Goal: Task Accomplishment & Management: Complete application form

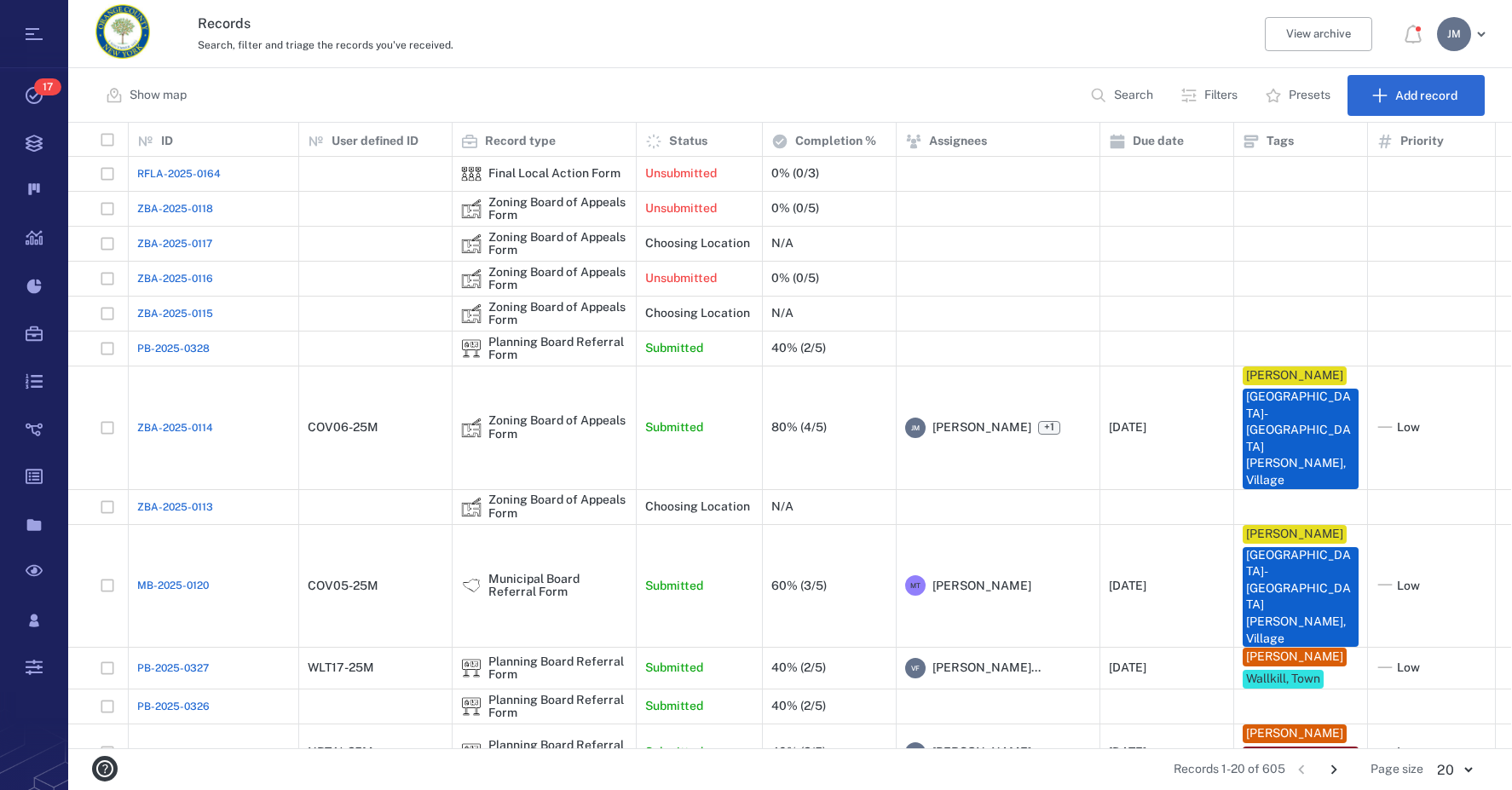
click at [1199, 88] on button "Filters" at bounding box center [1211, 94] width 81 height 41
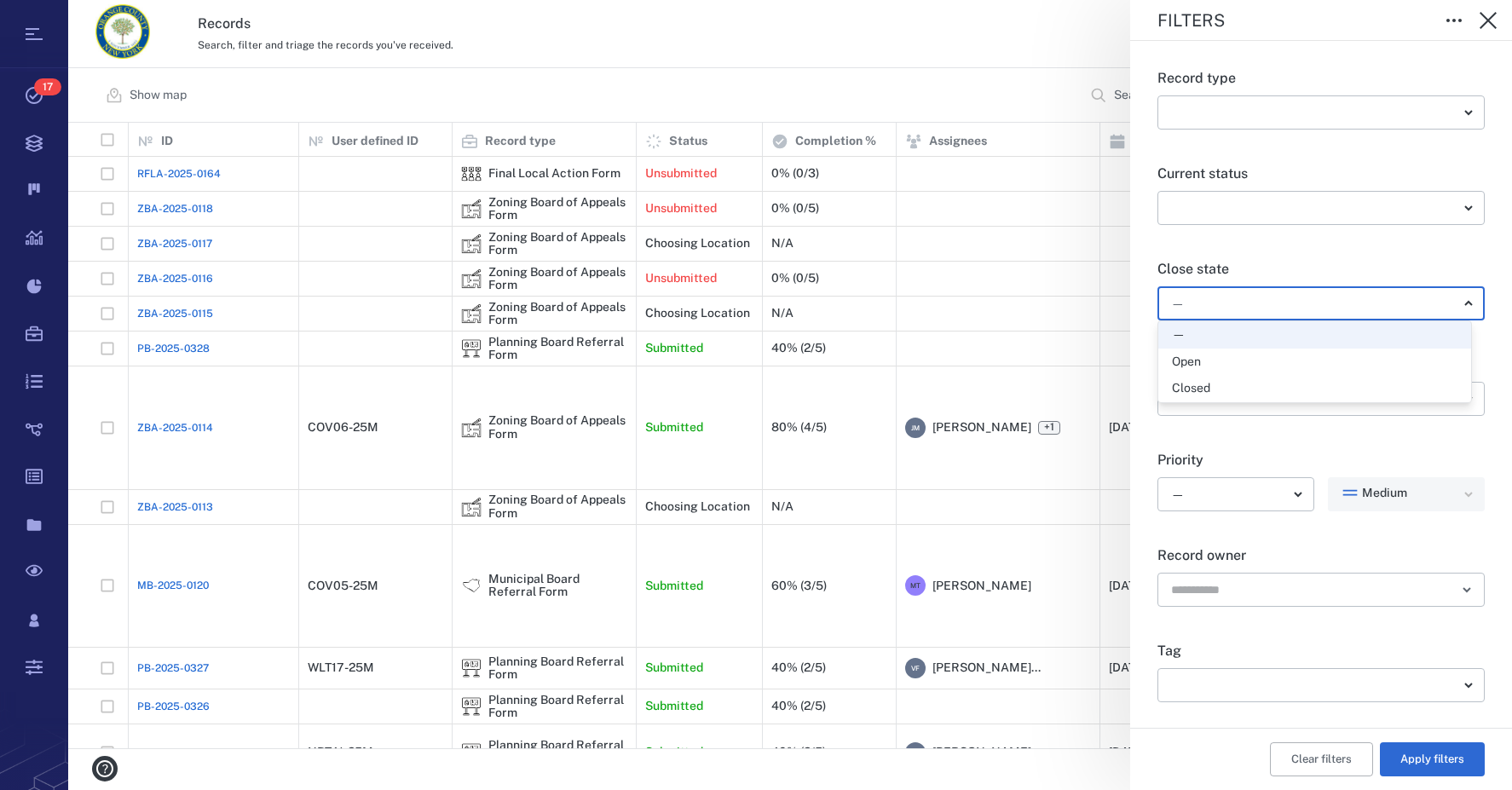
click at [1246, 306] on body "Tasks 17 Records Boards Dashboard Reports Record types Guide steps Rules Form b…" at bounding box center [756, 395] width 1512 height 790
click at [1224, 362] on div "Open" at bounding box center [1315, 362] width 285 height 17
type input "*****"
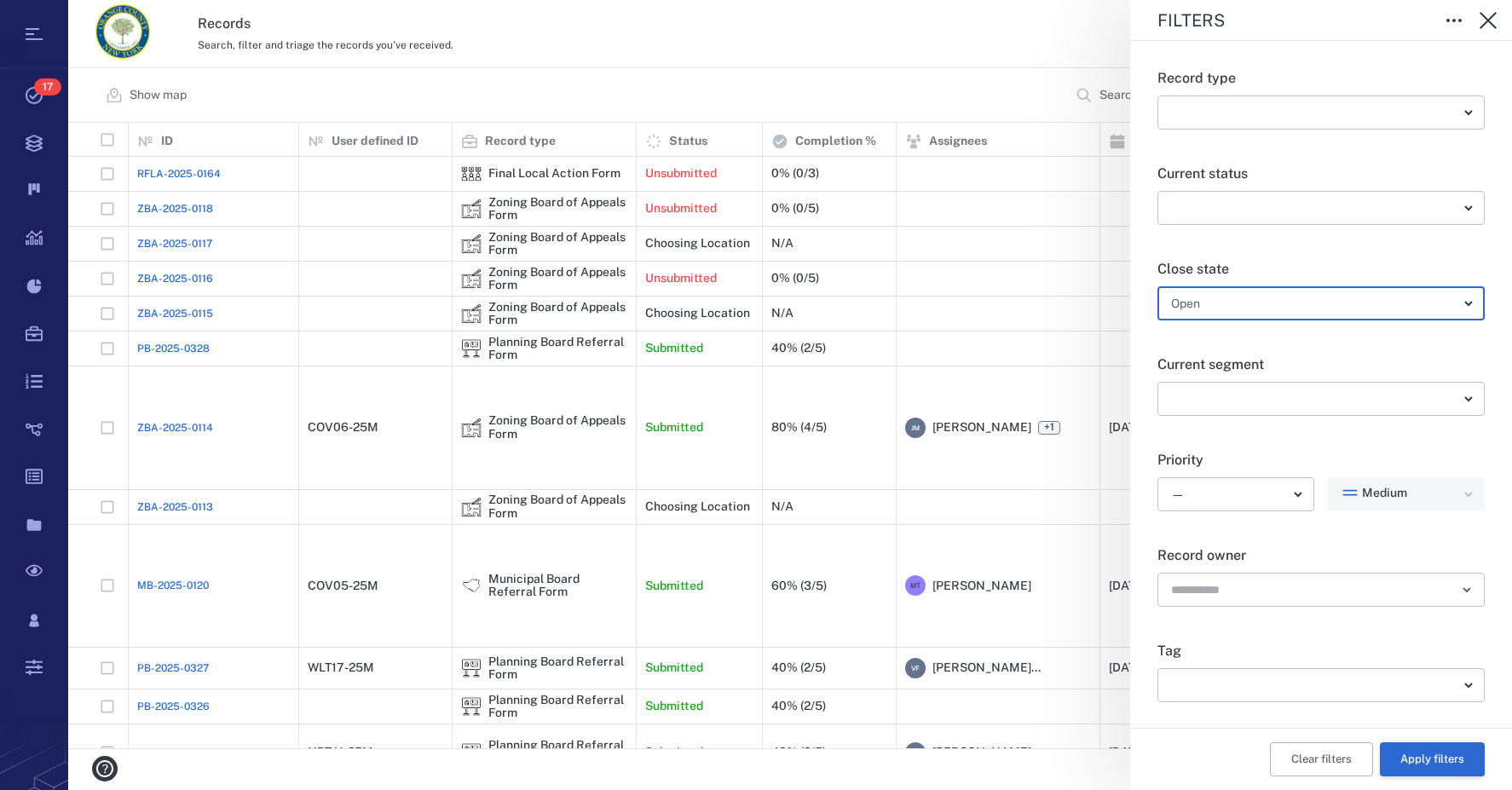
click at [1423, 761] on button "Apply filters" at bounding box center [1432, 760] width 105 height 34
click at [1483, 21] on icon "button" at bounding box center [1488, 21] width 21 height 21
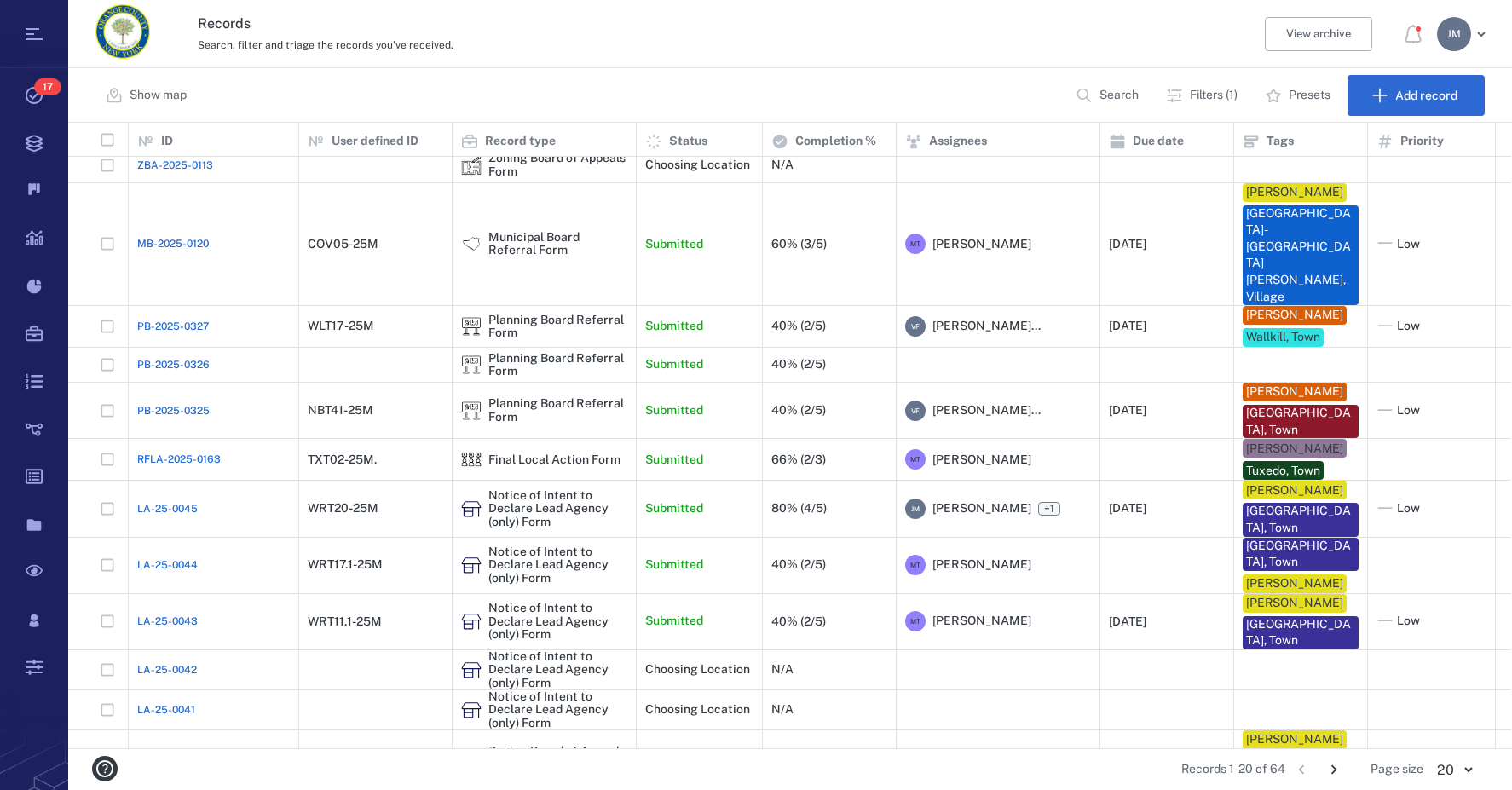
scroll to position [347, 0]
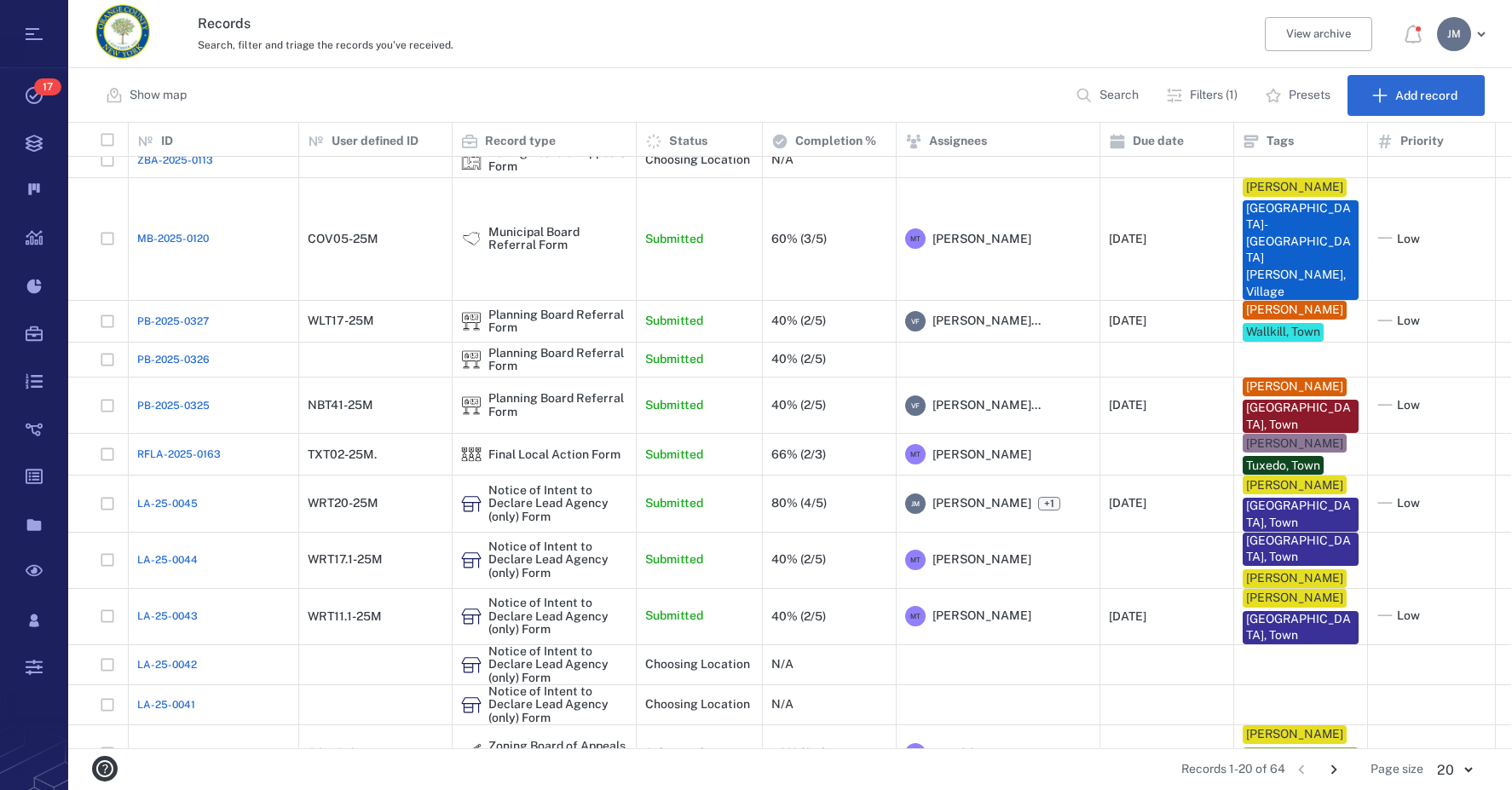
click at [1336, 768] on icon "Go to next page" at bounding box center [1334, 770] width 19 height 19
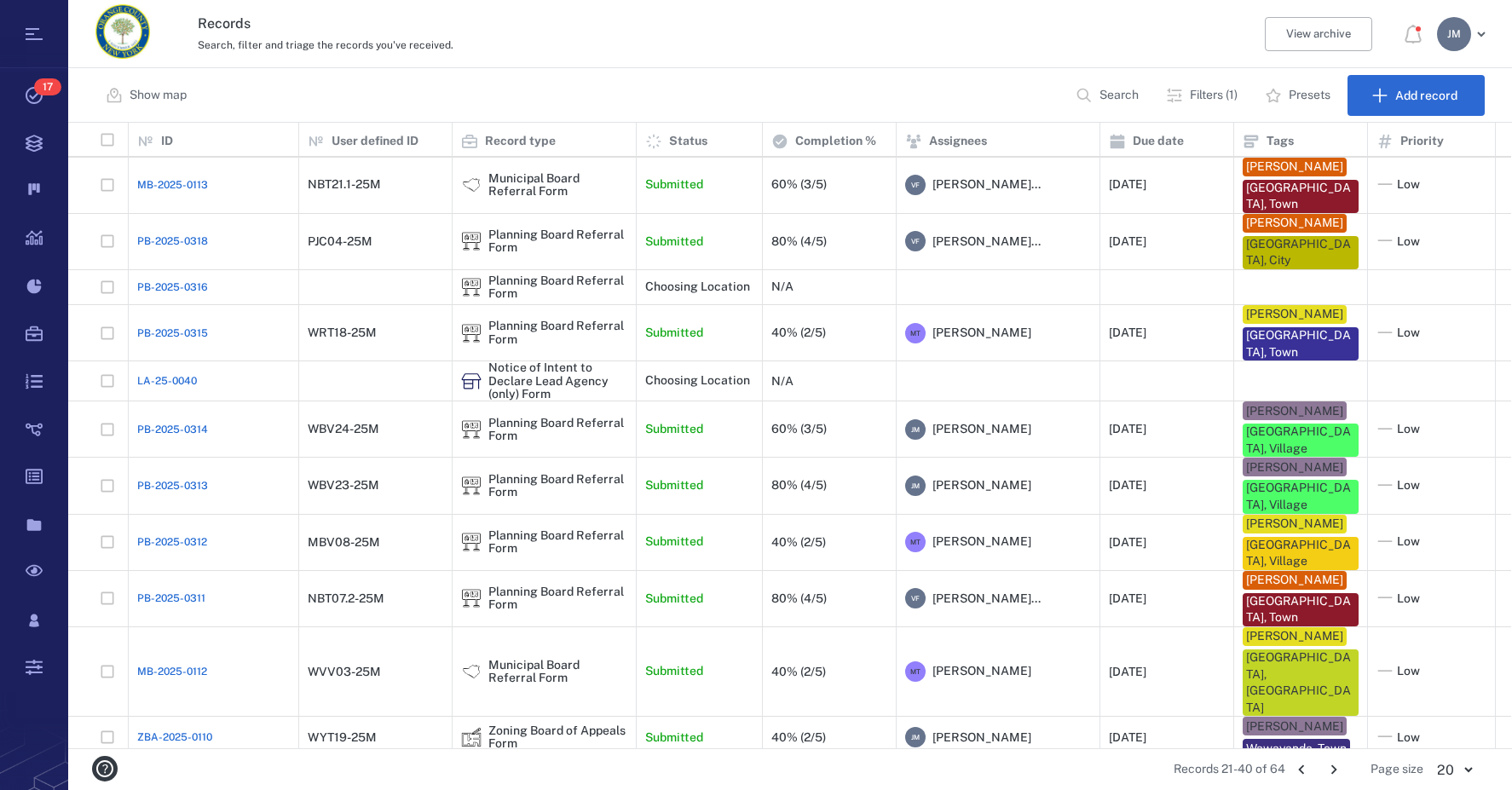
scroll to position [363, 0]
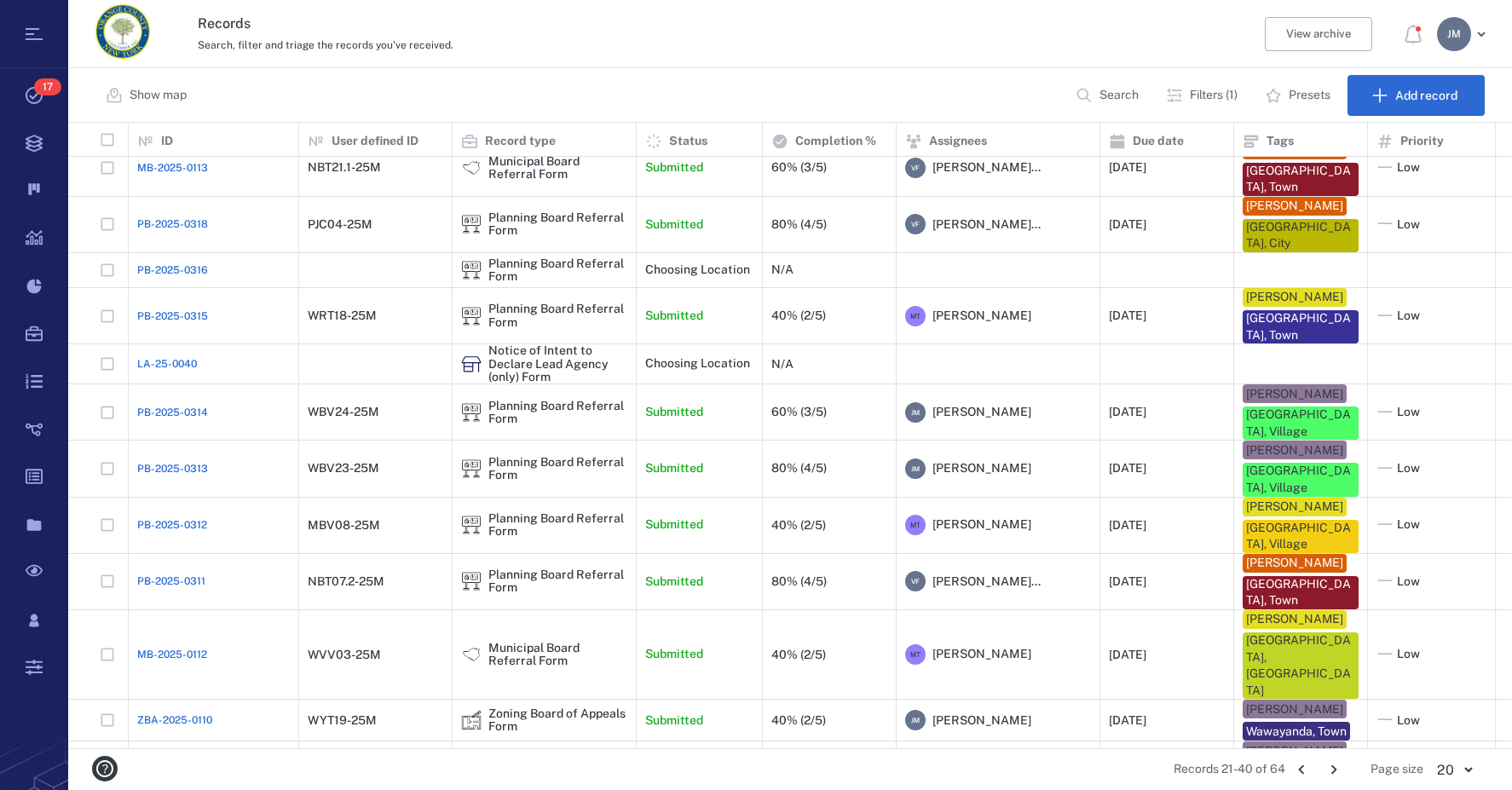
click at [1332, 764] on icon "Go to next page" at bounding box center [1334, 770] width 19 height 19
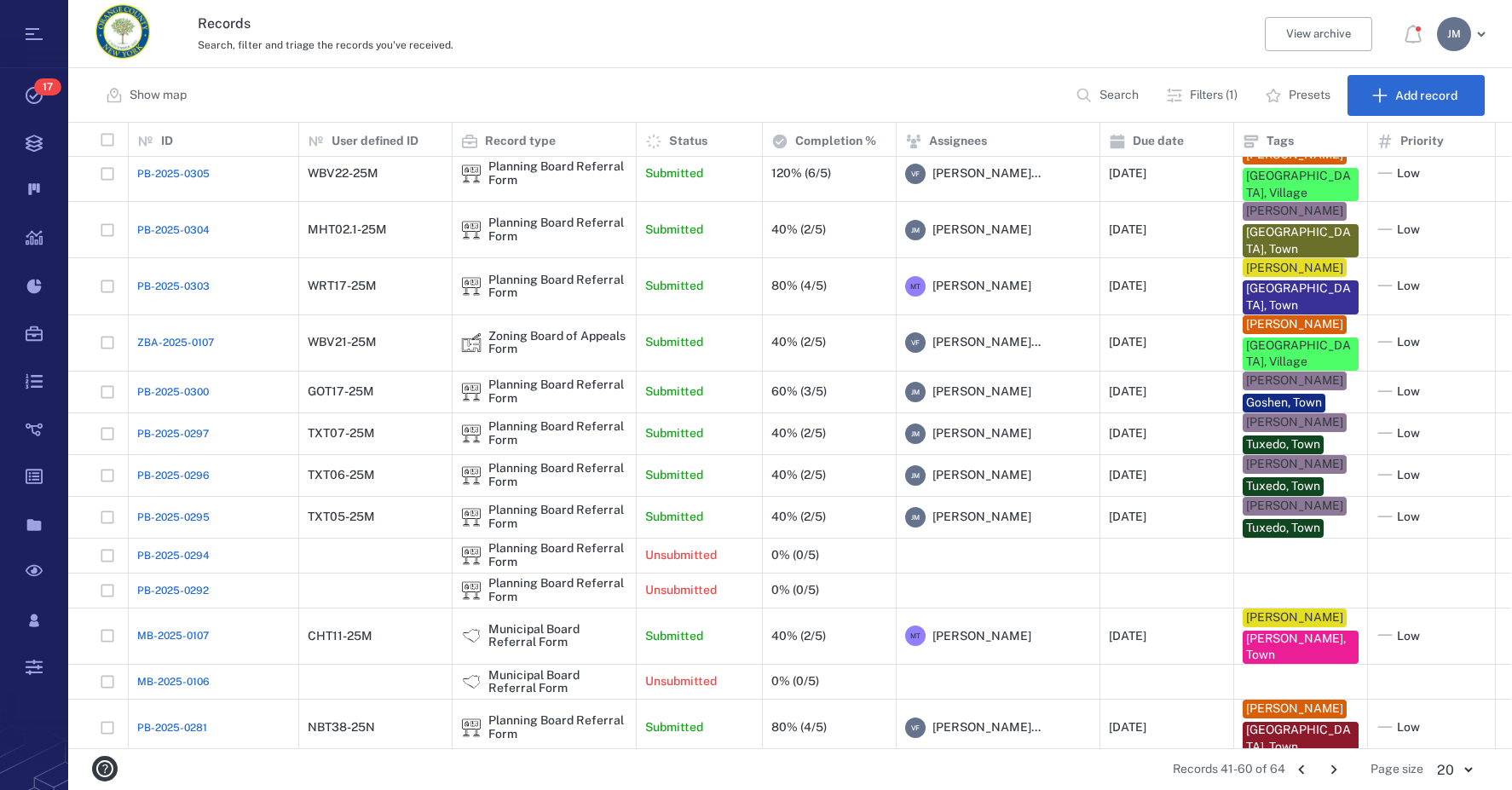
scroll to position [0, 0]
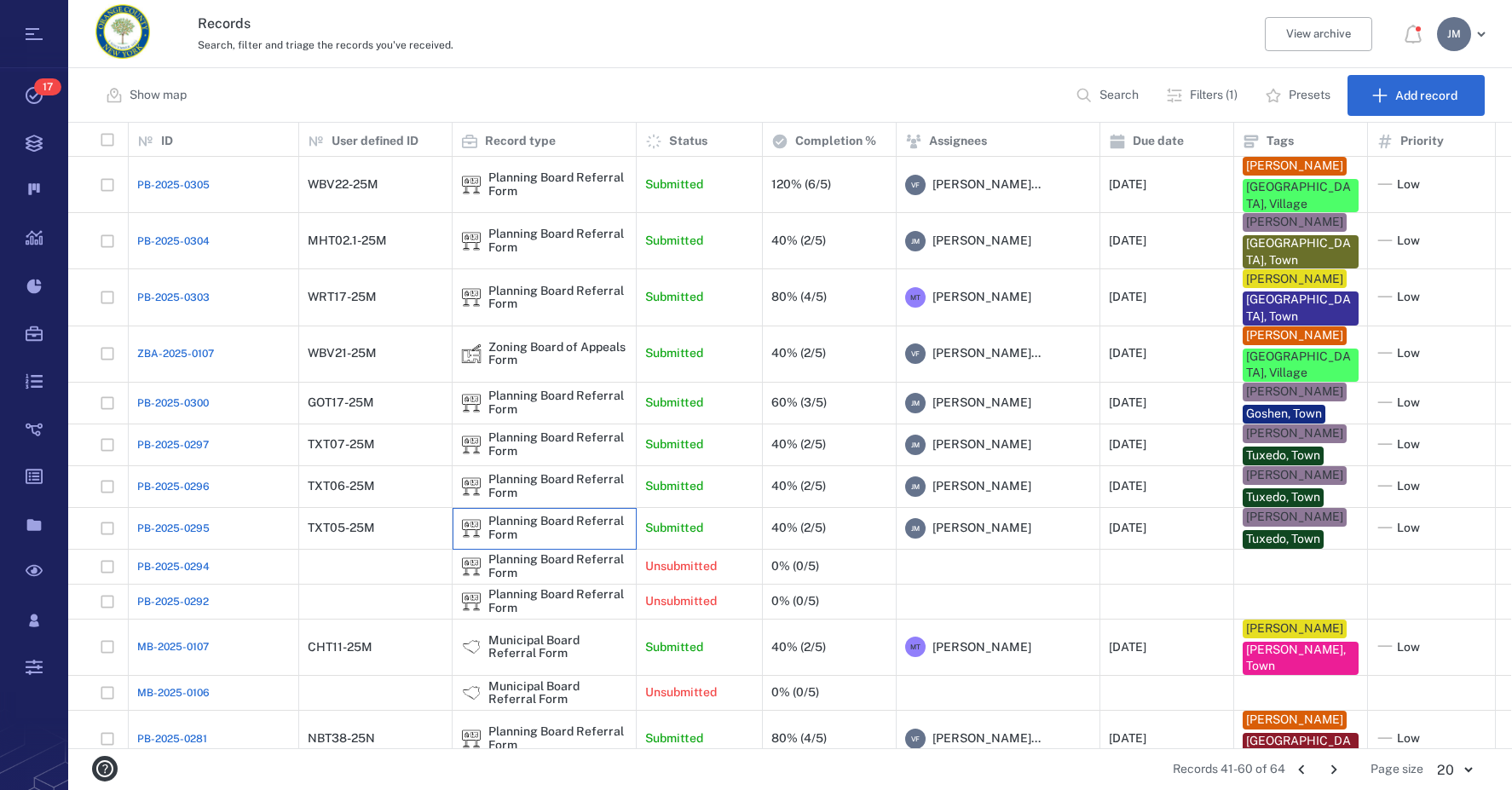
click at [565, 515] on div "Planning Board Referral Form" at bounding box center [557, 528] width 139 height 26
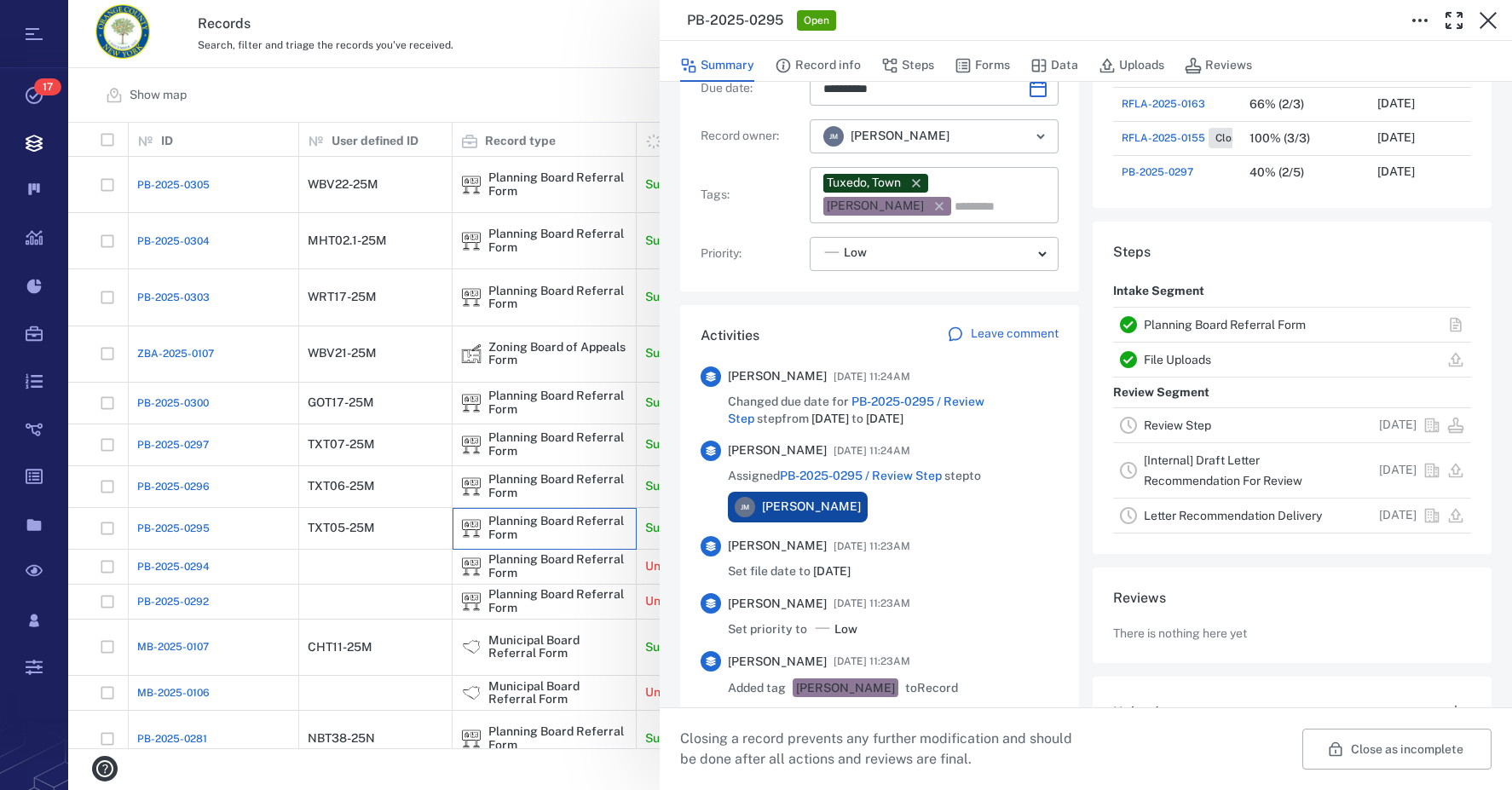
scroll to position [256, 0]
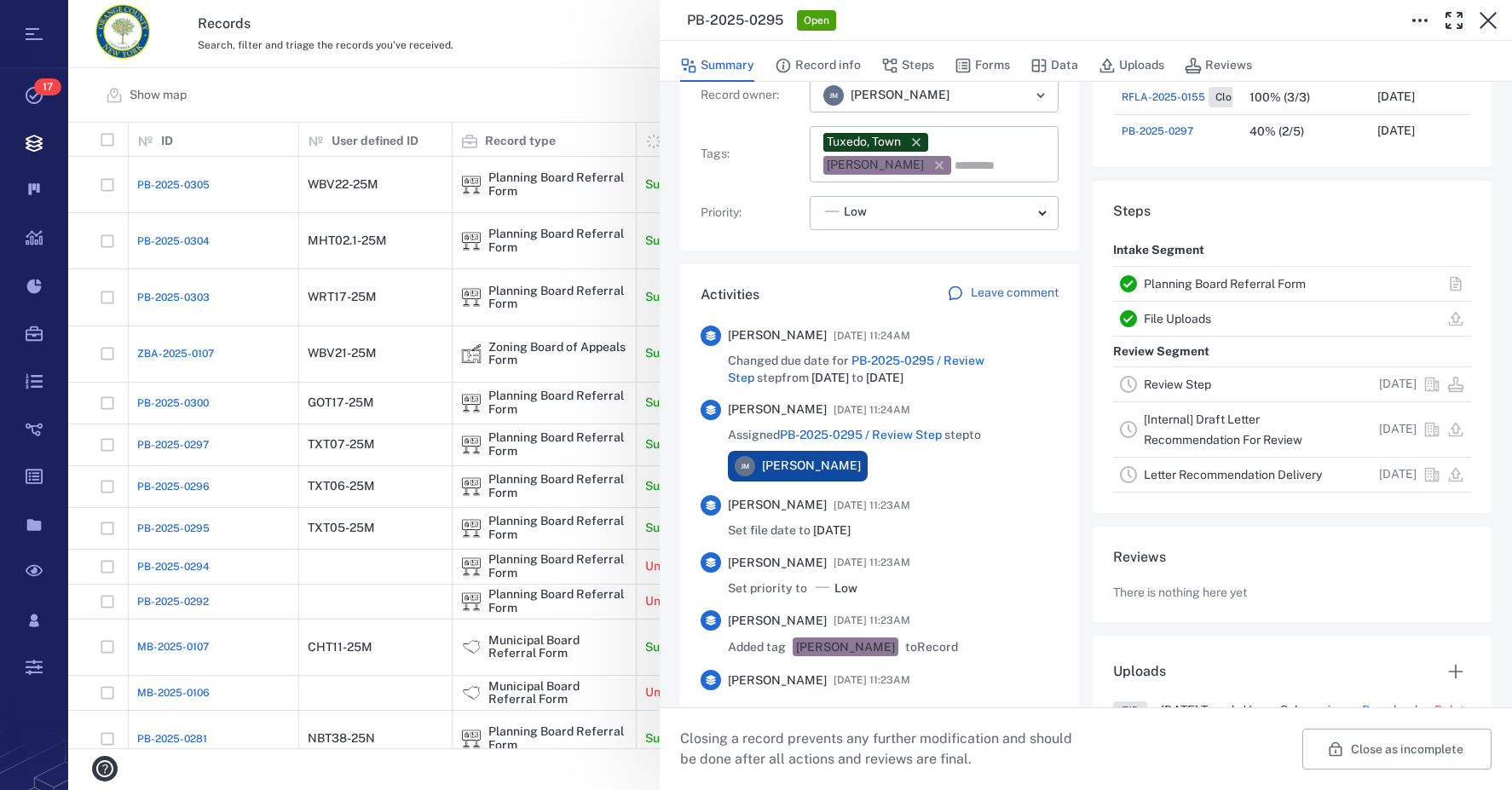
click at [1173, 383] on link "Review Step" at bounding box center [1177, 385] width 67 height 13
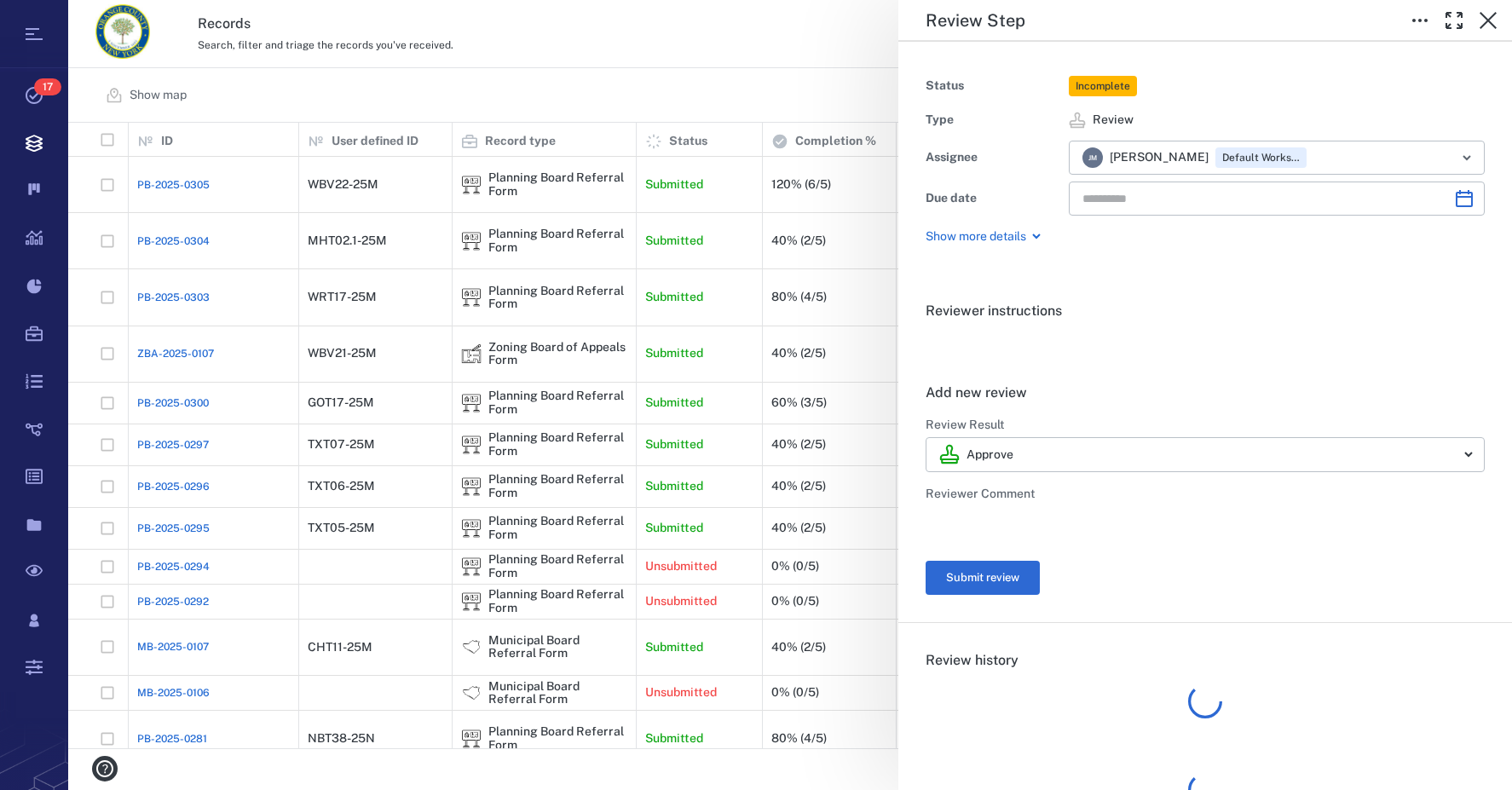
type input "**********"
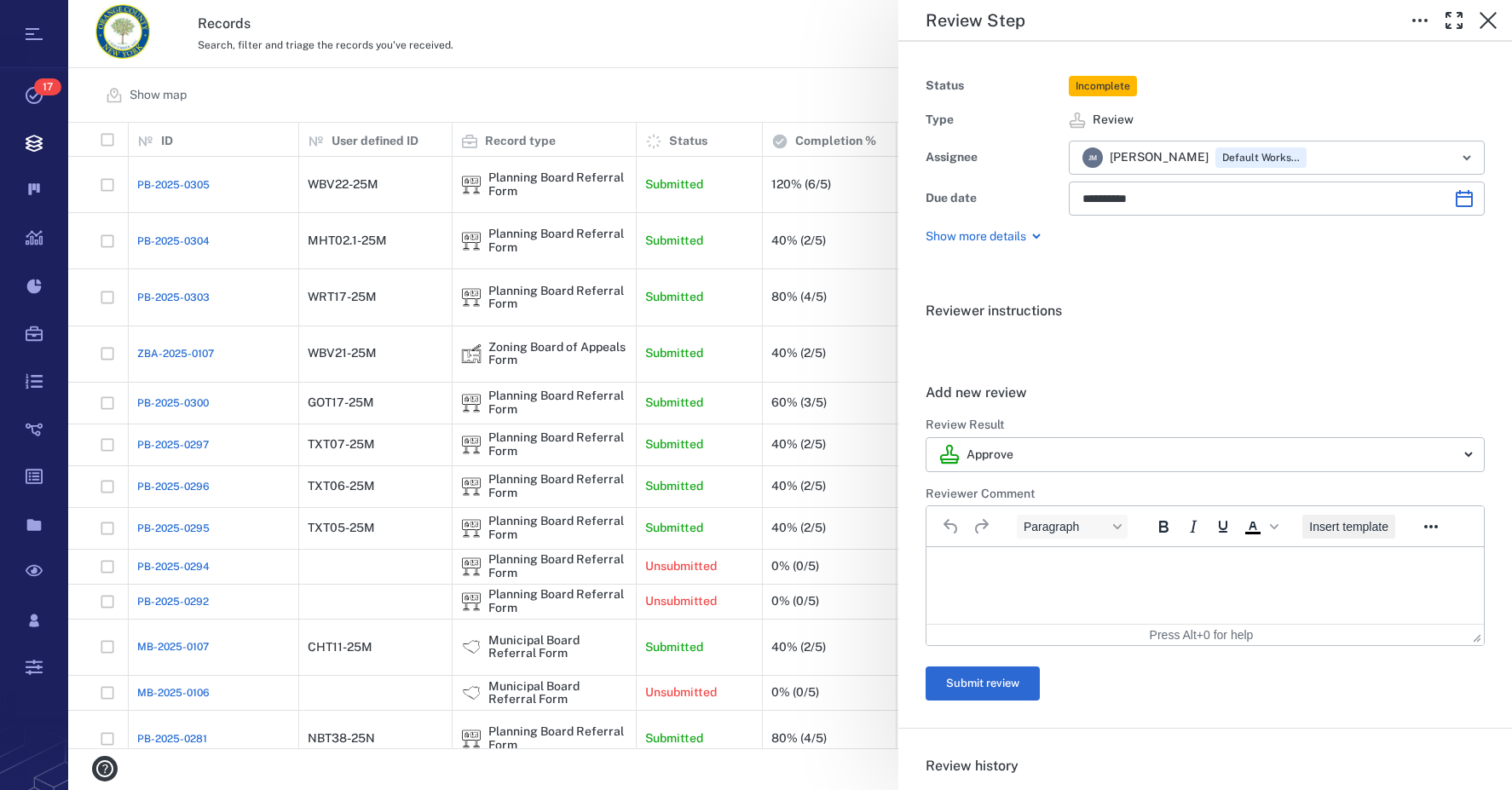
click at [1350, 524] on span "Insert template" at bounding box center [1349, 526] width 79 height 13
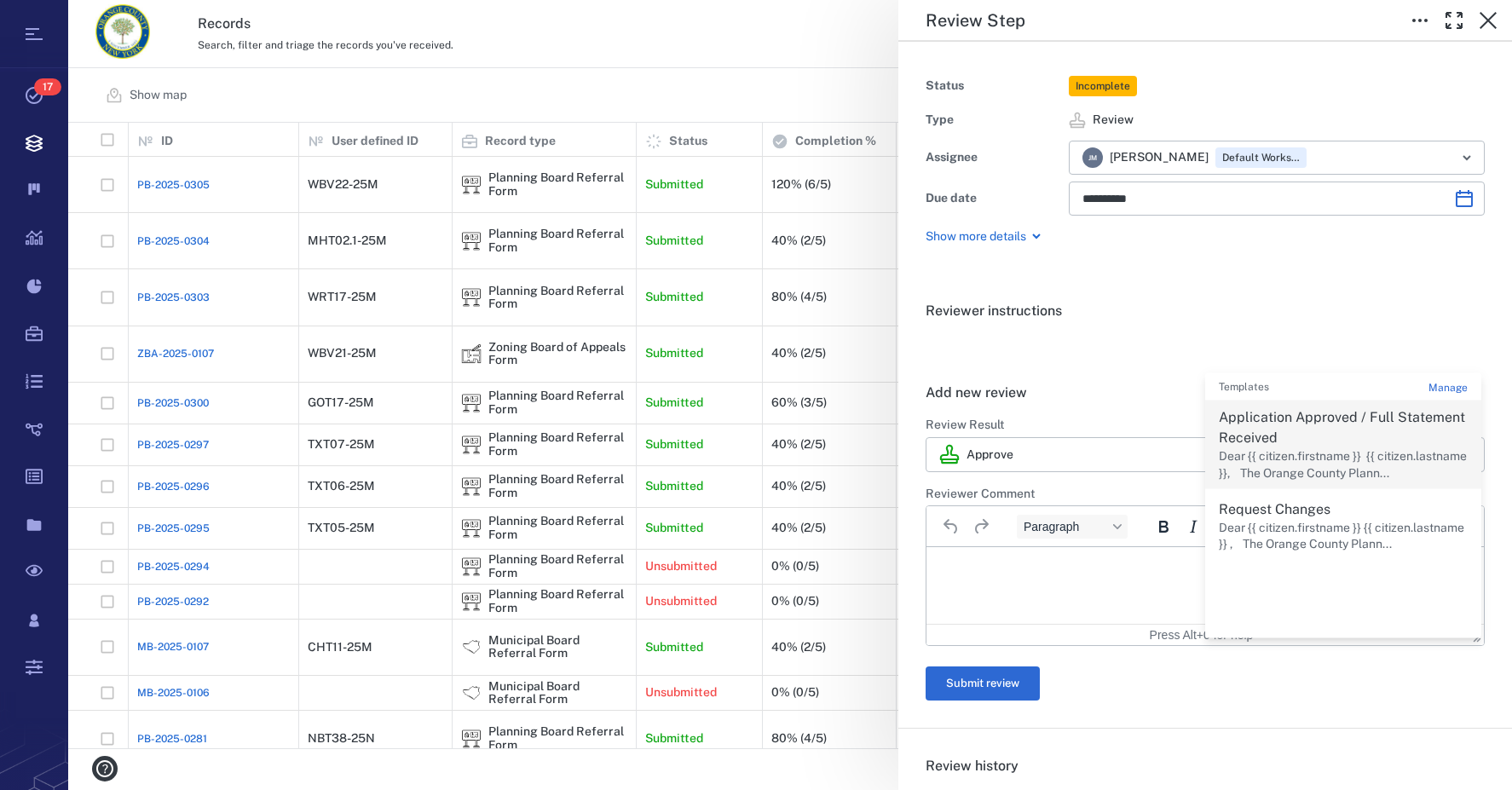
click at [1314, 462] on p "Dear {{ citizen.firstname }} {{ citizen.lastname }}, The Orange County Plann..." at bounding box center [1342, 465] width 248 height 33
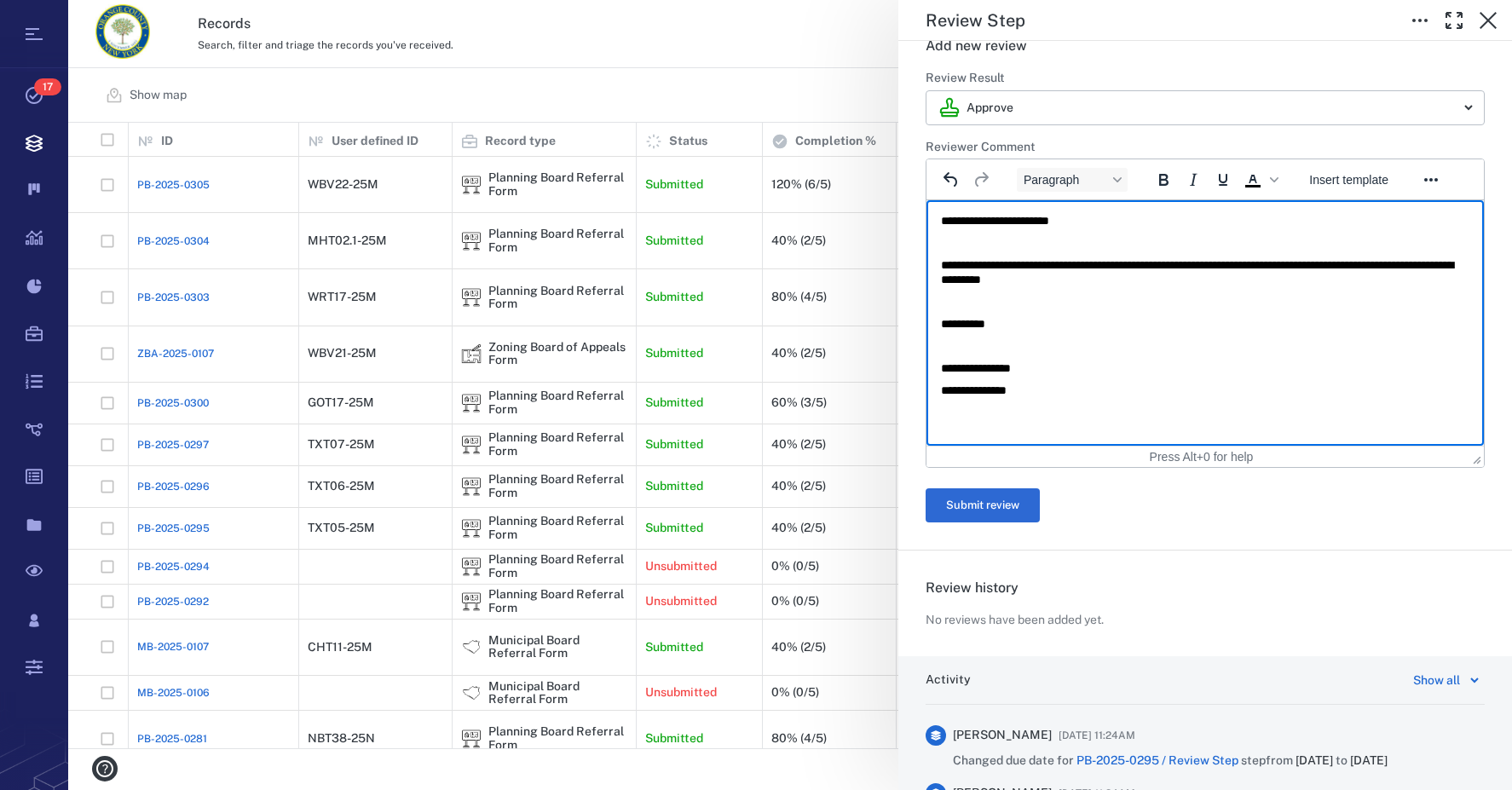
scroll to position [426, 0]
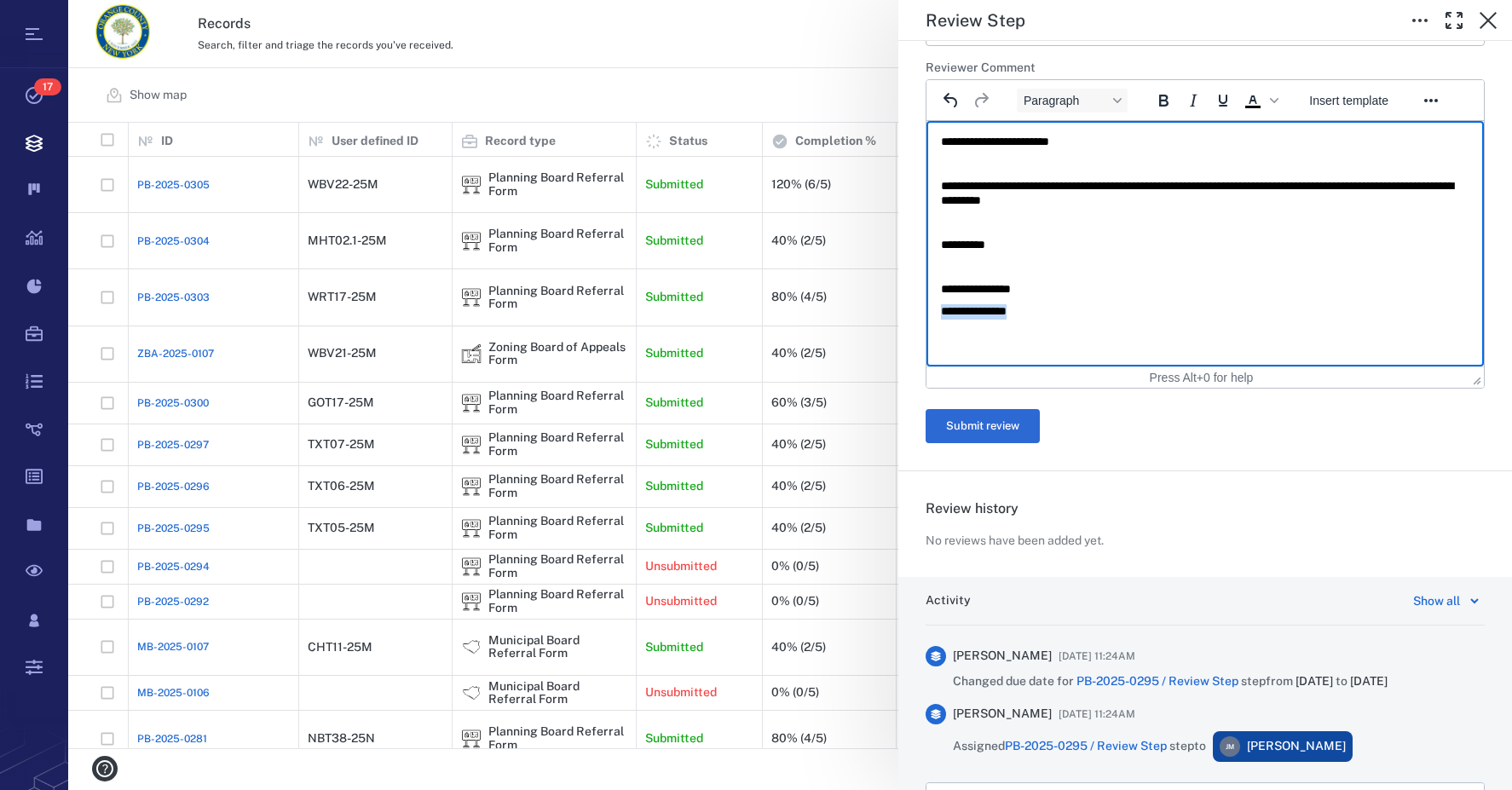
drag, startPoint x: 1075, startPoint y: 313, endPoint x: 847, endPoint y: 309, distance: 228.0
click at [926, 309] on html "**********" at bounding box center [1205, 227] width 557 height 212
click at [973, 408] on form "******** Review Result Approve ******** ​ Reviewer Comment Paragraph To open th…" at bounding box center [1205, 216] width 559 height 453
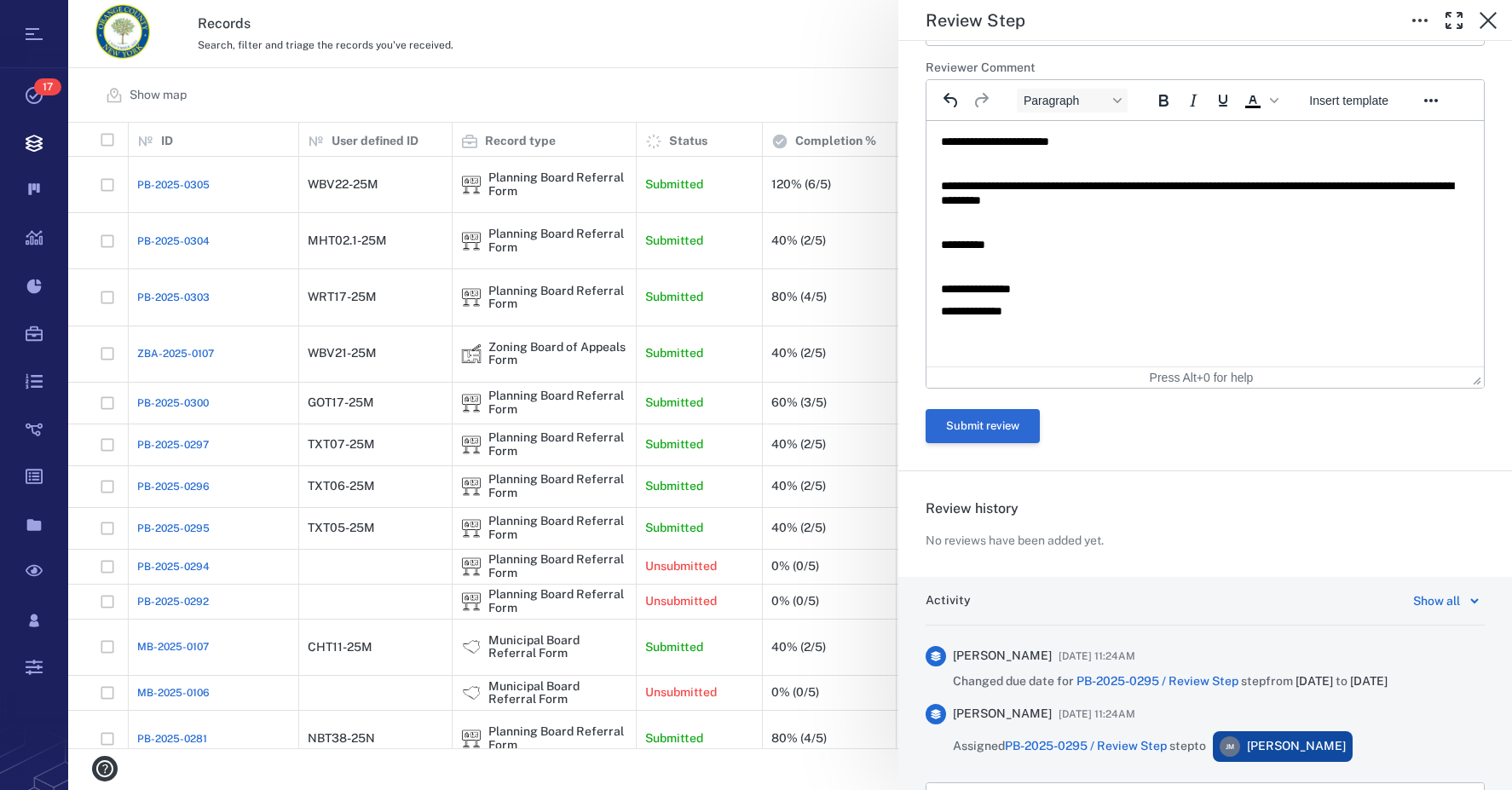
click at [973, 419] on button "Submit review" at bounding box center [982, 426] width 114 height 34
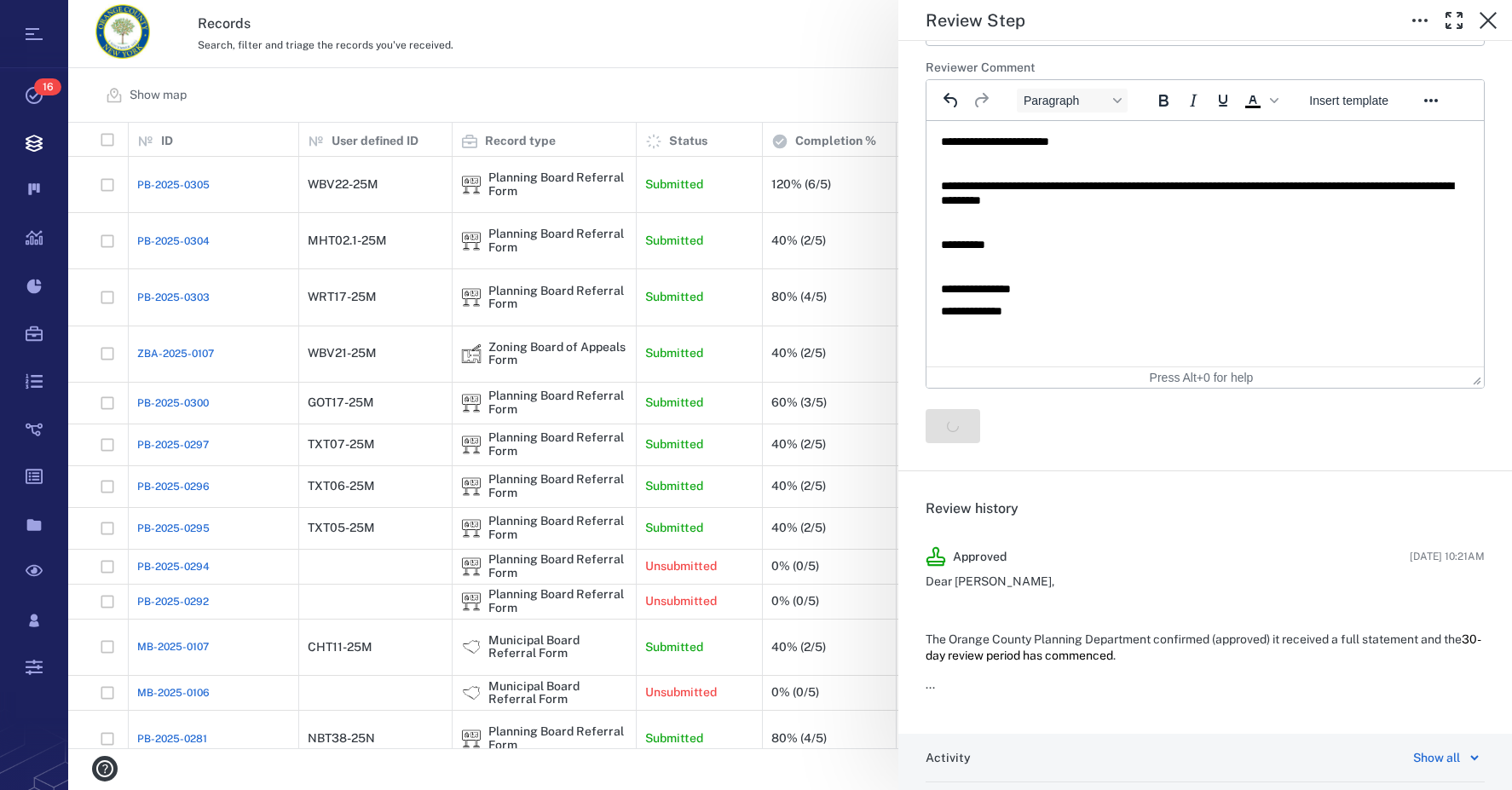
scroll to position [0, 0]
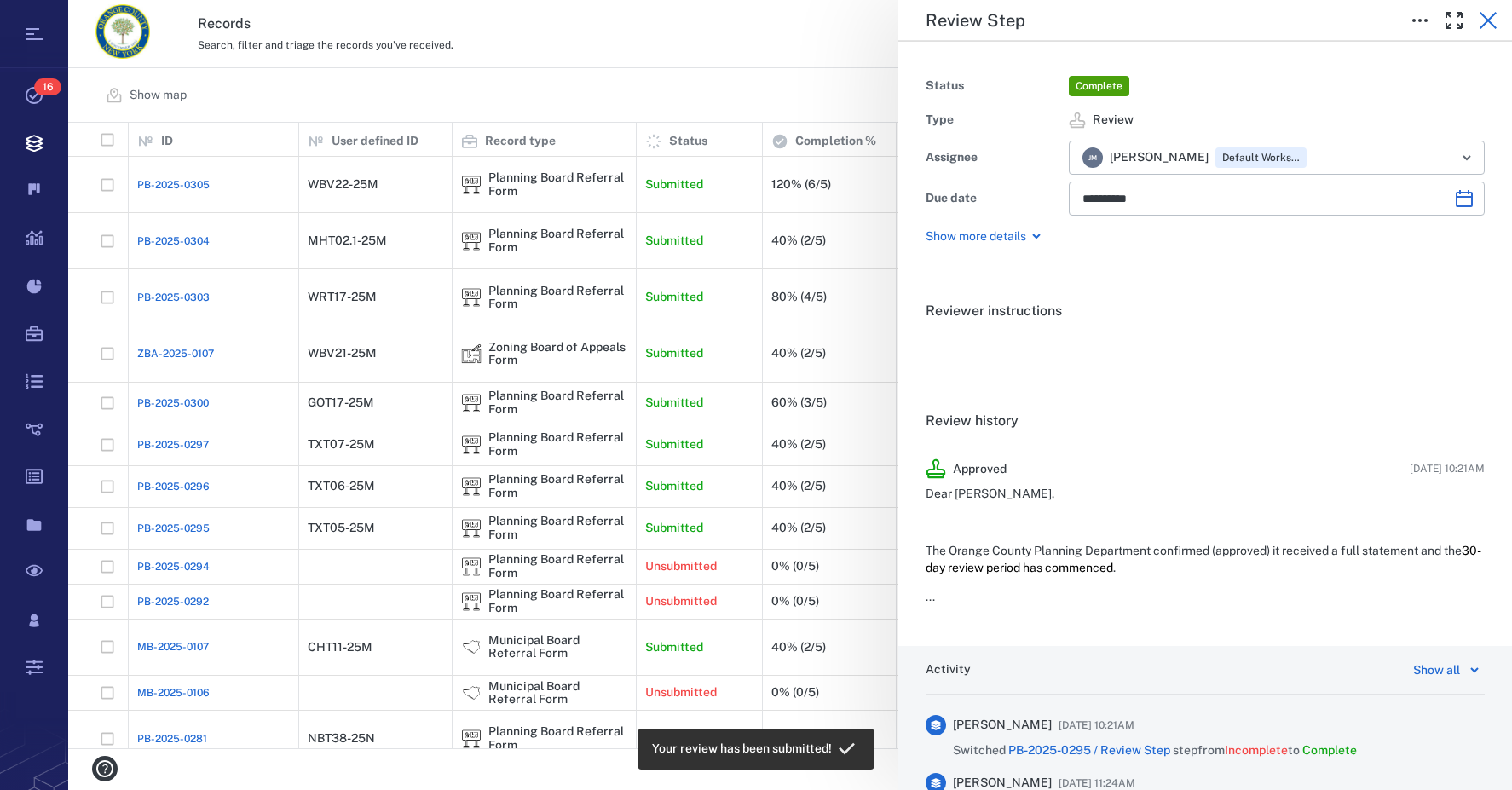
click at [1492, 28] on icon "button" at bounding box center [1488, 21] width 21 height 21
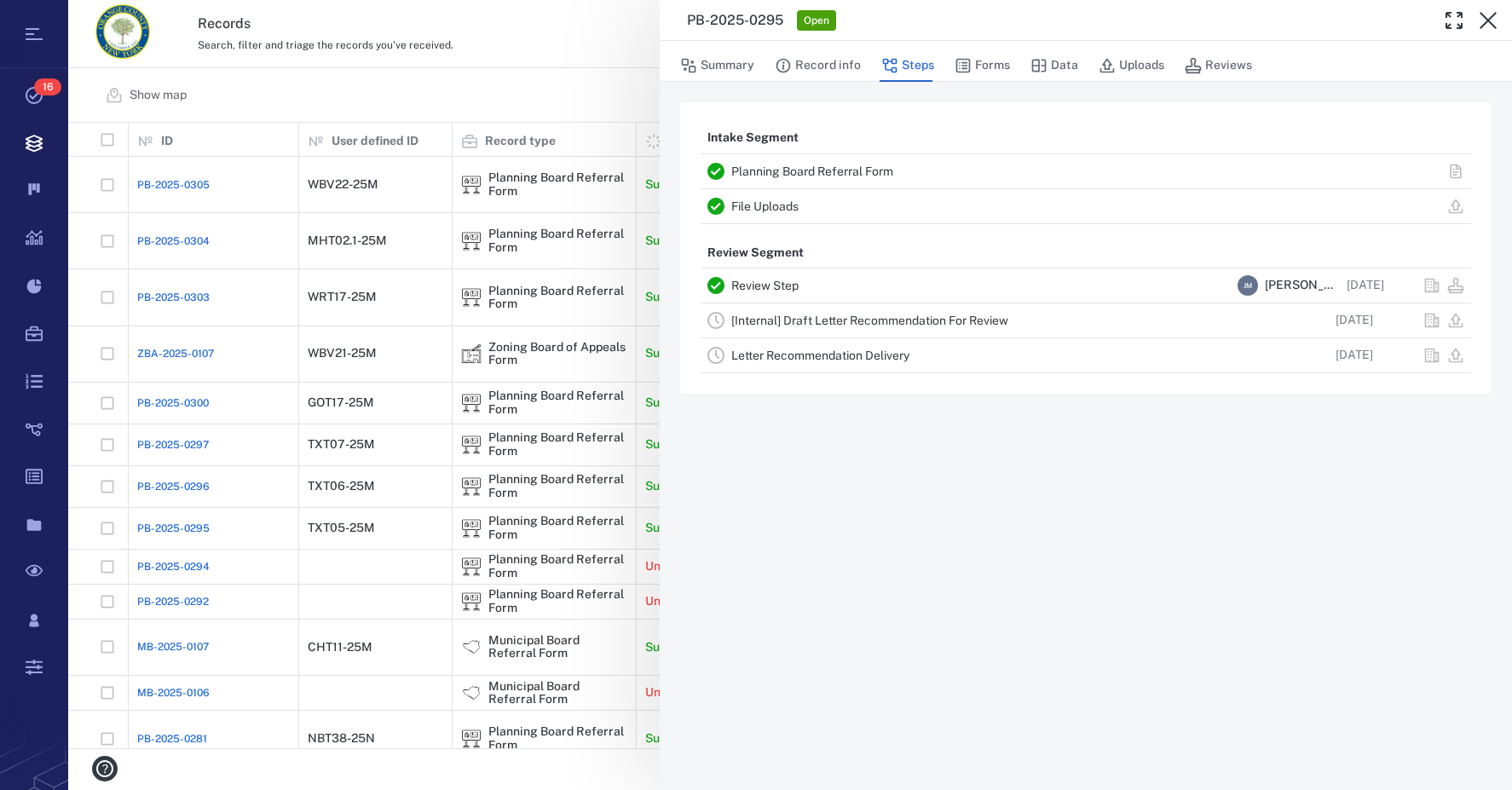
click at [784, 320] on link "[Internal] Draft Letter Recommendation For Review" at bounding box center [869, 320] width 277 height 13
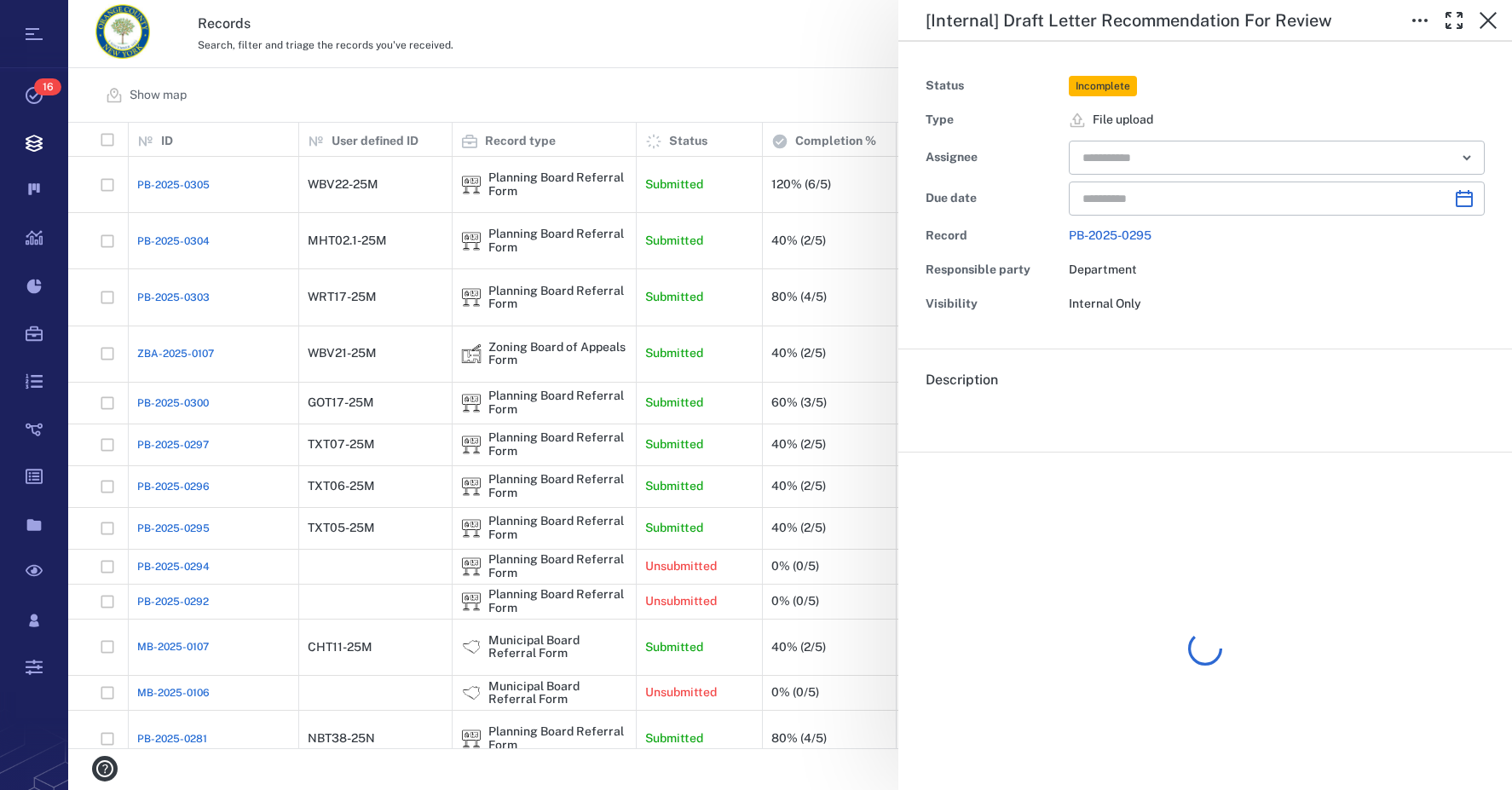
type input "**********"
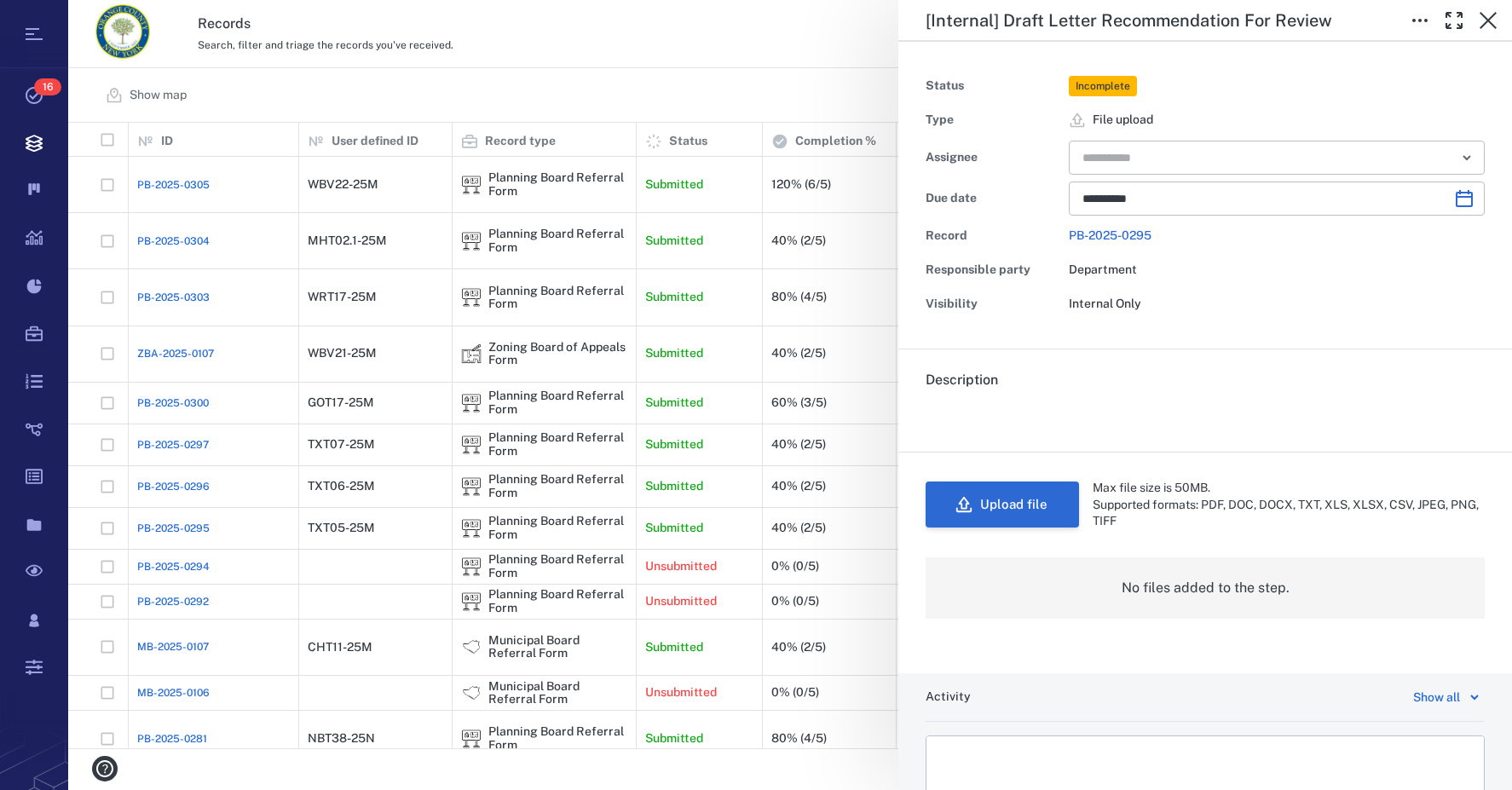
click at [1001, 507] on button "Upload file" at bounding box center [1002, 505] width 153 height 46
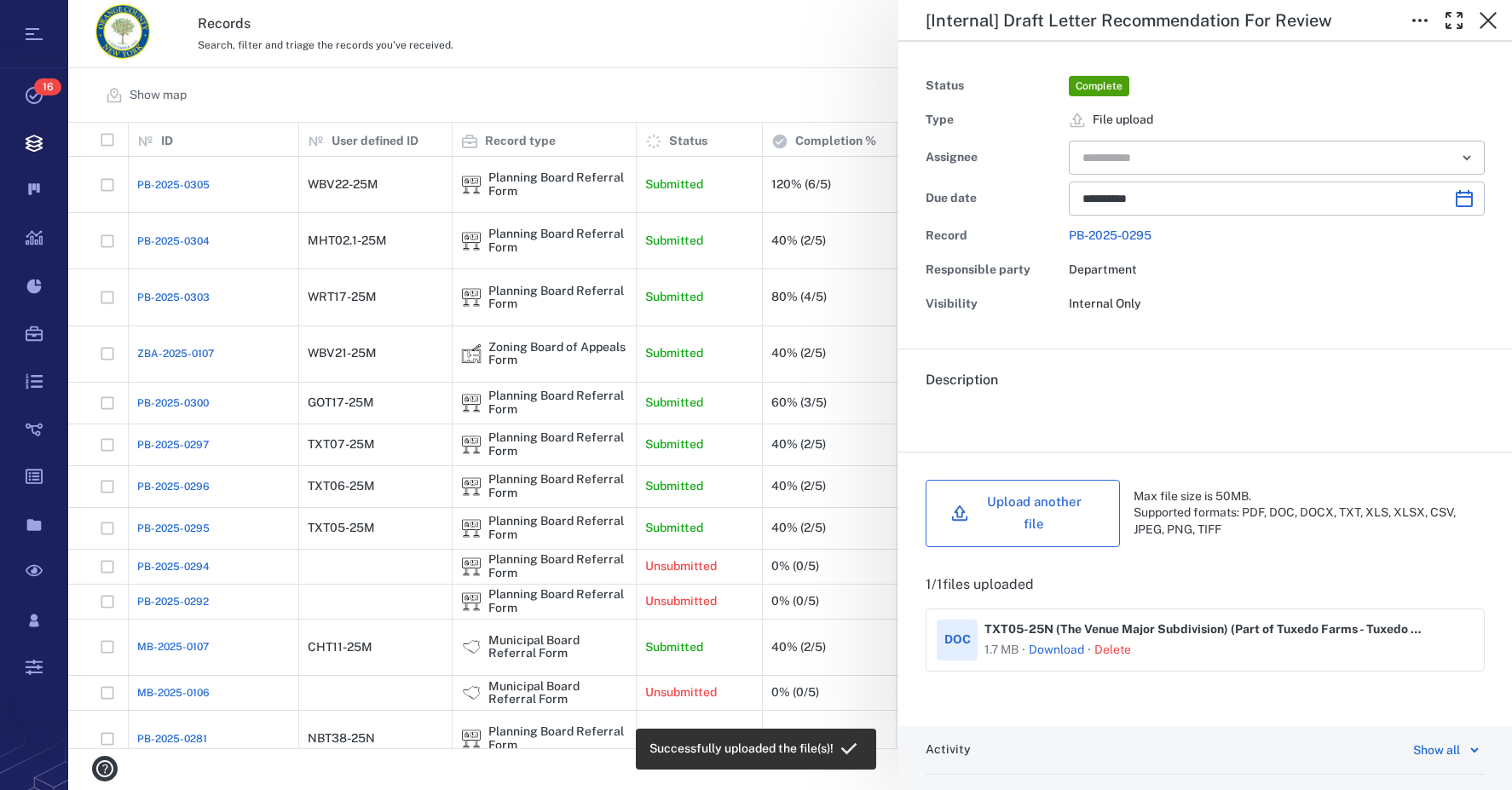
click at [1013, 499] on button "Upload another file" at bounding box center [1023, 513] width 195 height 67
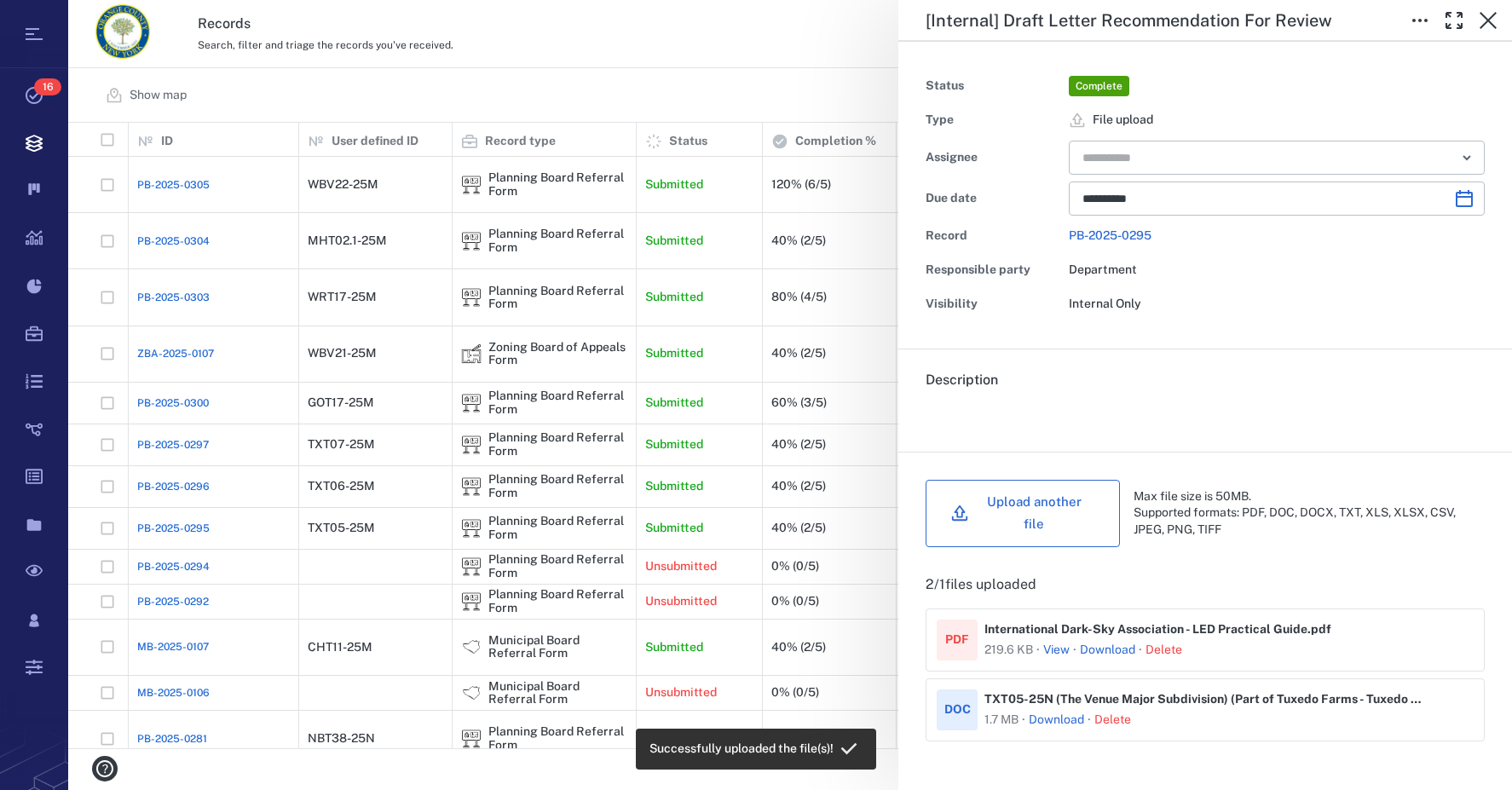
click at [1084, 522] on button "Upload another file" at bounding box center [1023, 513] width 195 height 67
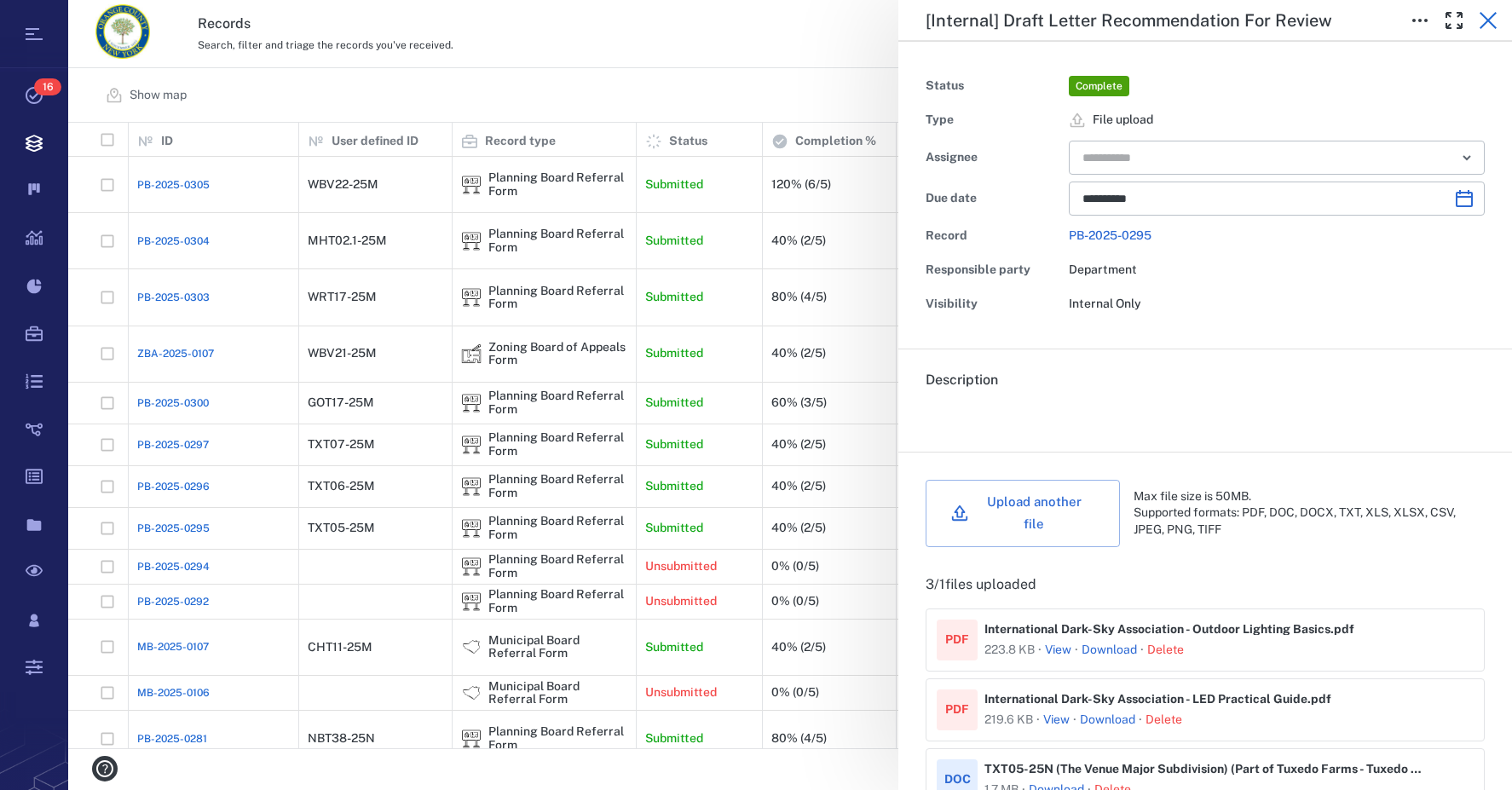
click at [1489, 22] on icon "button" at bounding box center [1487, 21] width 17 height 17
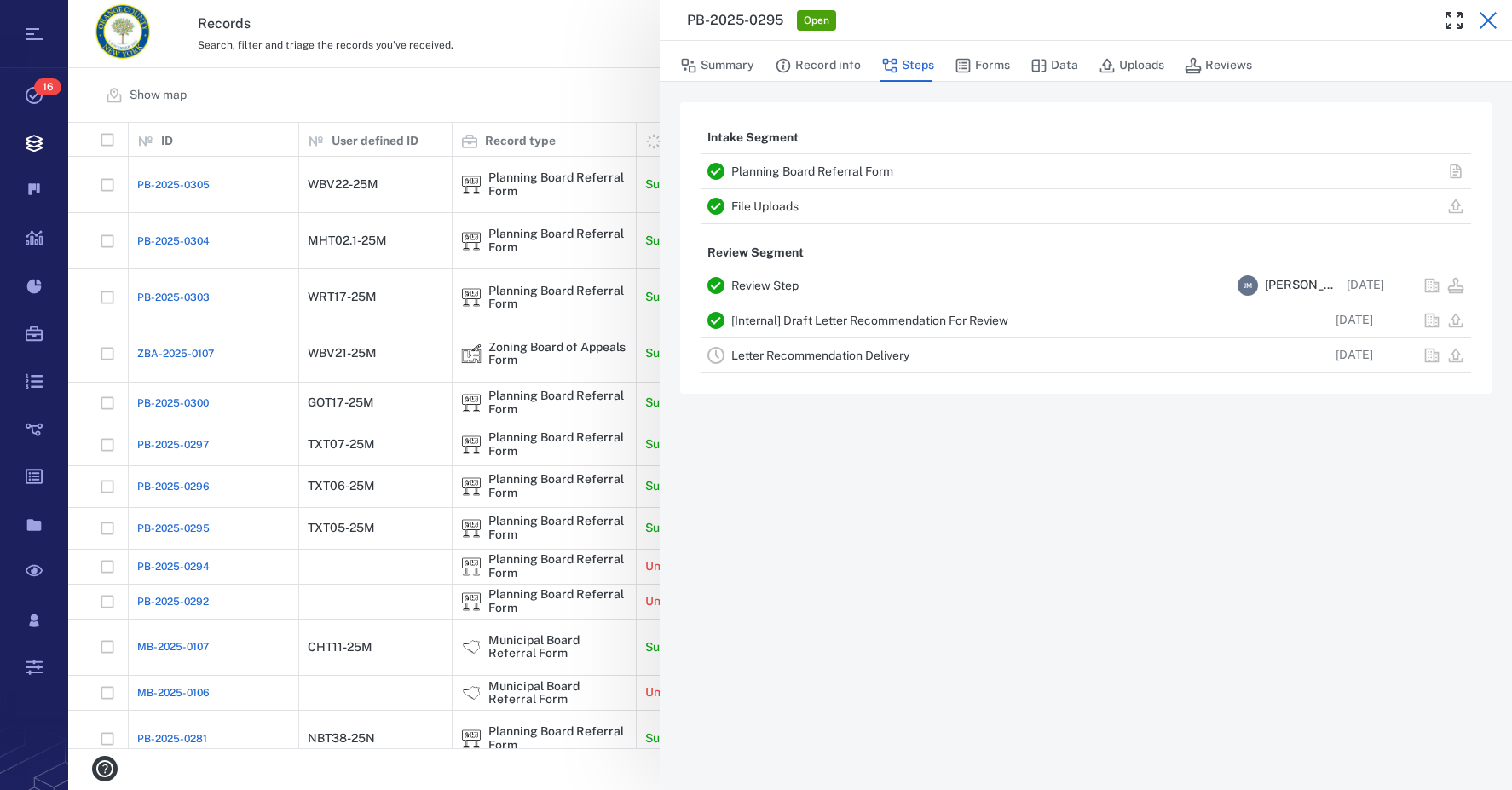
click at [1487, 22] on icon "button" at bounding box center [1487, 21] width 17 height 17
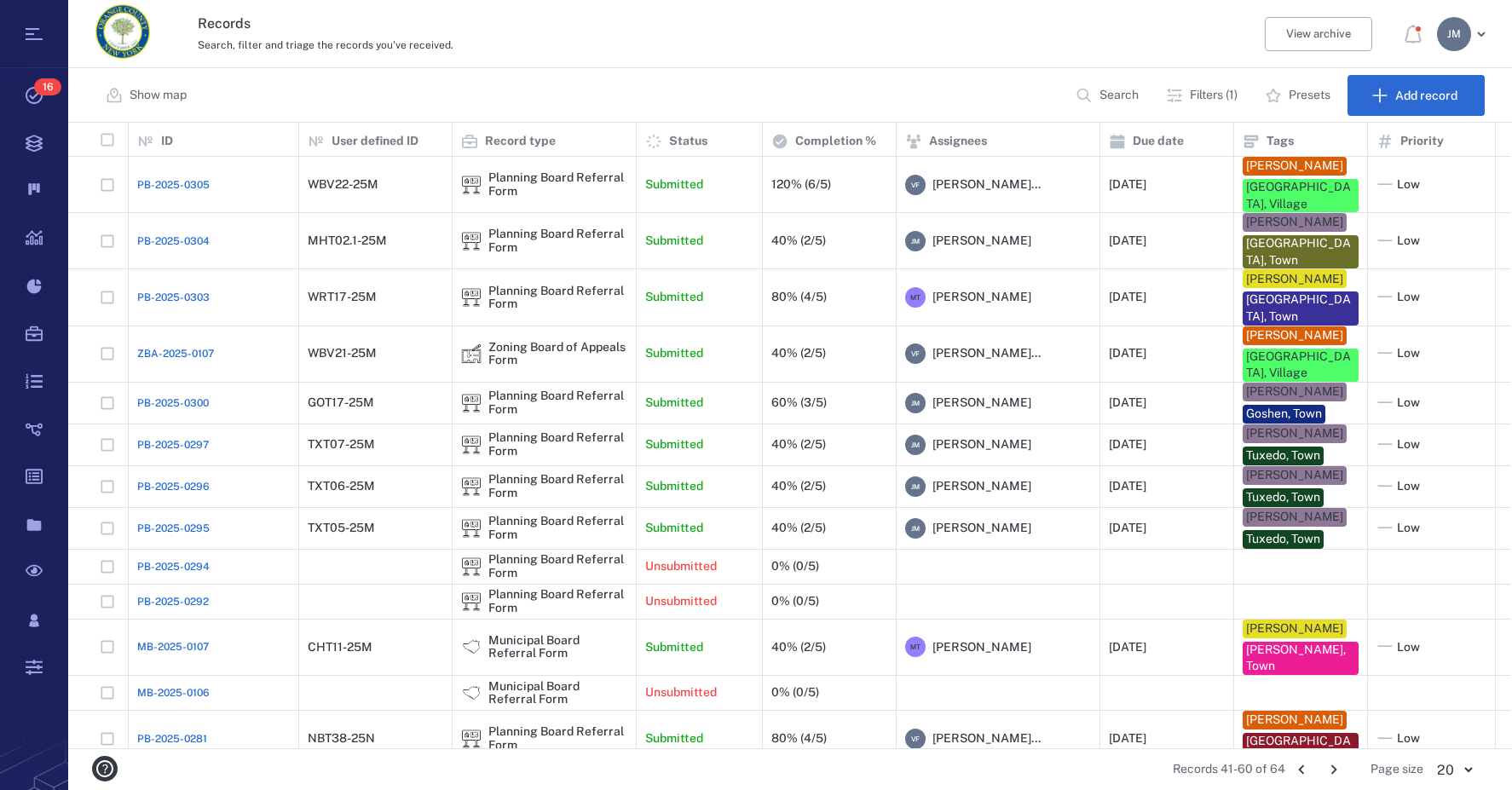
click at [1206, 94] on p "Filters (1)" at bounding box center [1214, 95] width 48 height 17
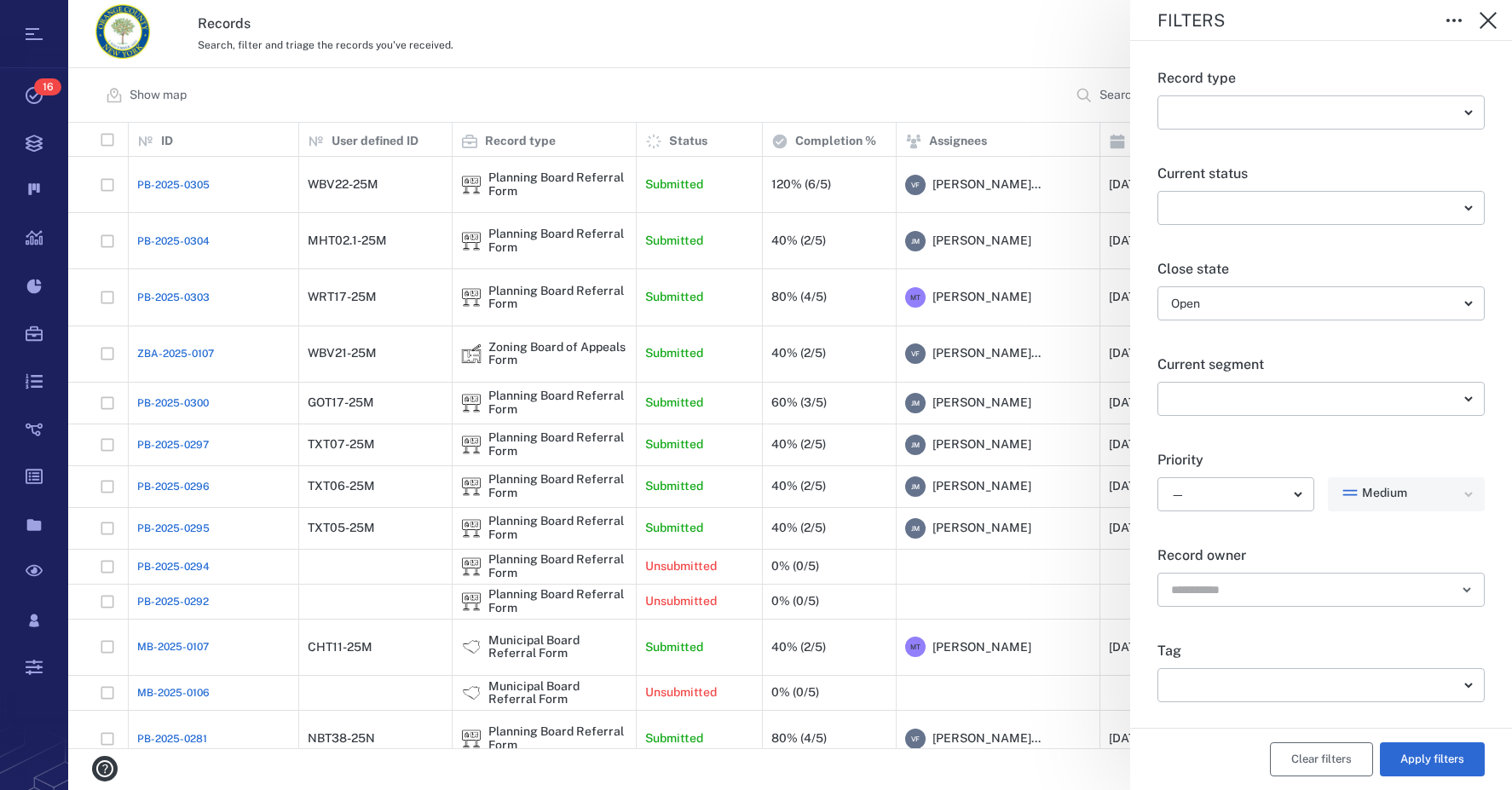
click at [1315, 764] on button "Clear filters" at bounding box center [1320, 760] width 103 height 34
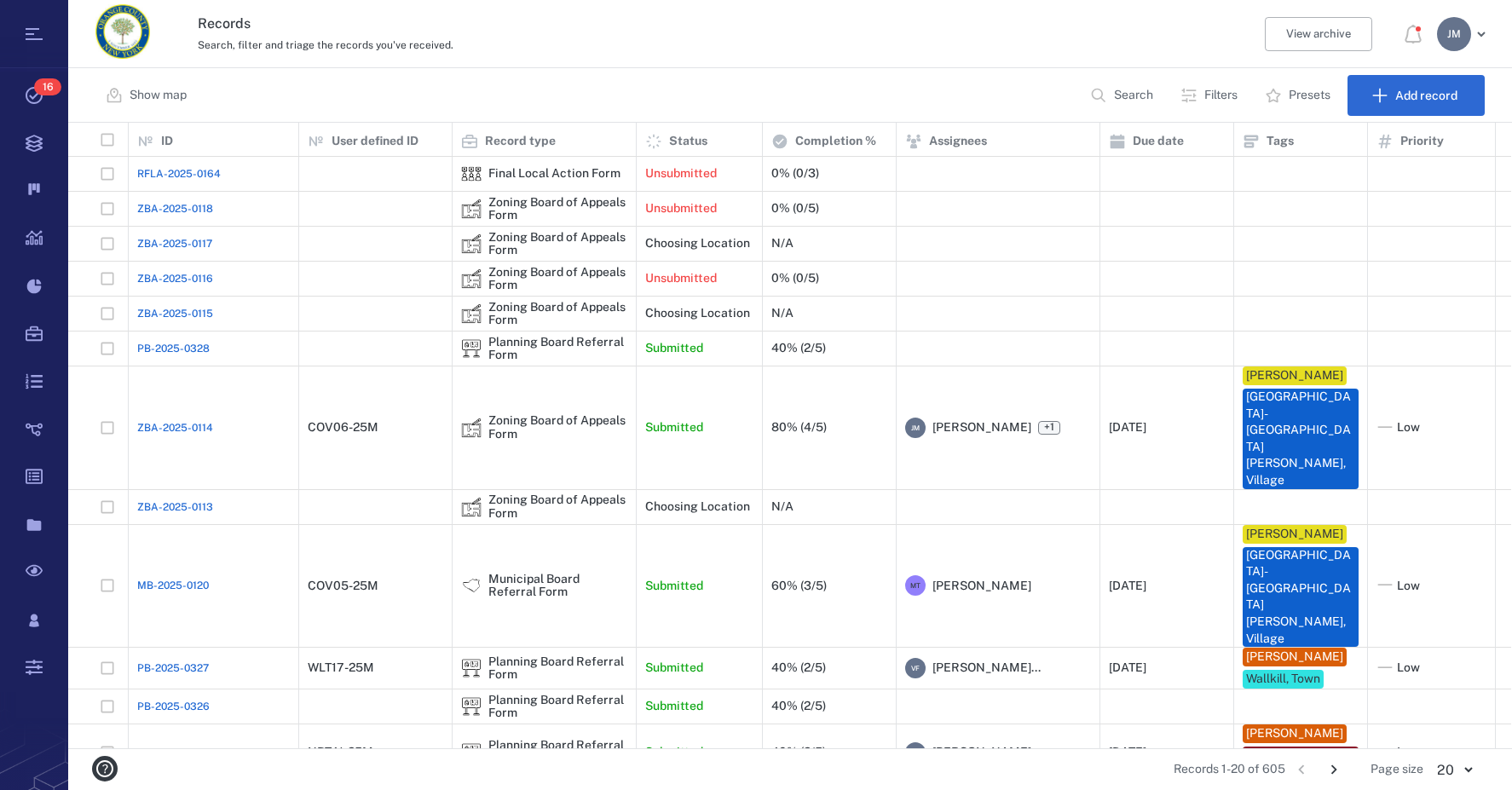
click at [1214, 94] on p "Filters" at bounding box center [1220, 95] width 33 height 17
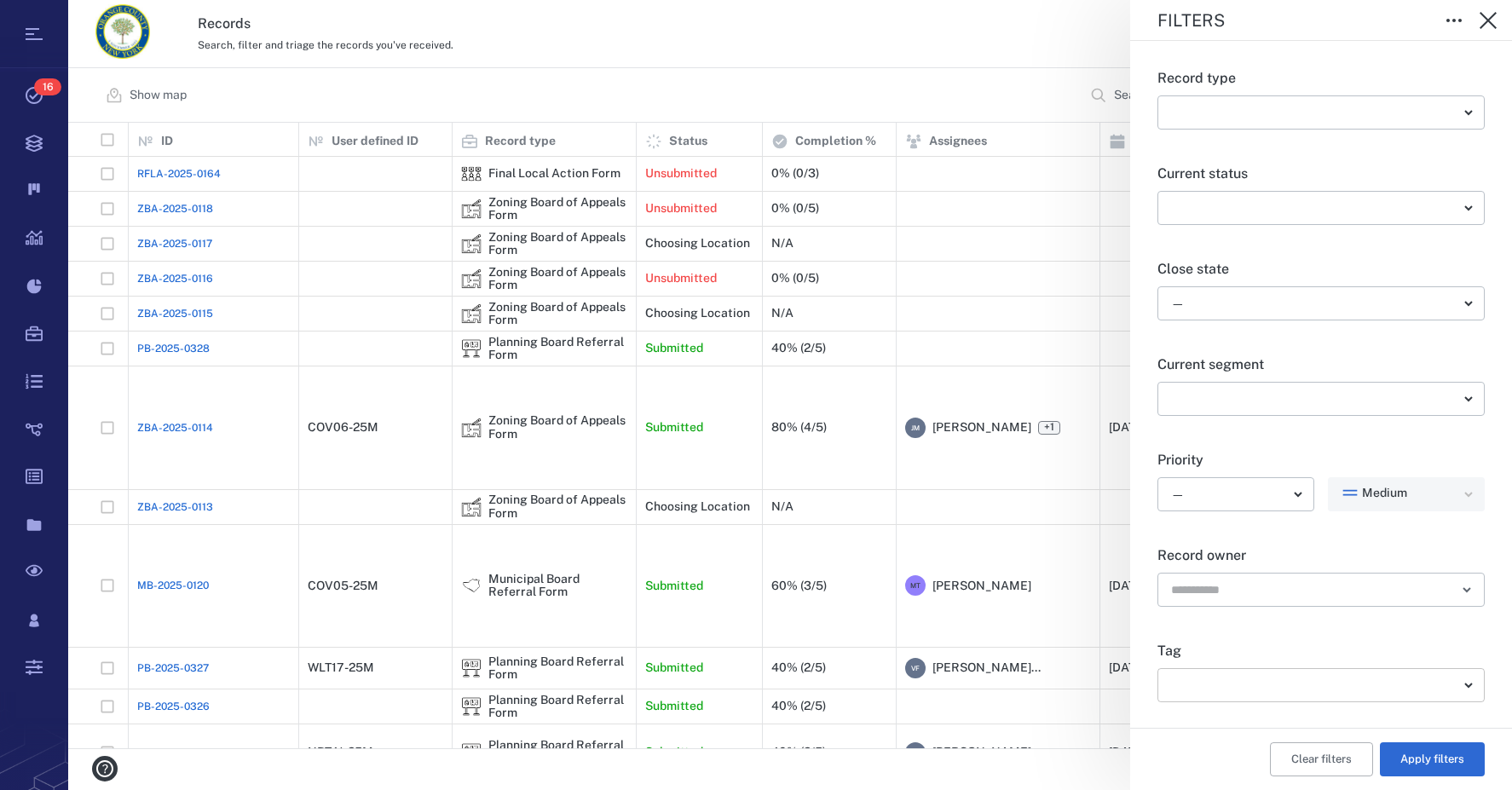
click at [1321, 687] on body "Tasks 16 Records Boards Dashboard Reports Record types Guide steps Rules Form b…" at bounding box center [756, 395] width 1512 height 790
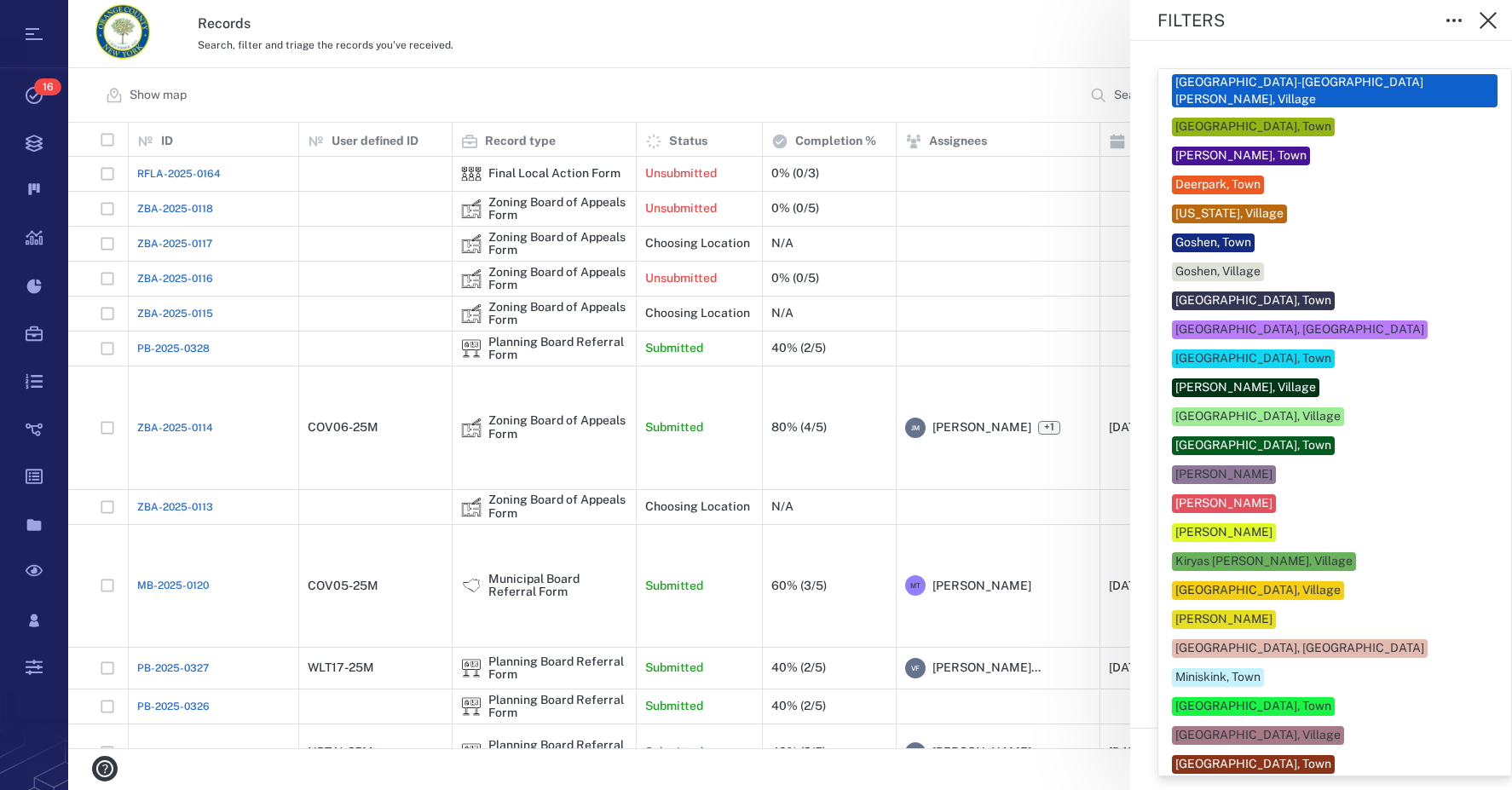
scroll to position [85, 0]
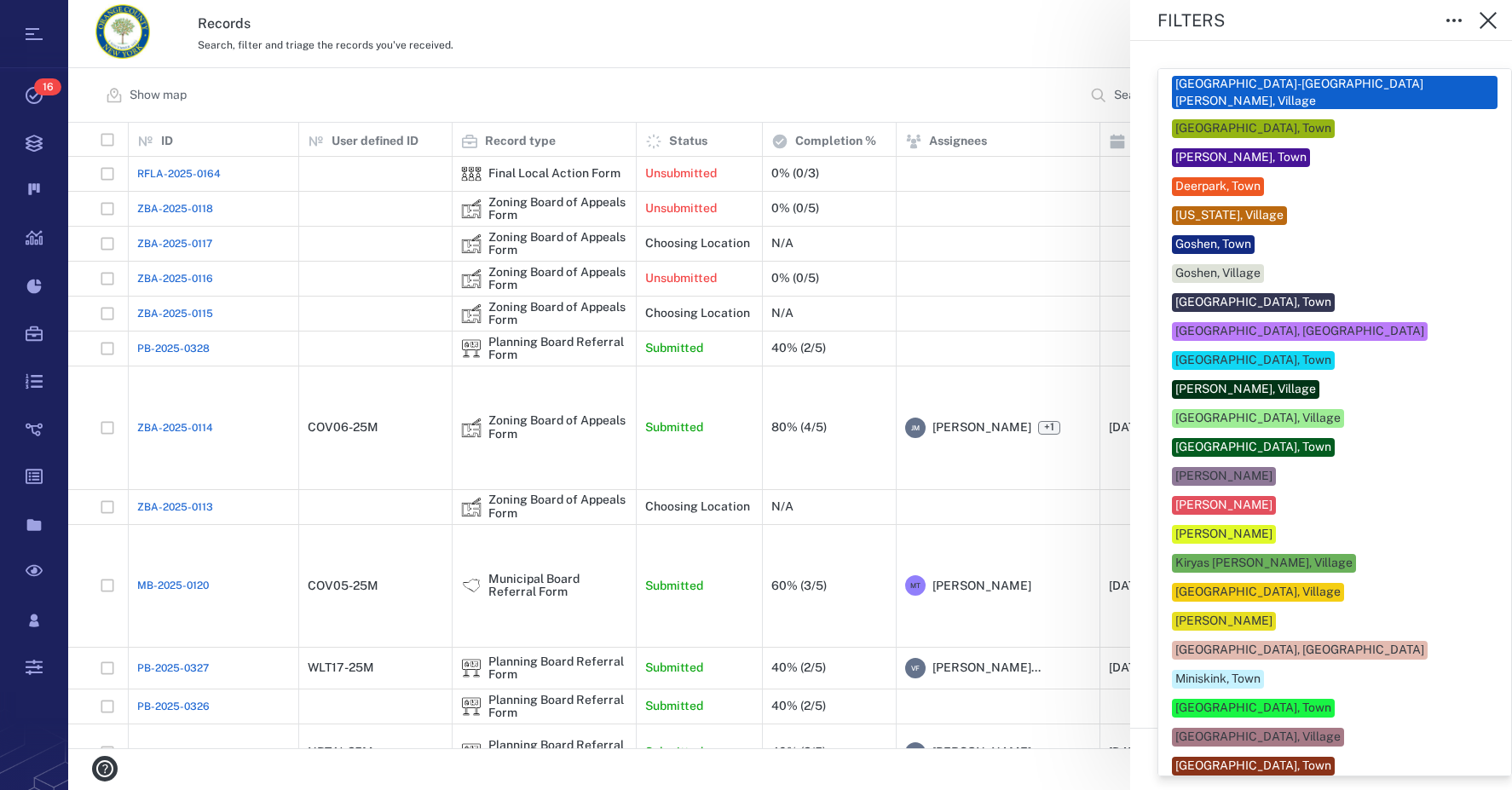
click at [1494, 19] on div at bounding box center [756, 395] width 1512 height 790
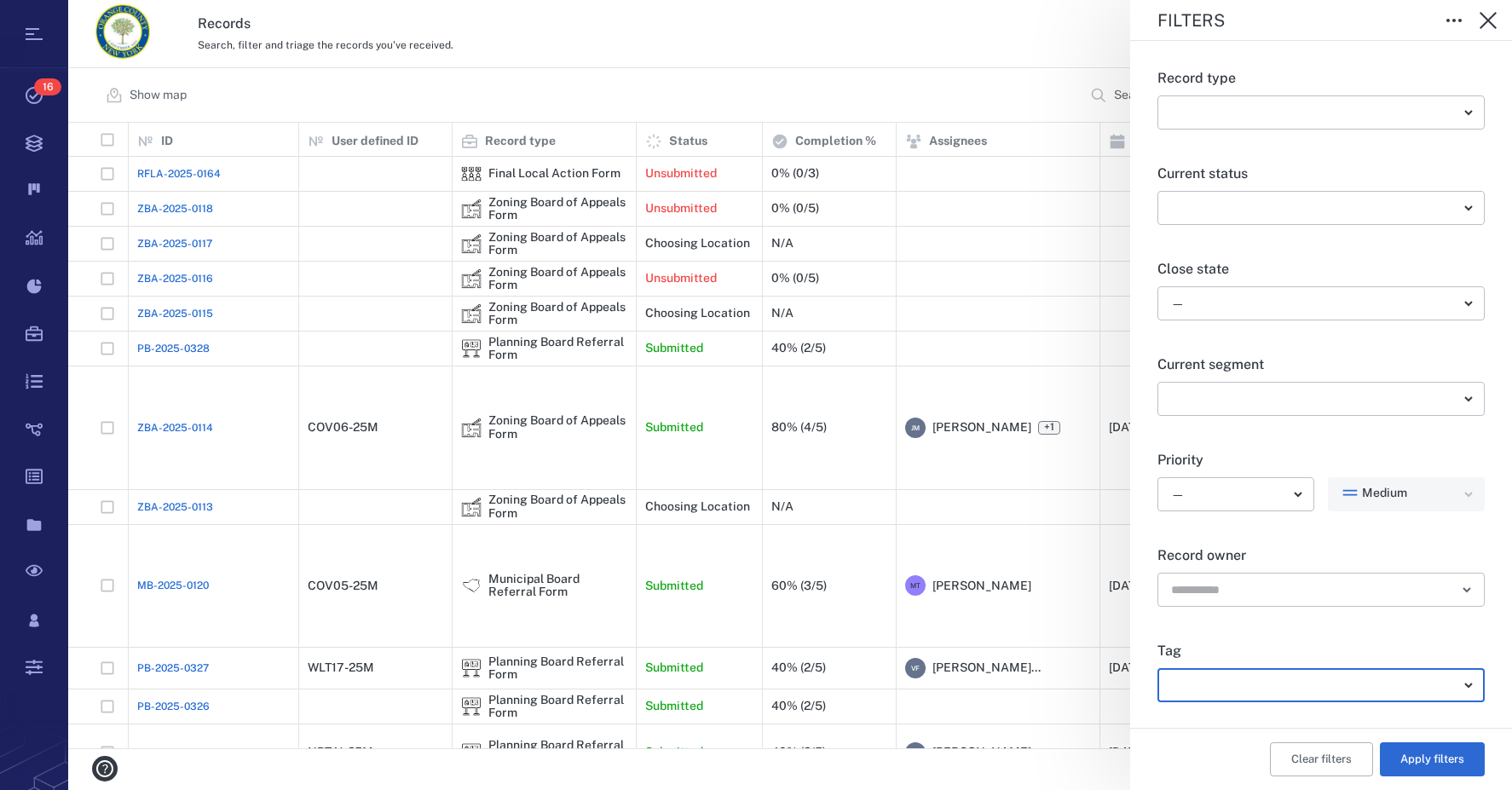
click at [1486, 24] on icon "button" at bounding box center [1487, 21] width 17 height 17
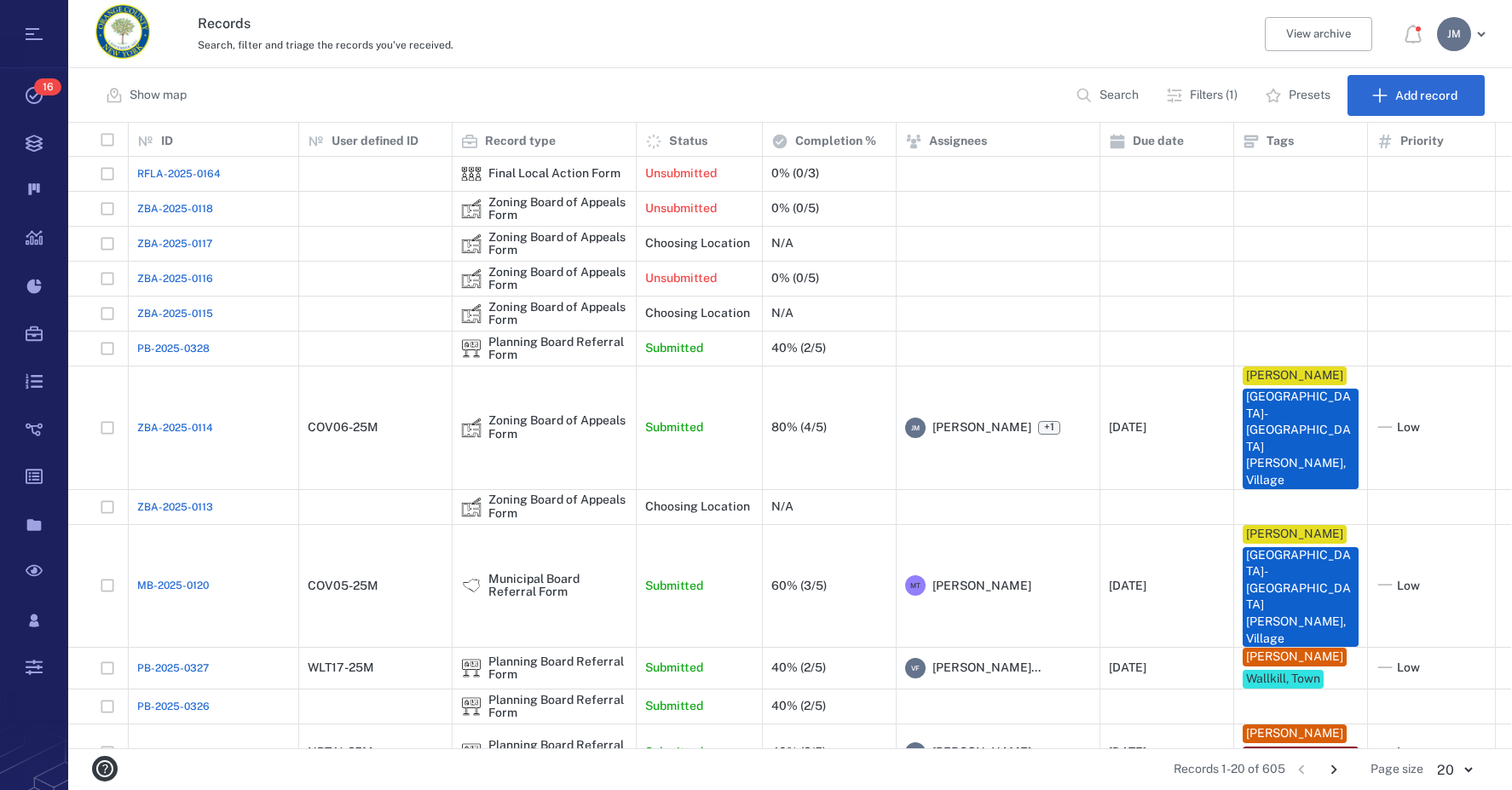
click at [1215, 93] on p "Filters (1)" at bounding box center [1214, 95] width 48 height 17
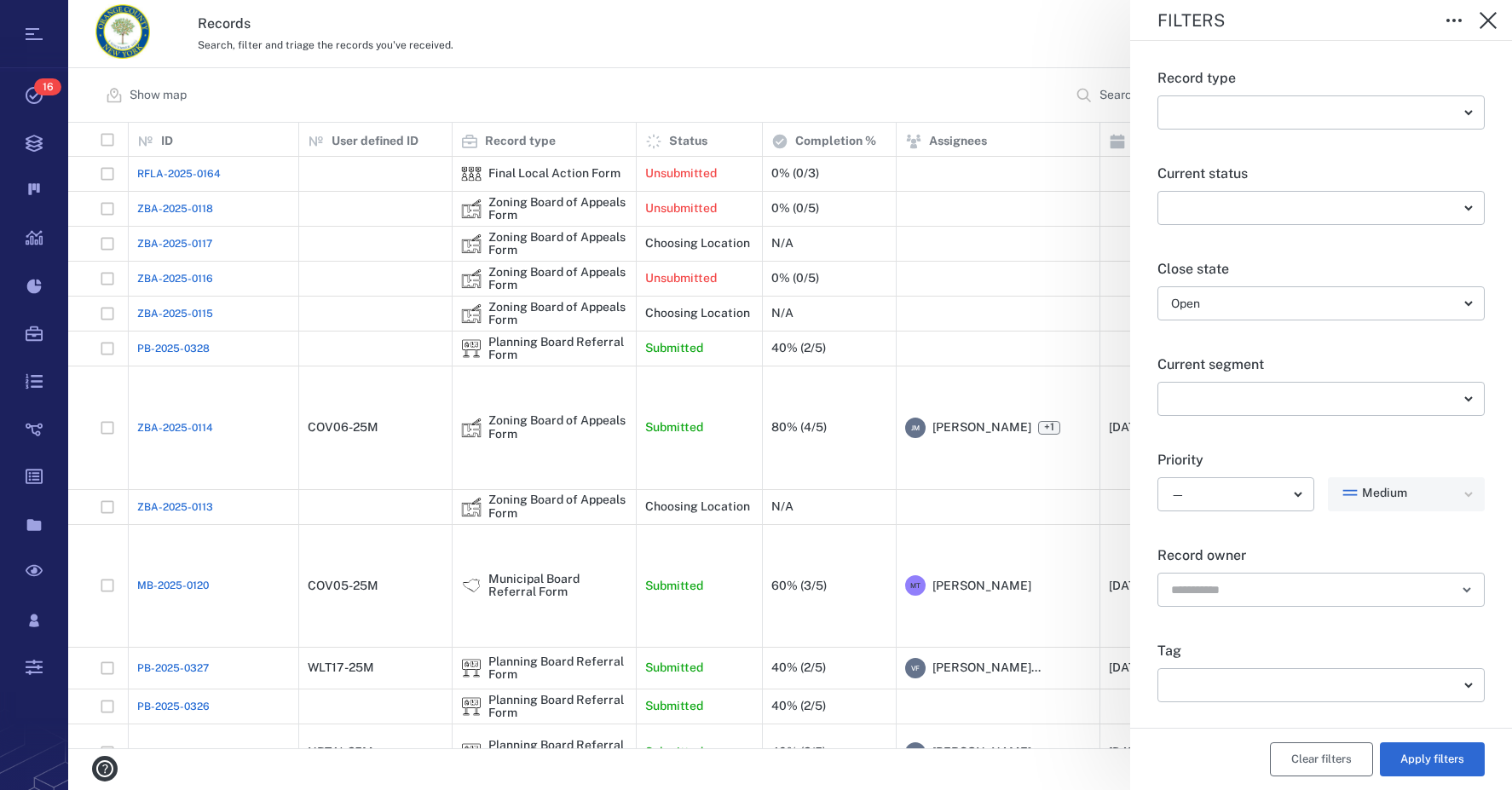
click at [1327, 759] on button "Clear filters" at bounding box center [1320, 760] width 103 height 34
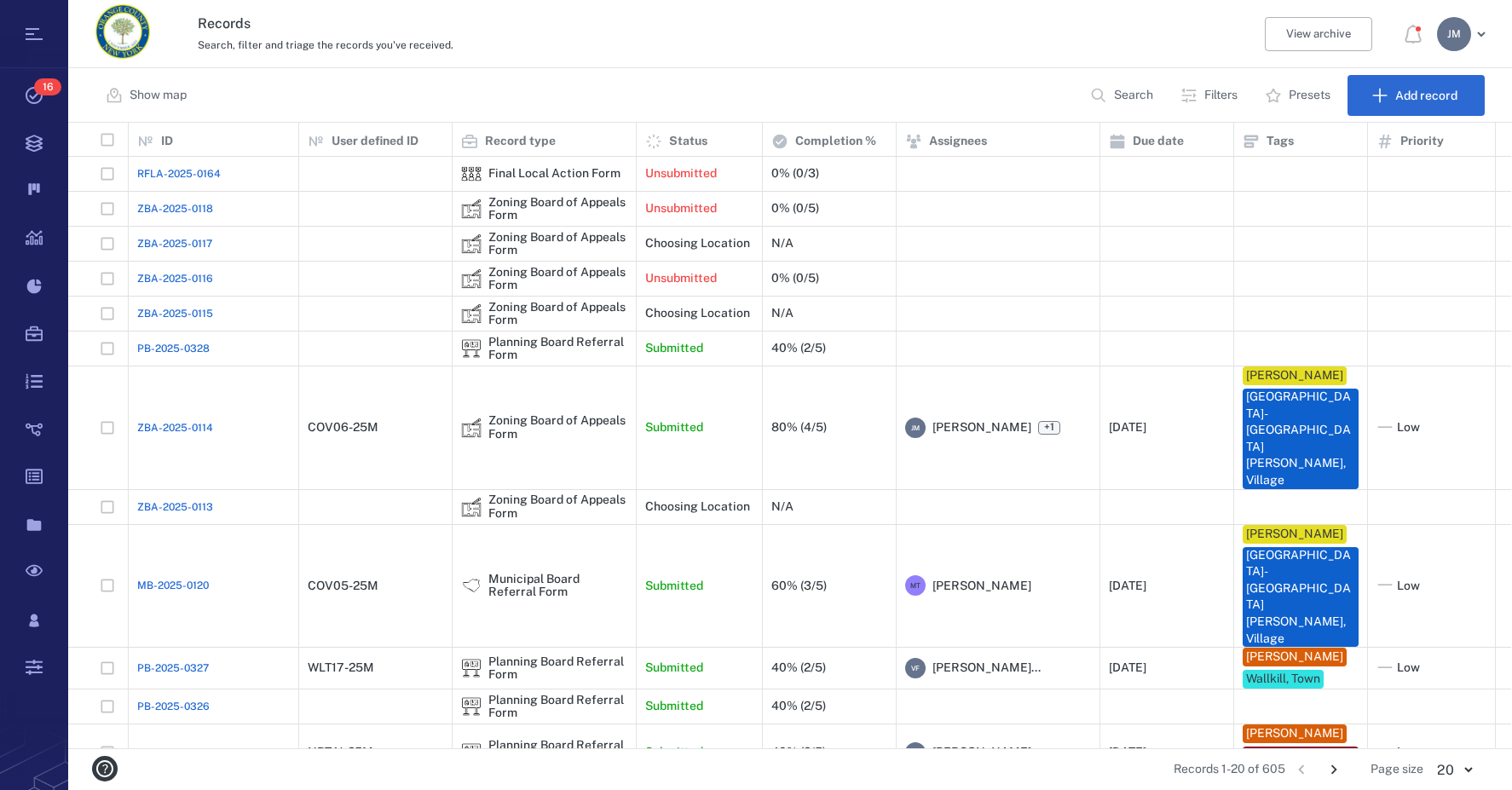
click at [1135, 88] on p "Search" at bounding box center [1133, 95] width 40 height 17
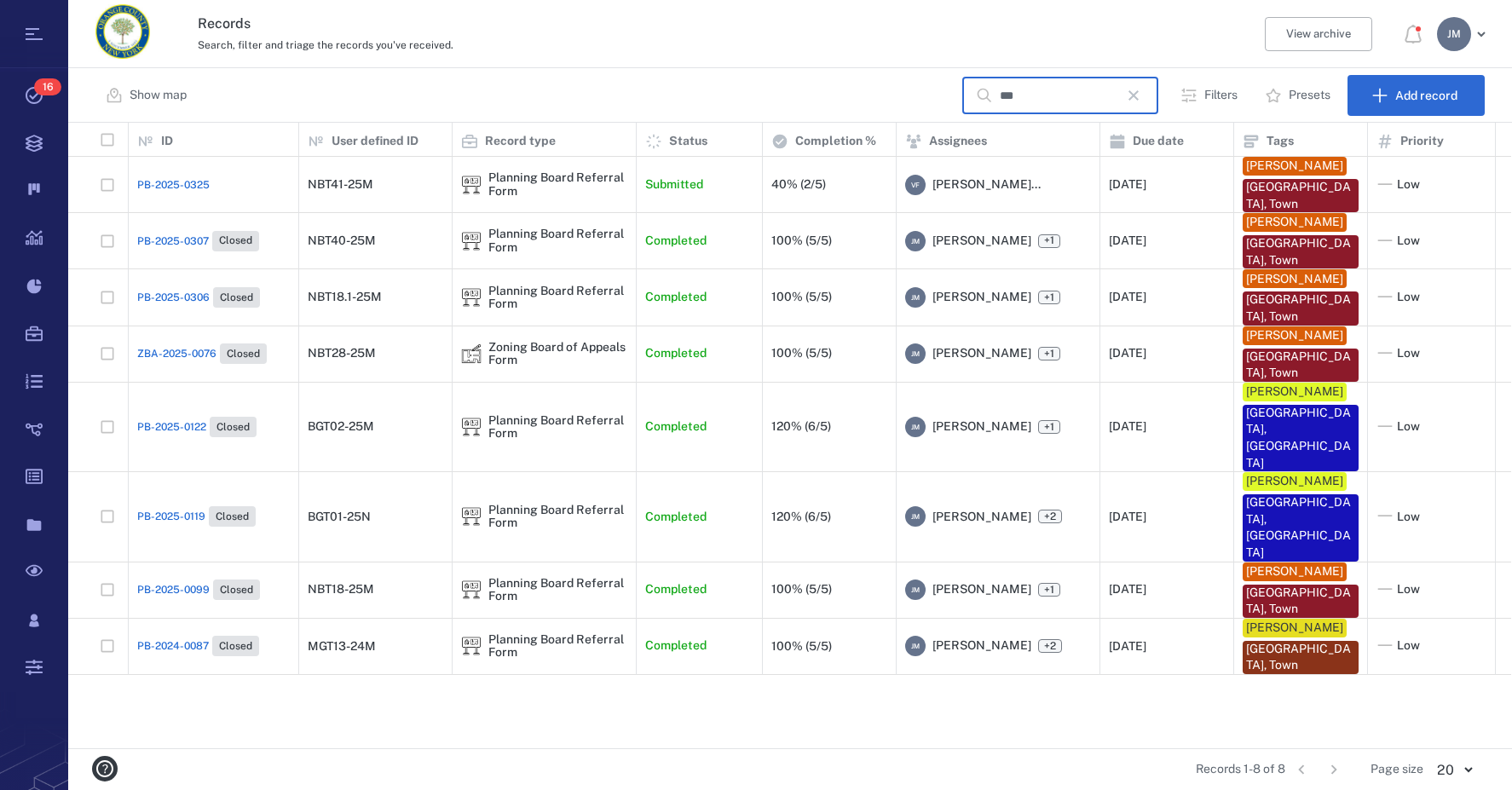
drag, startPoint x: 1041, startPoint y: 95, endPoint x: 680, endPoint y: 108, distance: 361.2
click at [680, 108] on div "Show map *** ​ Filters Presets Add record" at bounding box center [790, 95] width 1443 height 55
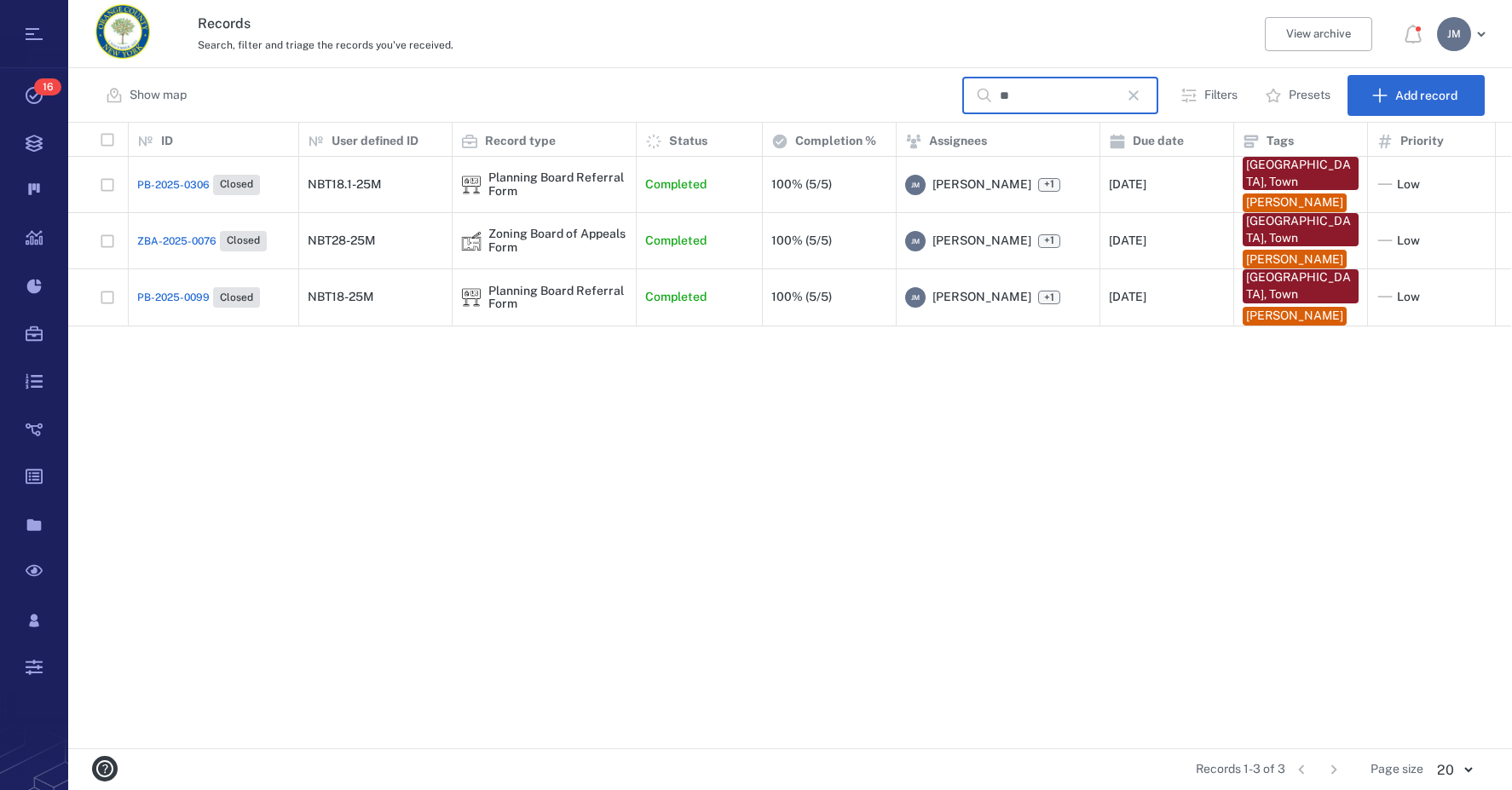
type input "*"
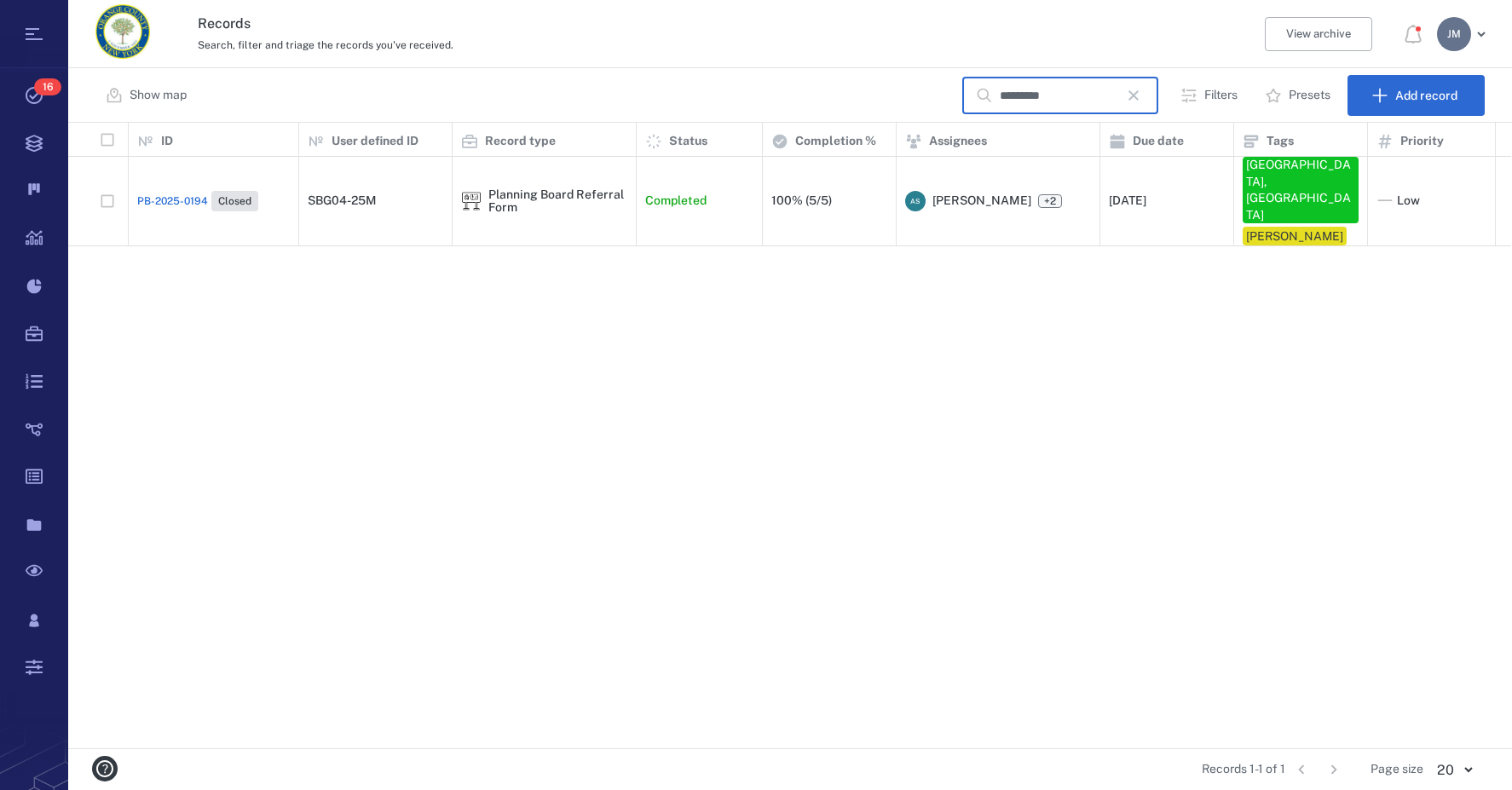
type input "*********"
click at [1144, 92] on icon "button" at bounding box center [1133, 95] width 21 height 21
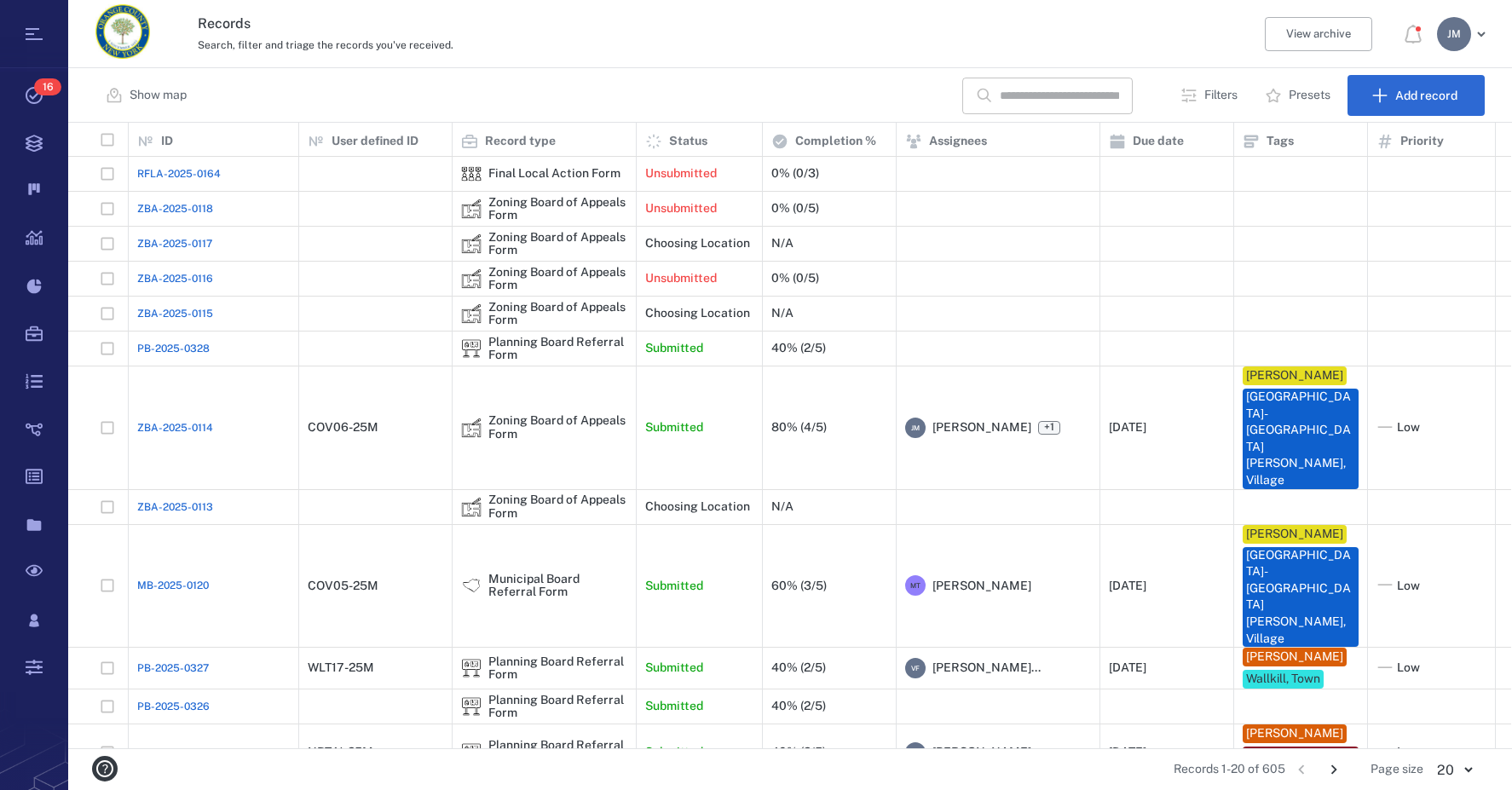
click at [1090, 100] on input "text" at bounding box center [1059, 95] width 119 height 37
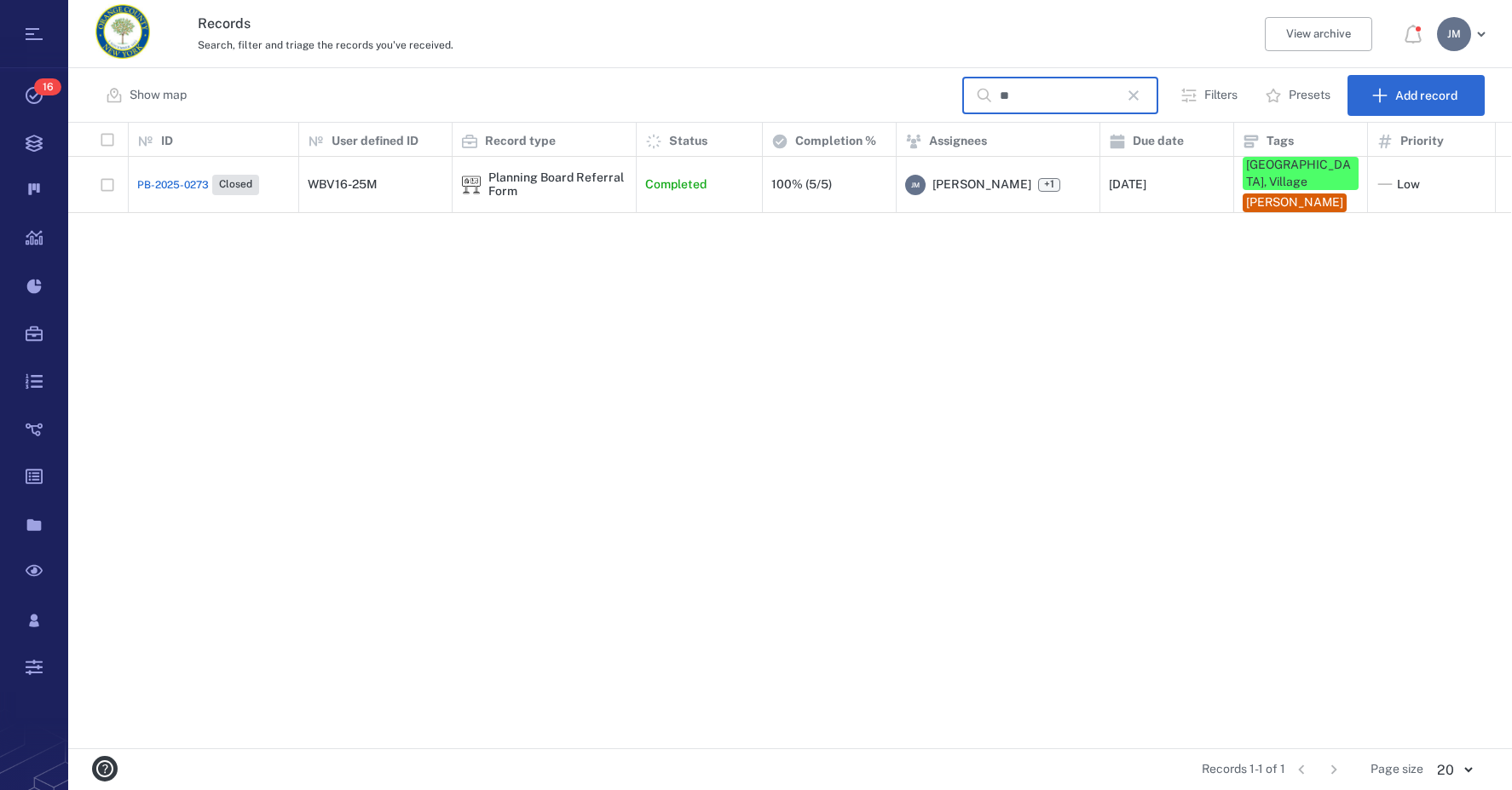
type input "*"
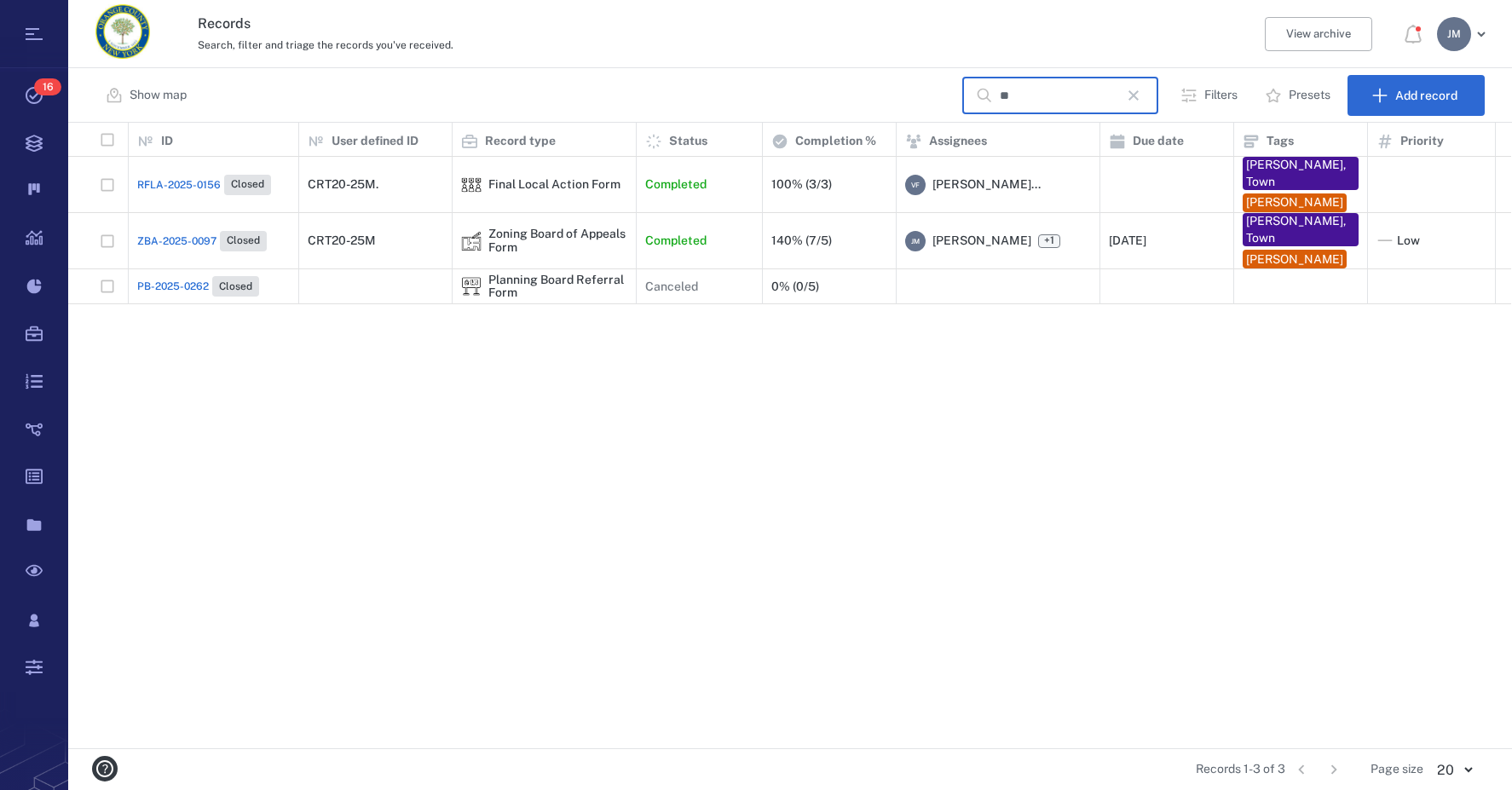
type input "*"
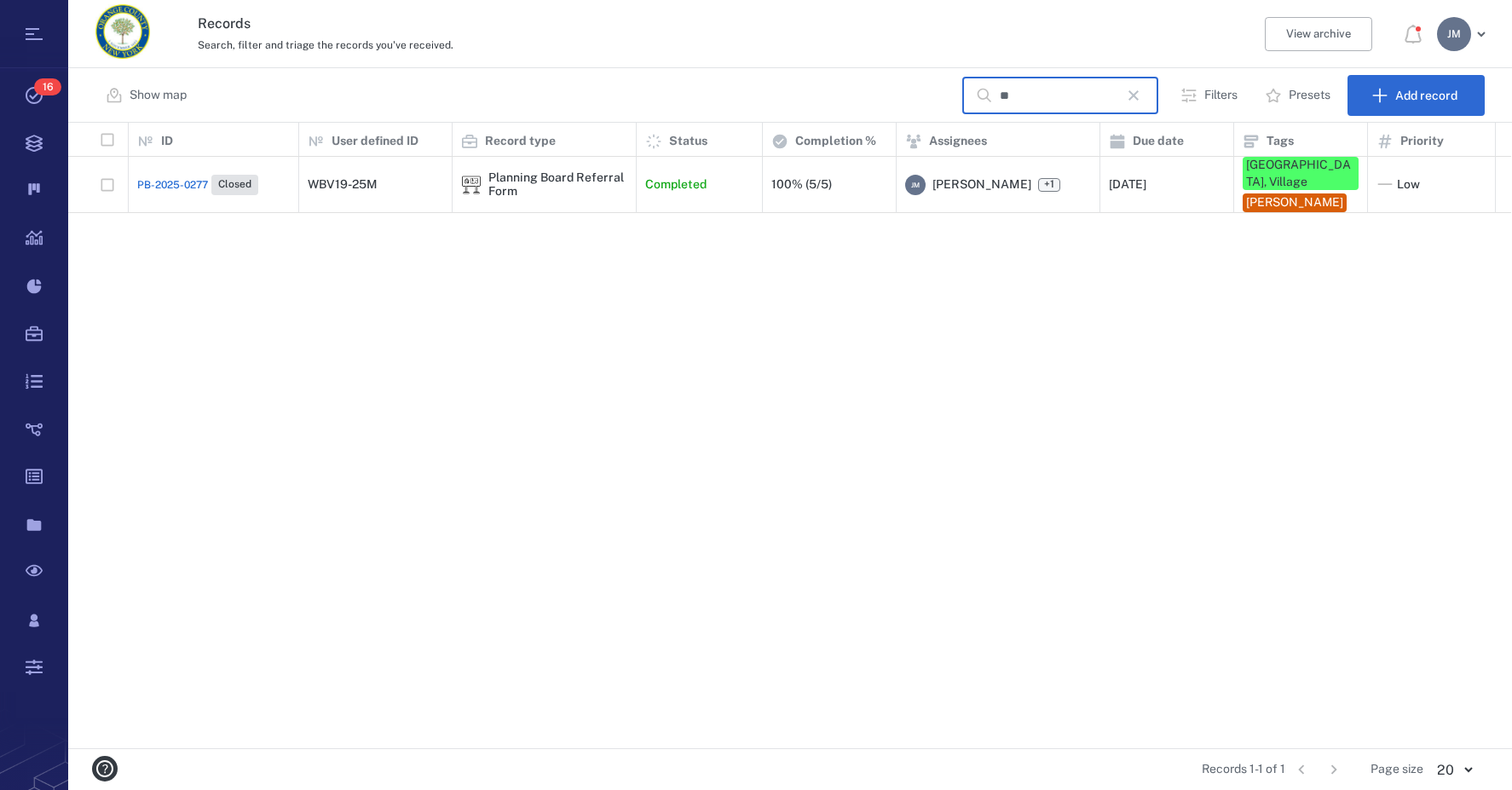
type input "*"
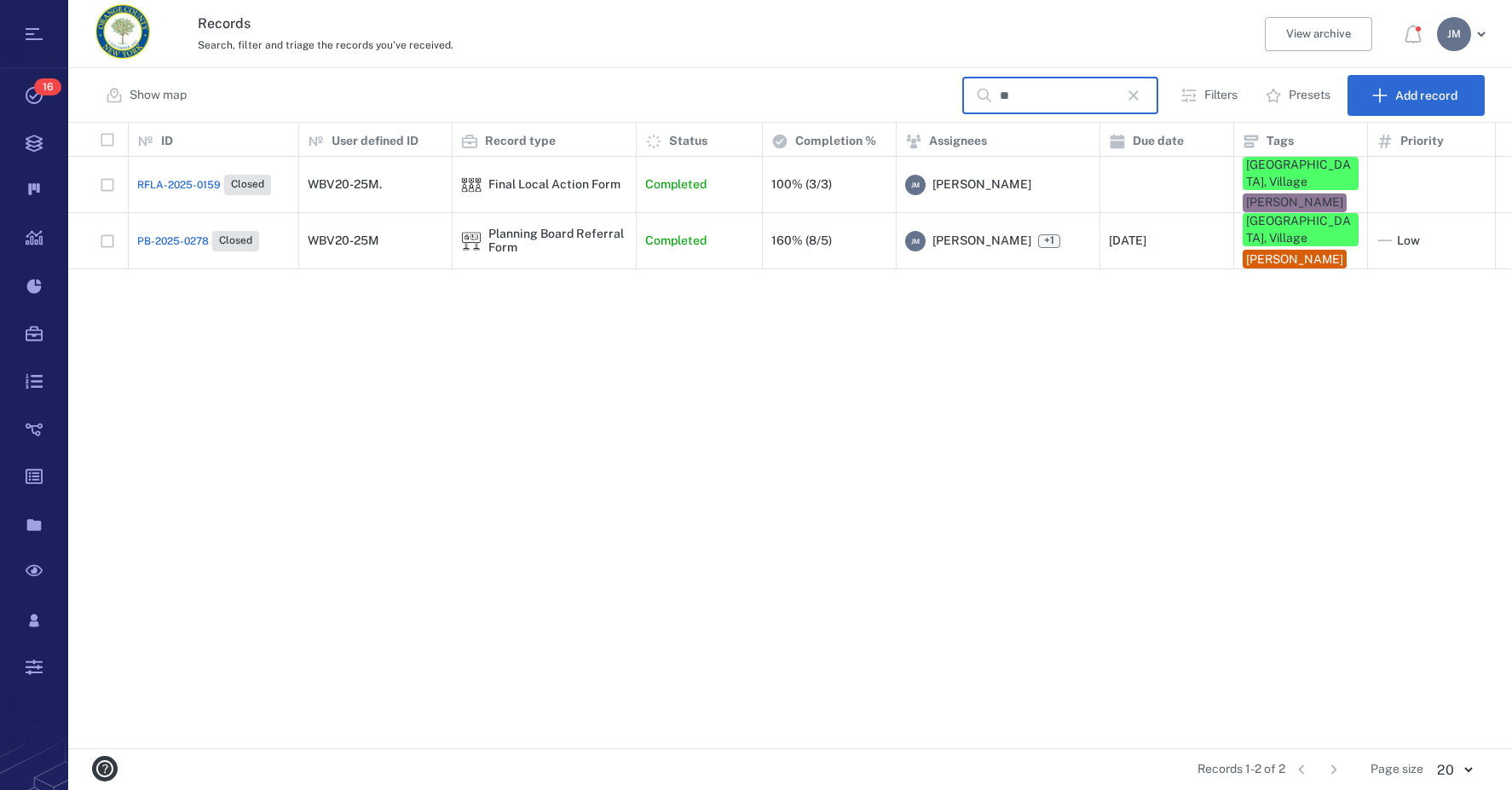
type input "*"
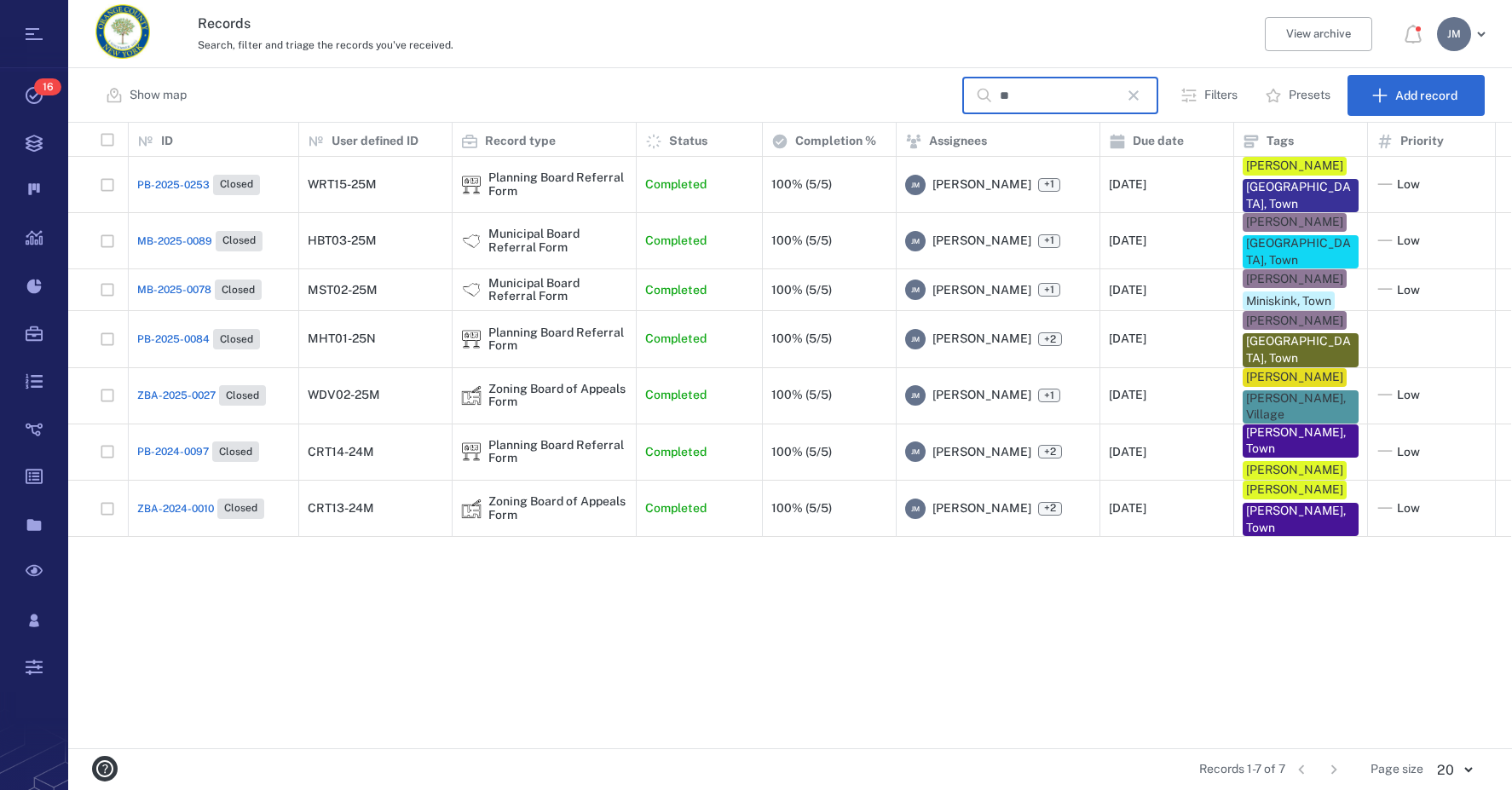
type input "*"
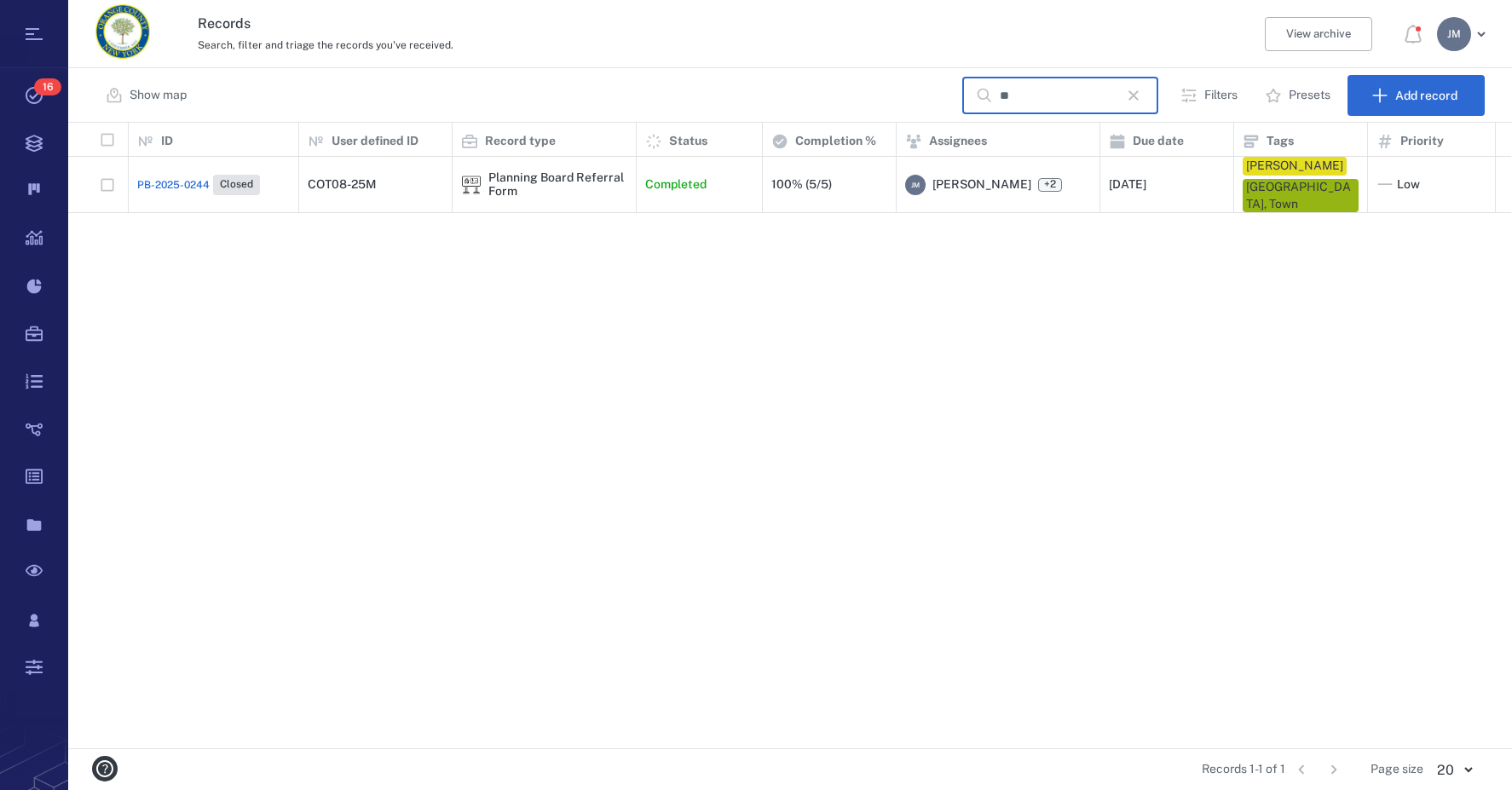
type input "*"
type input "*****"
click at [1144, 97] on icon "button" at bounding box center [1133, 95] width 21 height 21
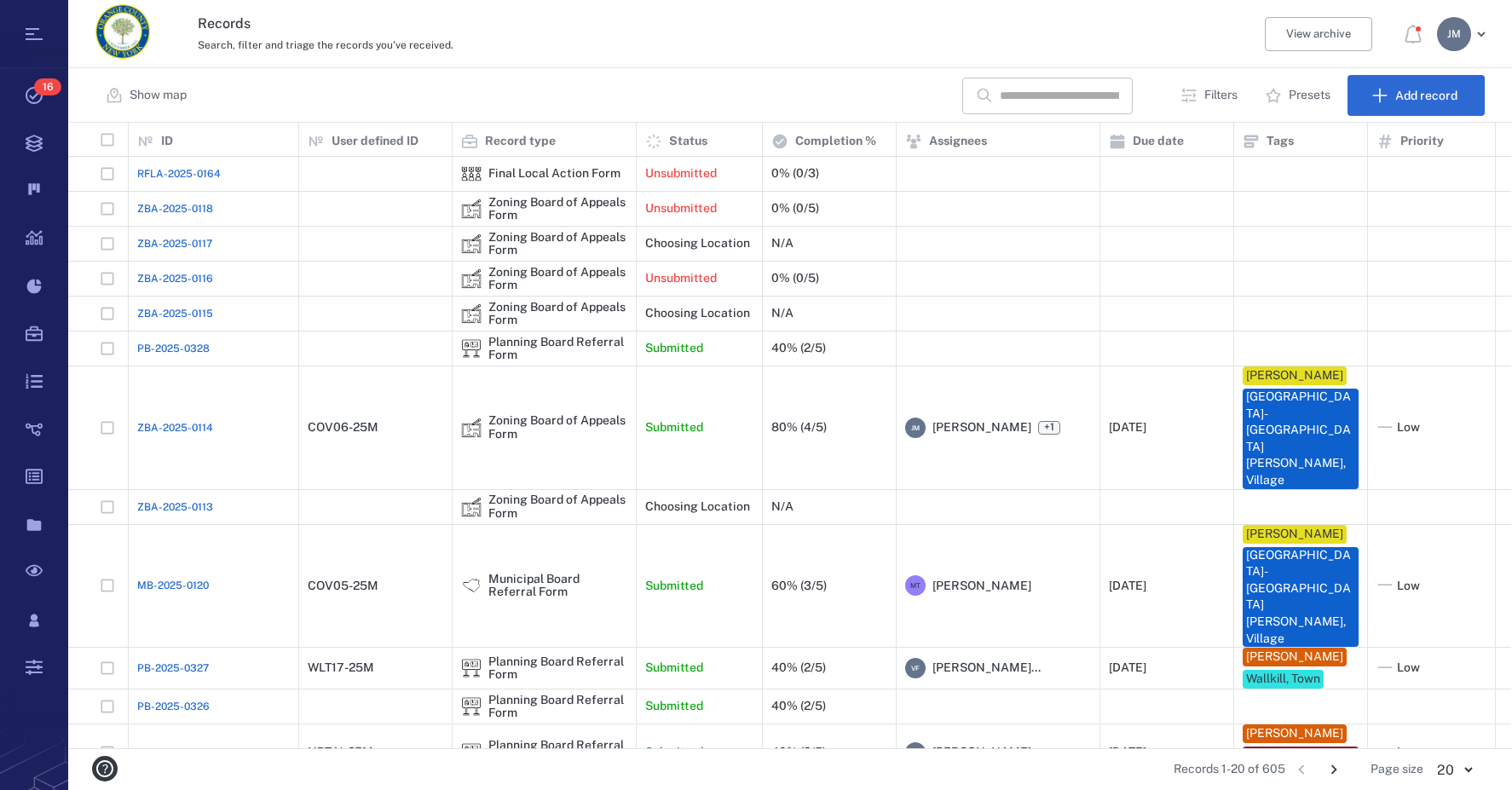
click at [1208, 98] on p "Filters" at bounding box center [1220, 95] width 33 height 17
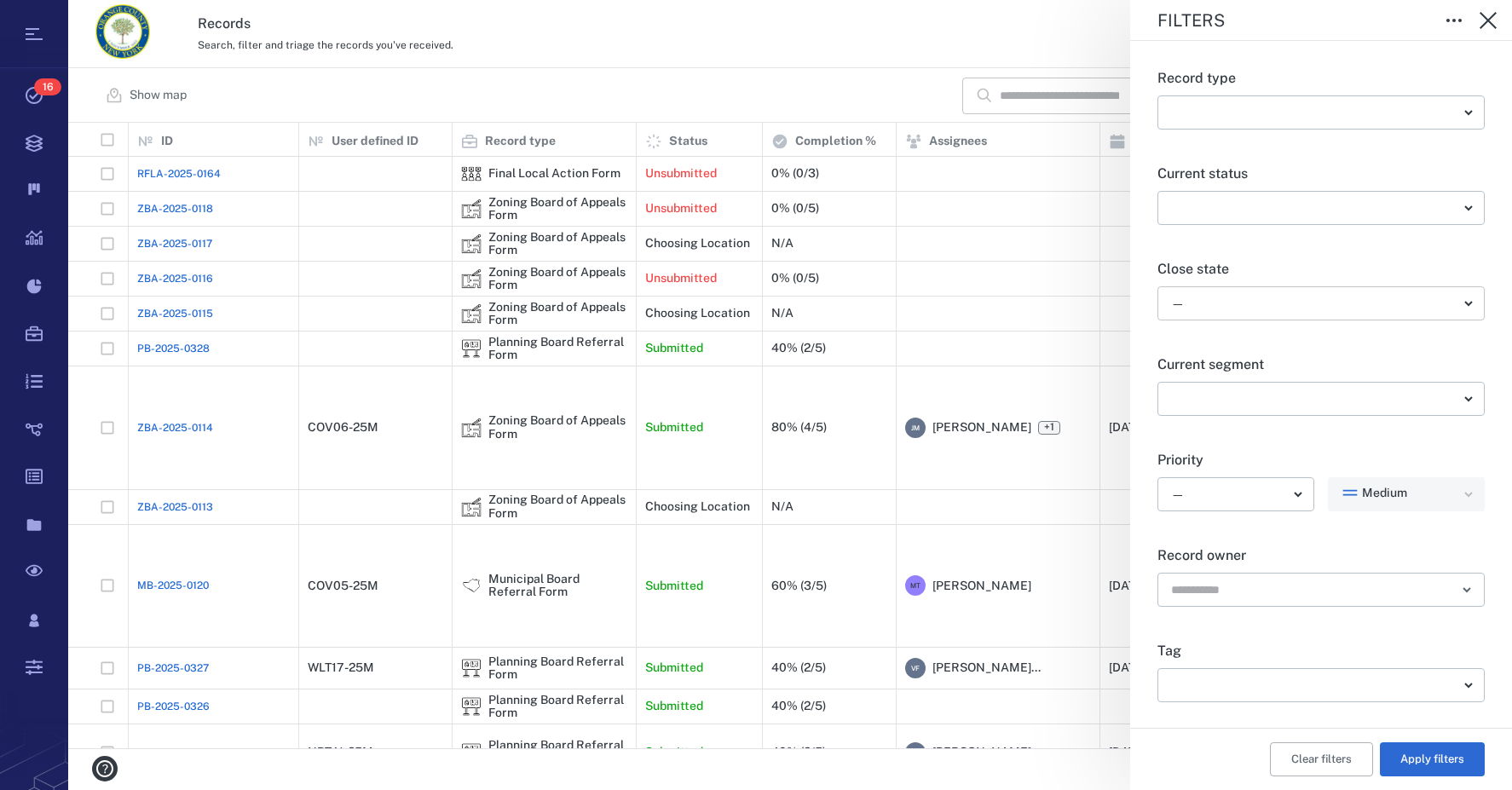
click at [1185, 304] on body "Tasks 16 Records Boards Dashboard Reports Record types Guide steps Rules Form b…" at bounding box center [756, 395] width 1512 height 790
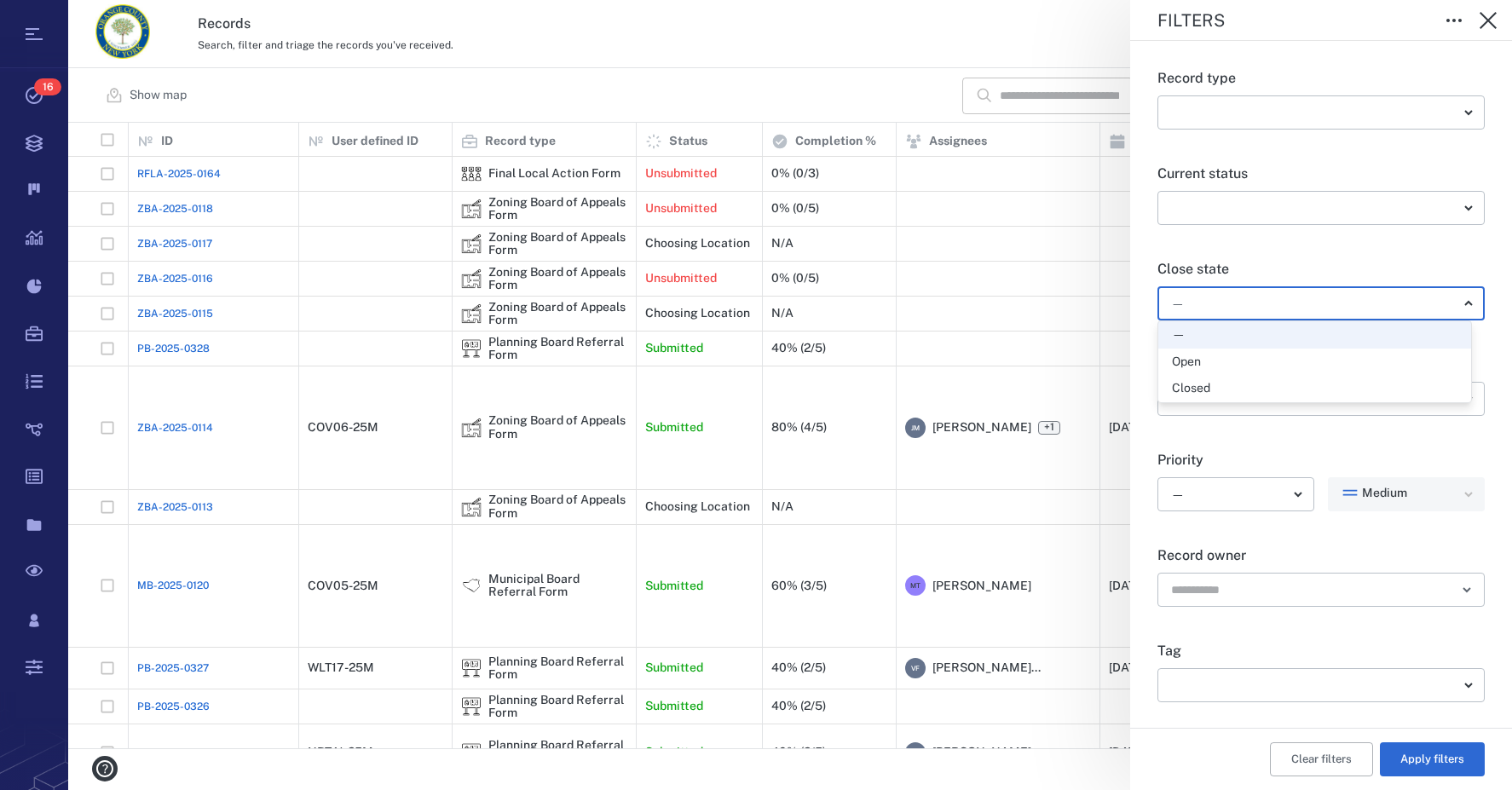
click at [1194, 362] on div "Open" at bounding box center [1186, 362] width 29 height 17
type input "*****"
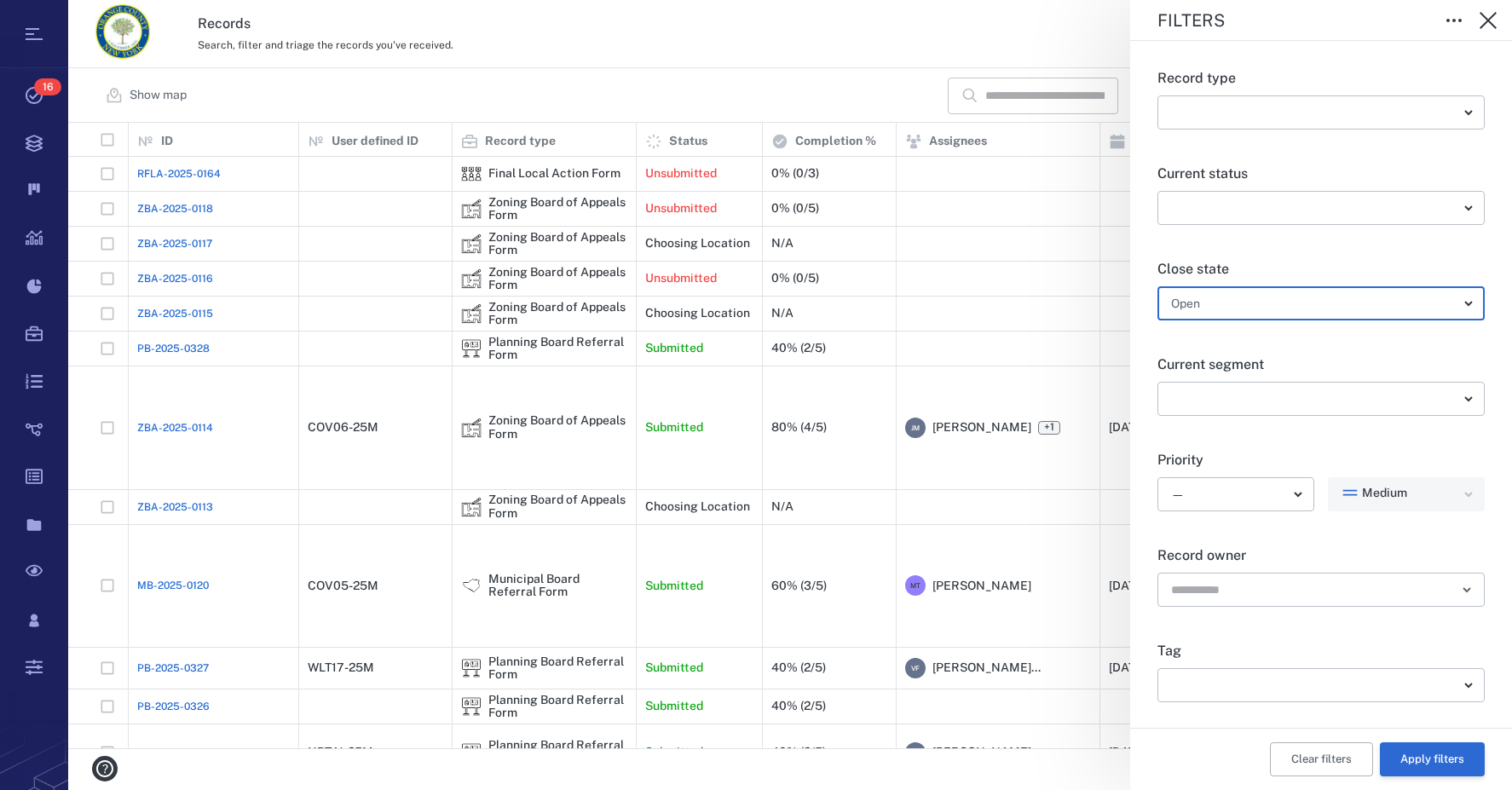
click at [1426, 765] on button "Apply filters" at bounding box center [1432, 760] width 105 height 34
click at [1488, 22] on icon "button" at bounding box center [1487, 21] width 17 height 17
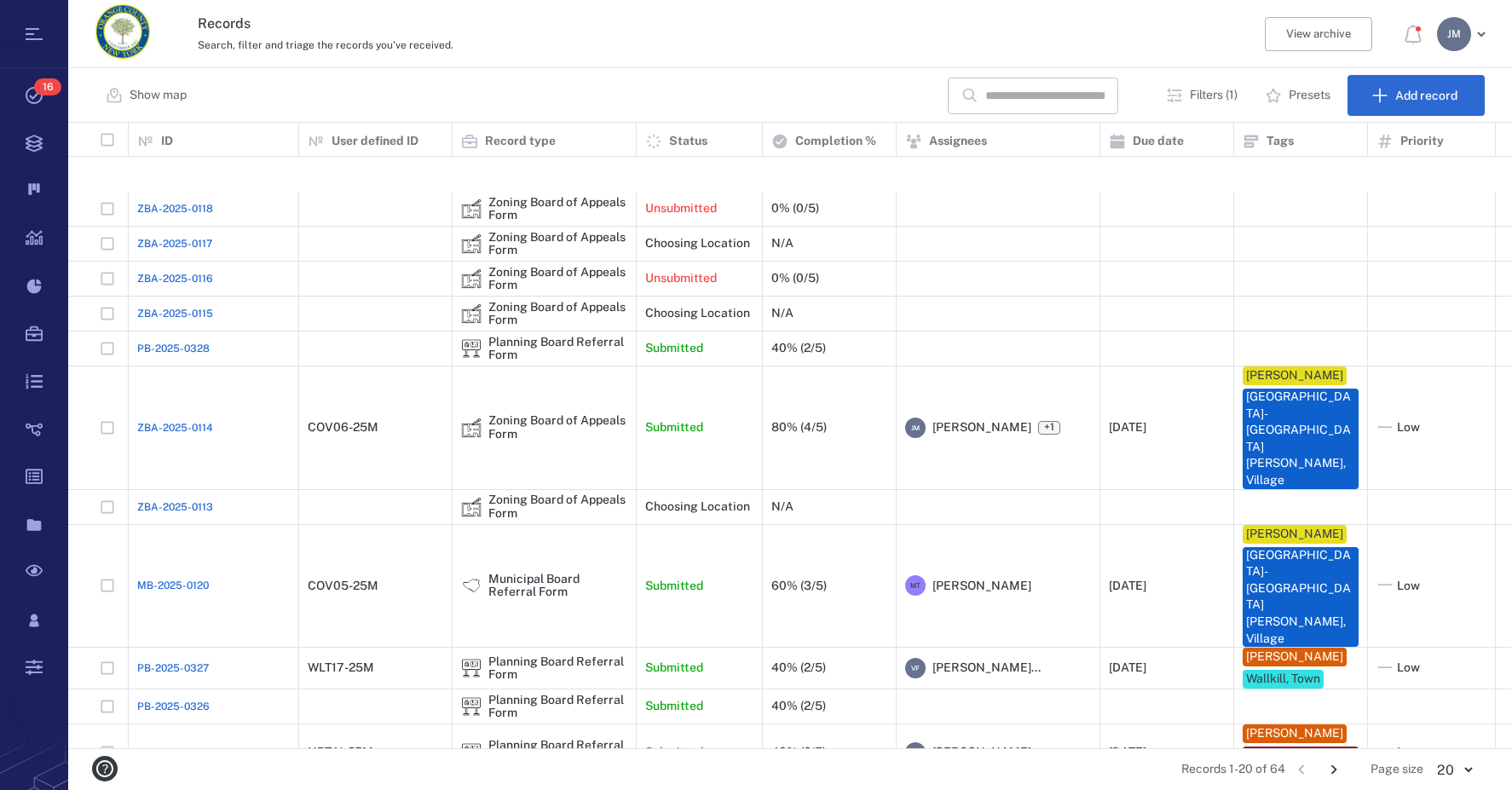
scroll to position [347, 0]
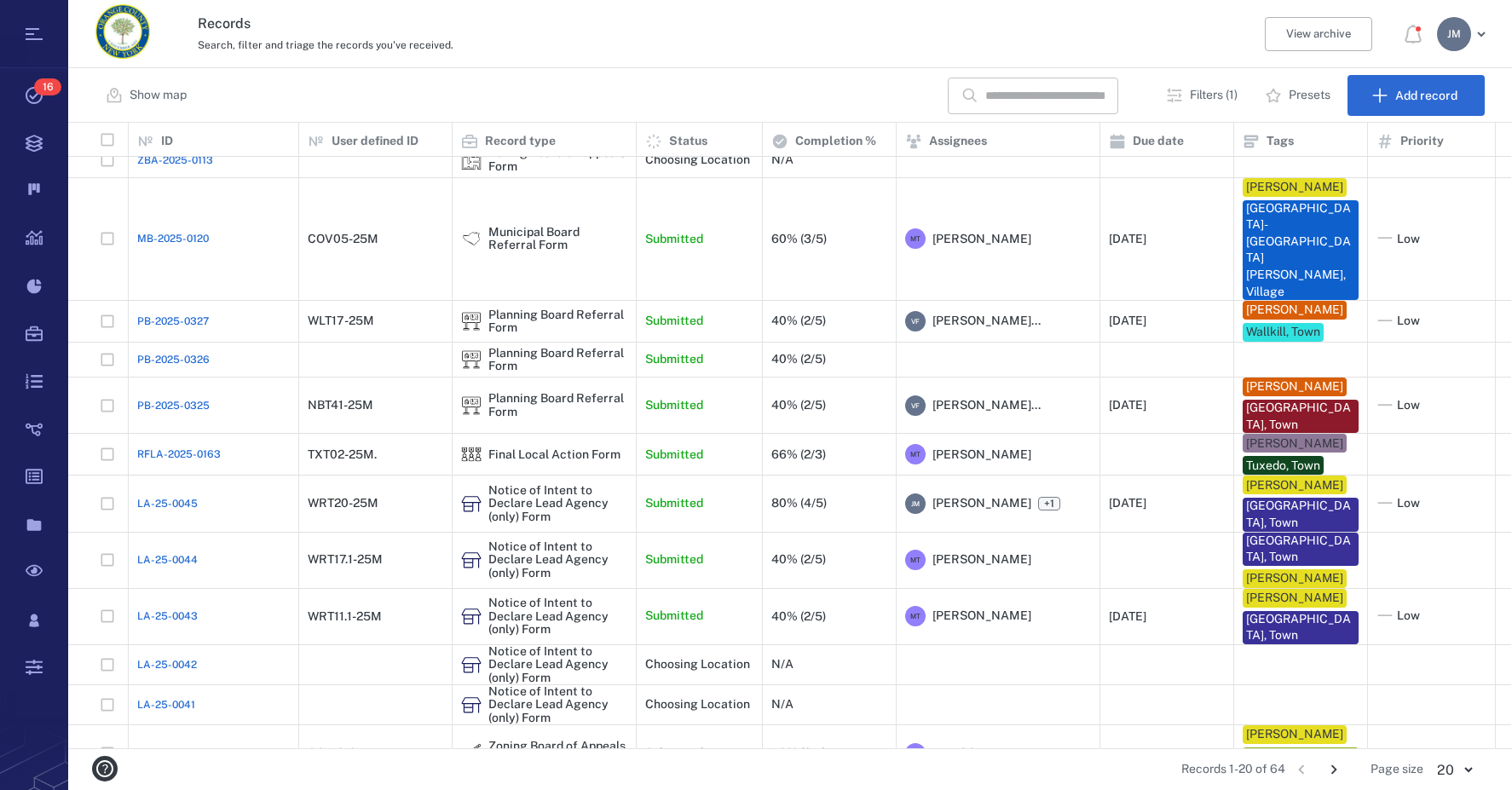
click at [1335, 773] on icon "Go to next page" at bounding box center [1334, 770] width 19 height 19
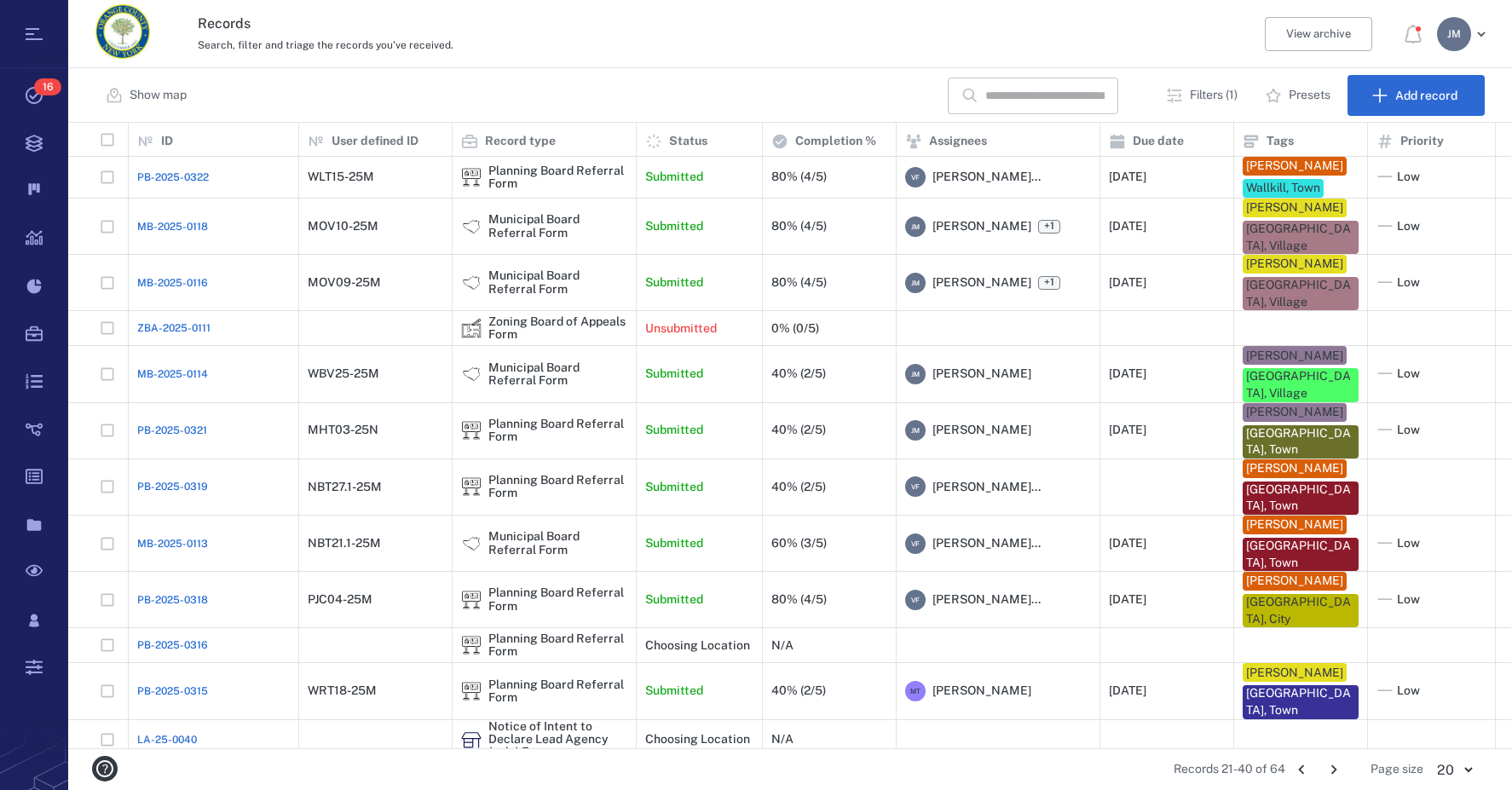
scroll to position [389, 0]
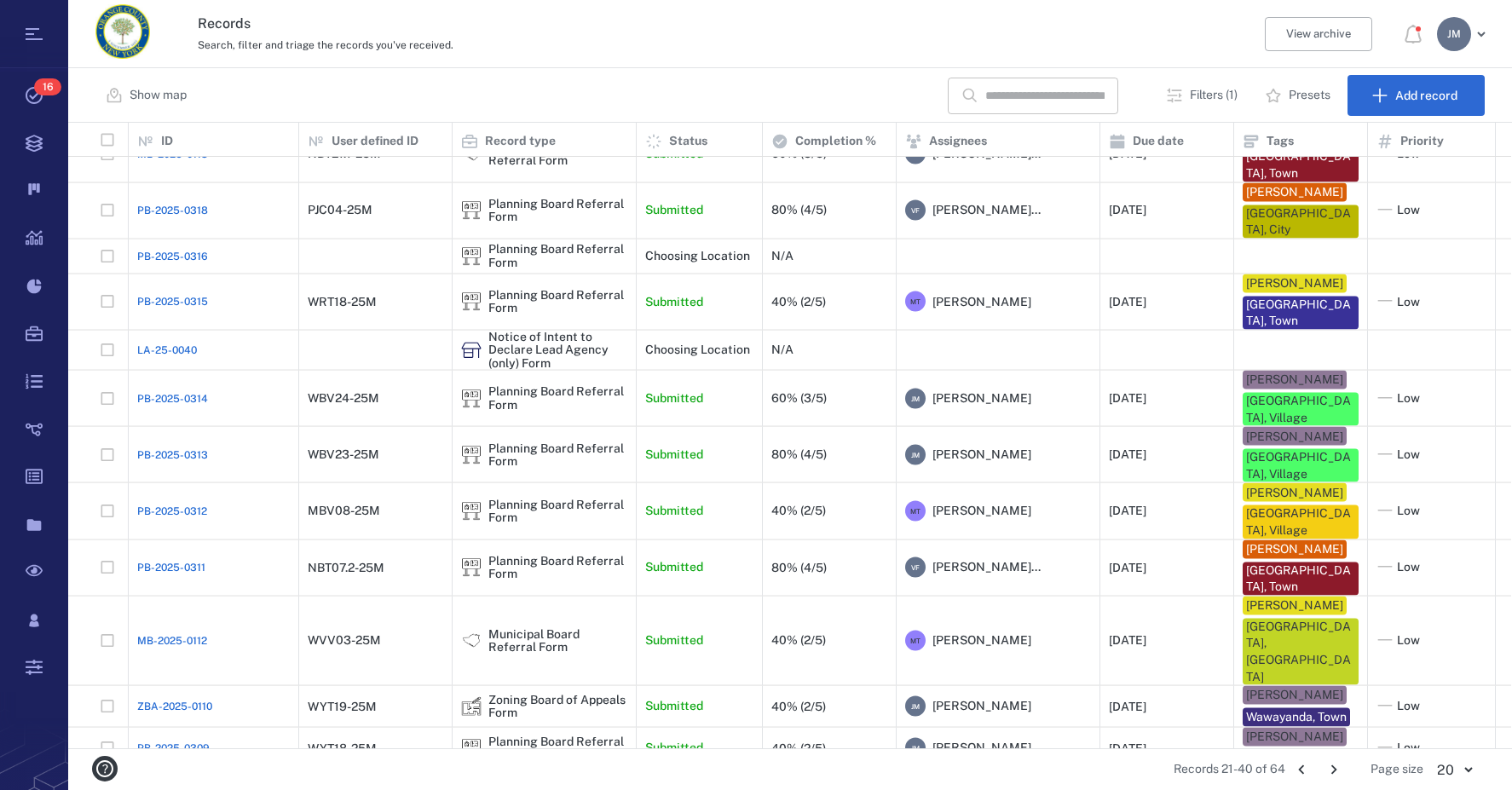
click at [1340, 772] on icon "Go to next page" at bounding box center [1334, 770] width 19 height 19
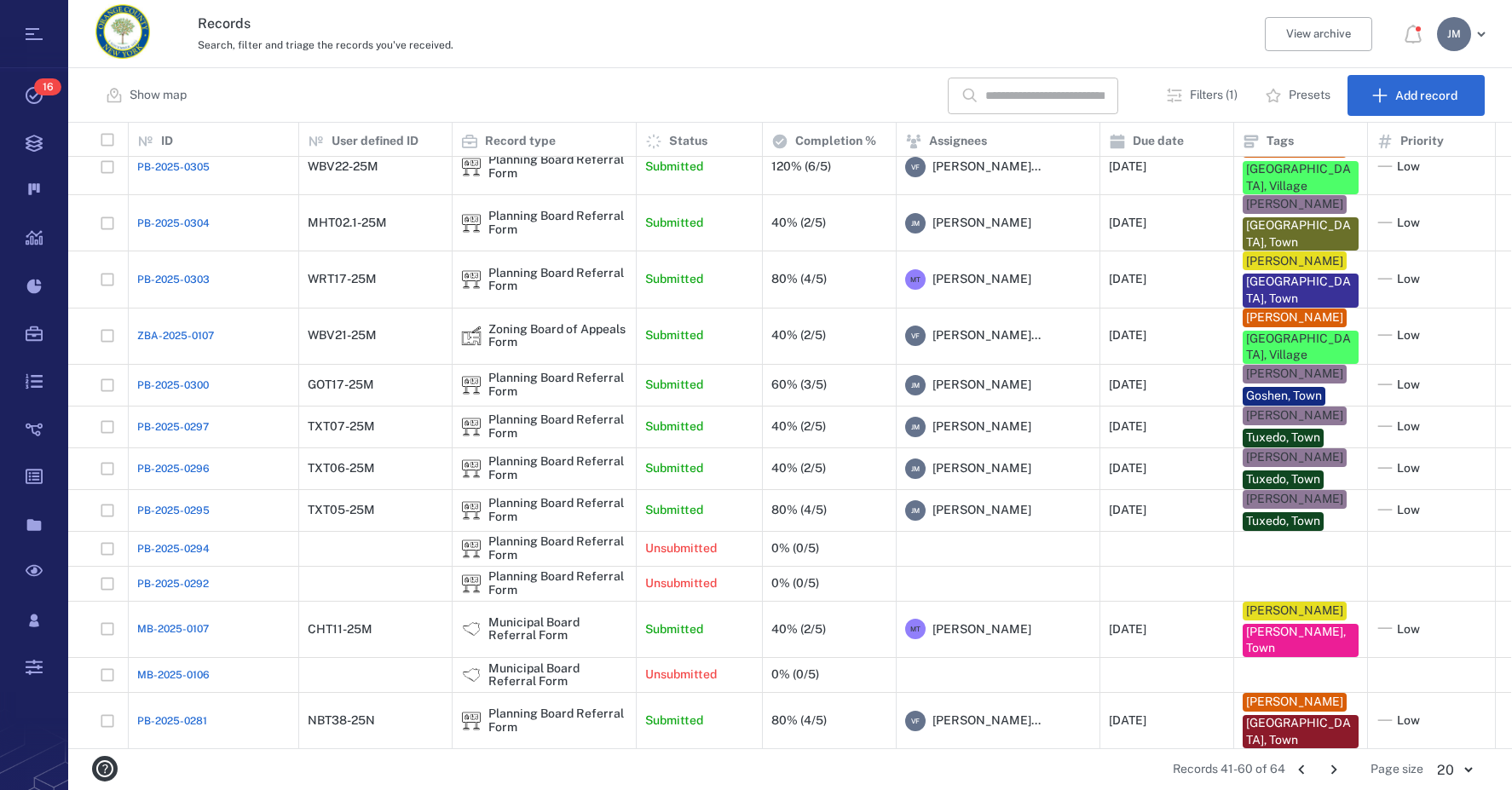
scroll to position [0, 0]
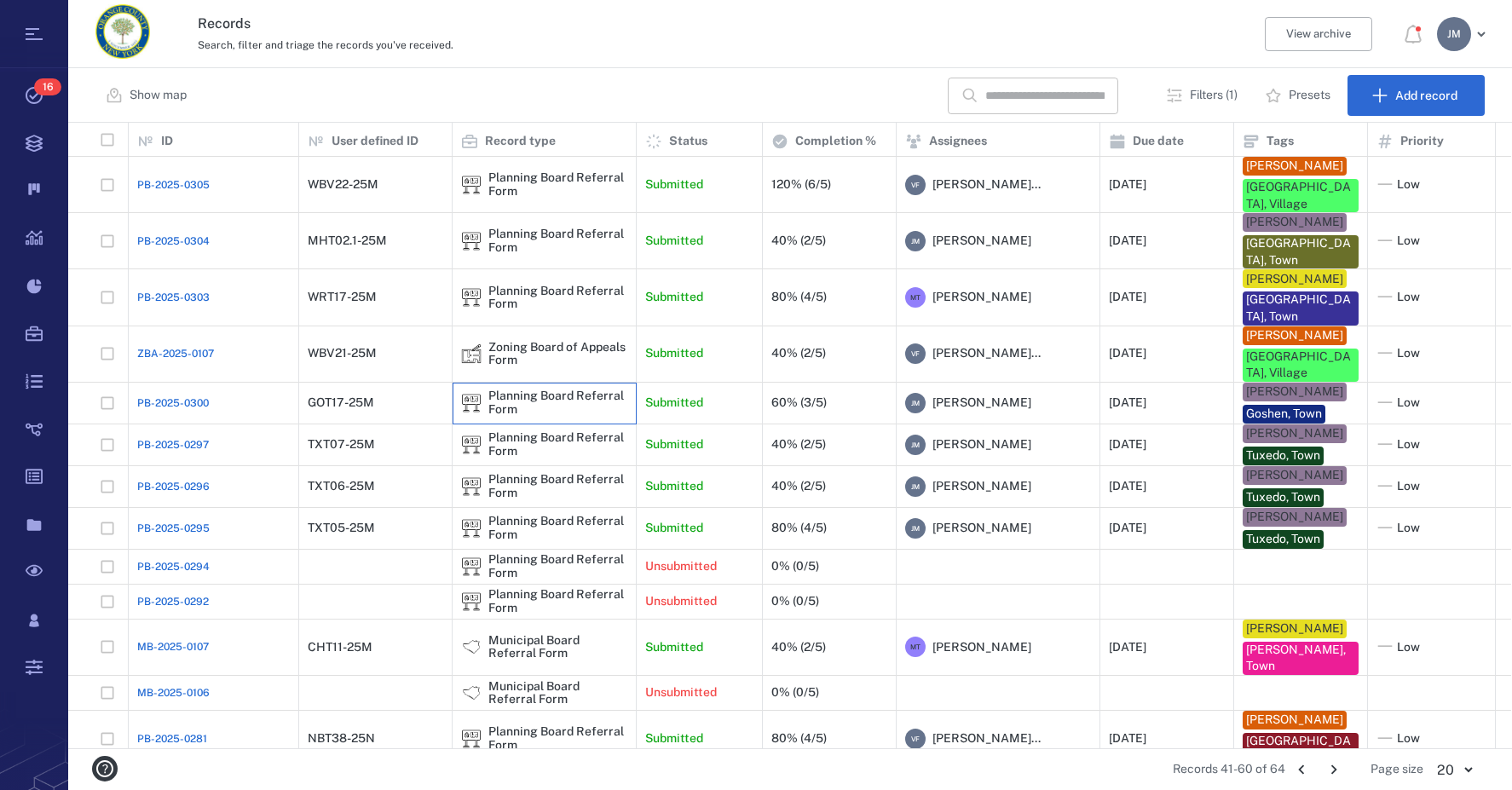
click at [565, 389] on div "Planning Board Referral Form" at bounding box center [557, 403] width 139 height 26
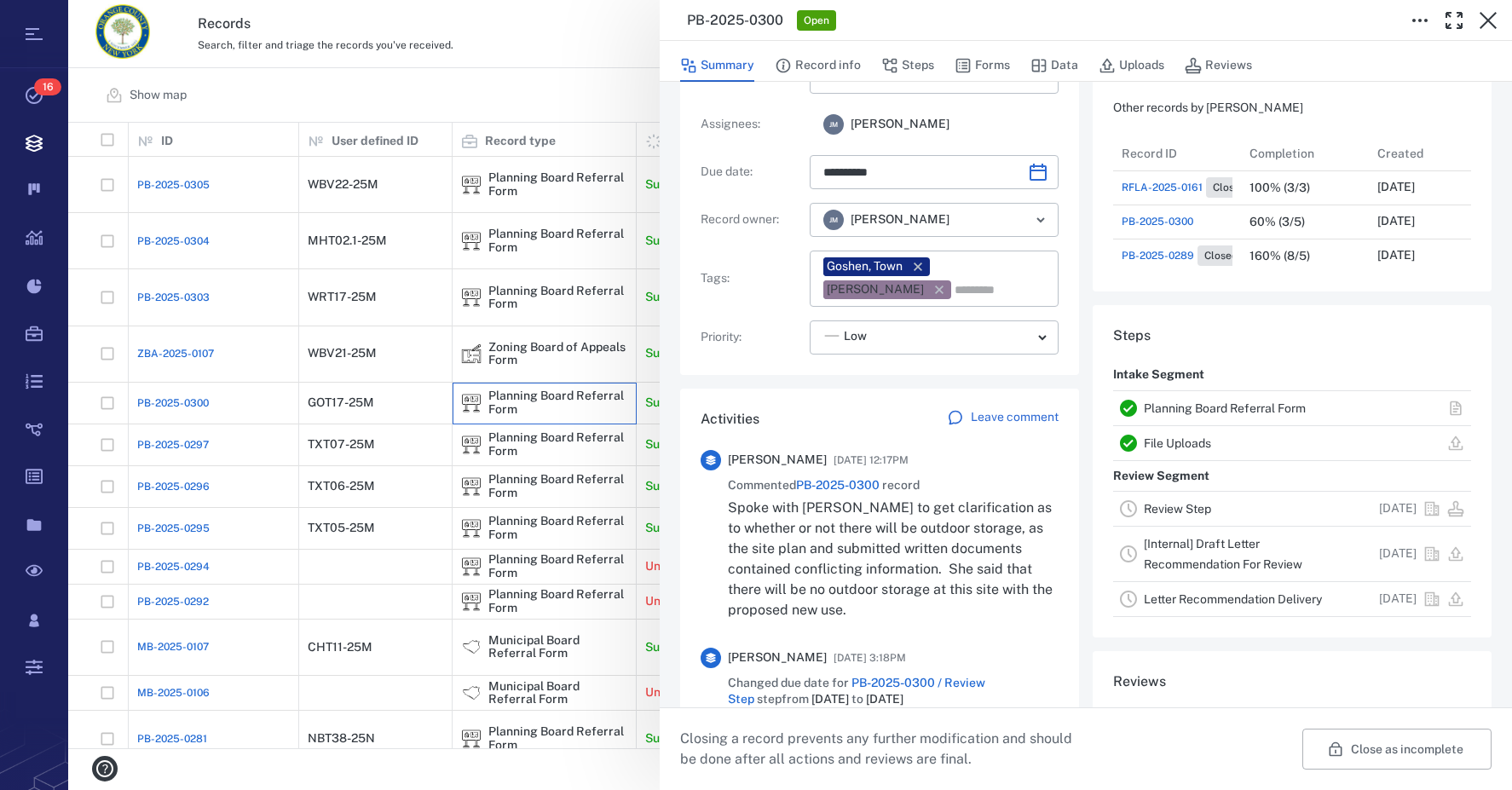
scroll to position [170, 0]
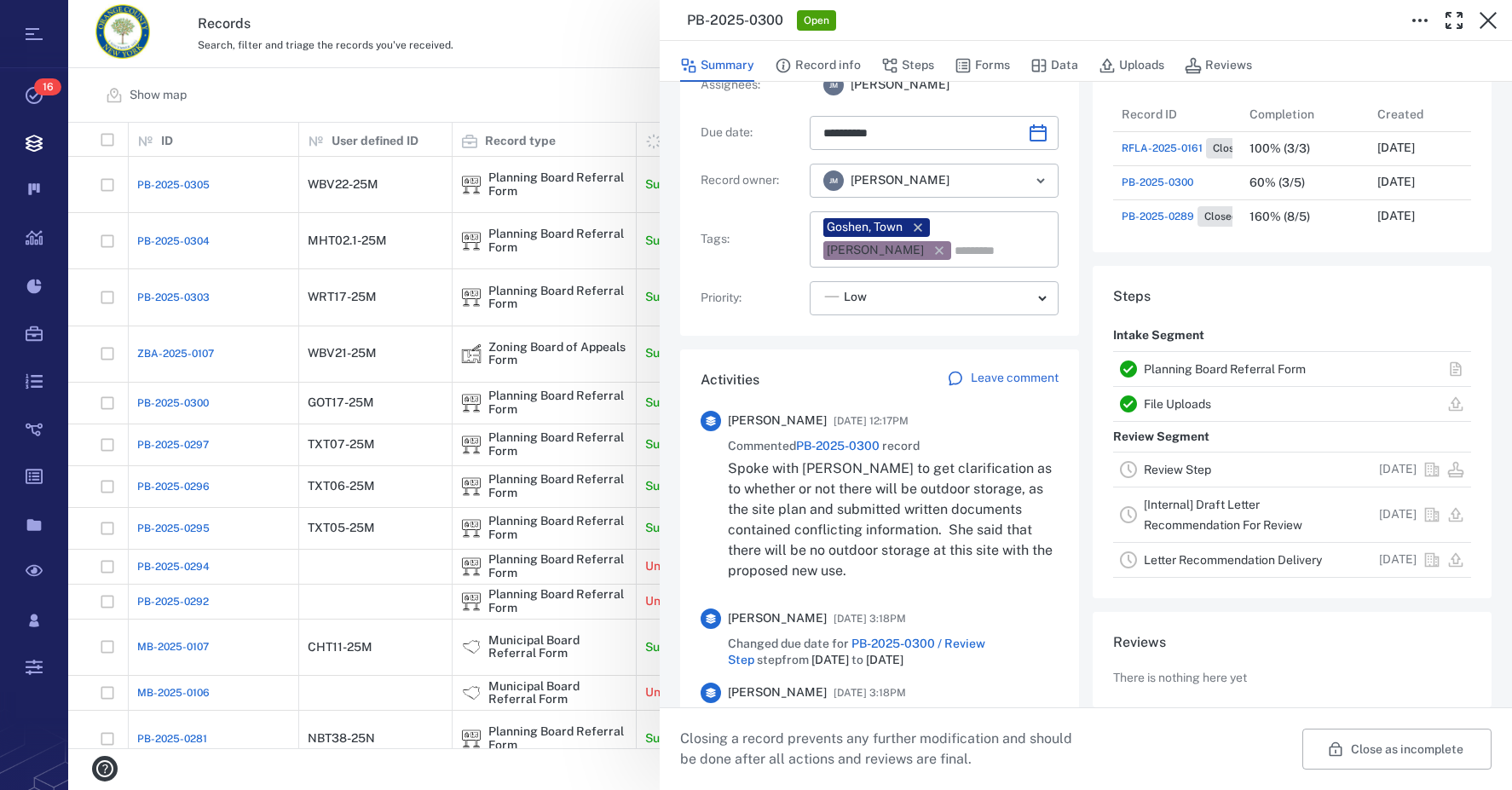
click at [1194, 369] on link "Planning Board Referral Form" at bounding box center [1224, 369] width 161 height 13
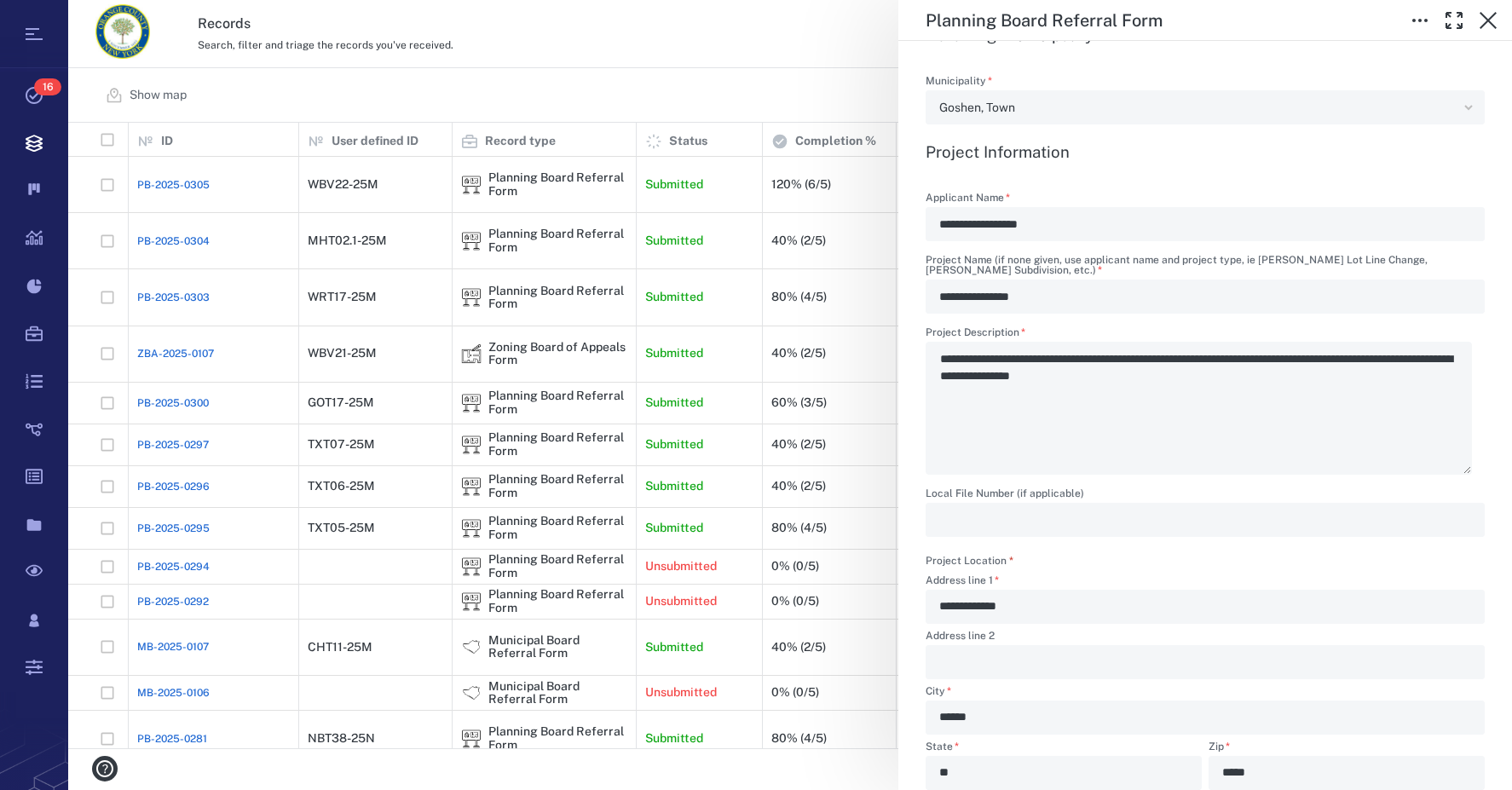
scroll to position [597, 0]
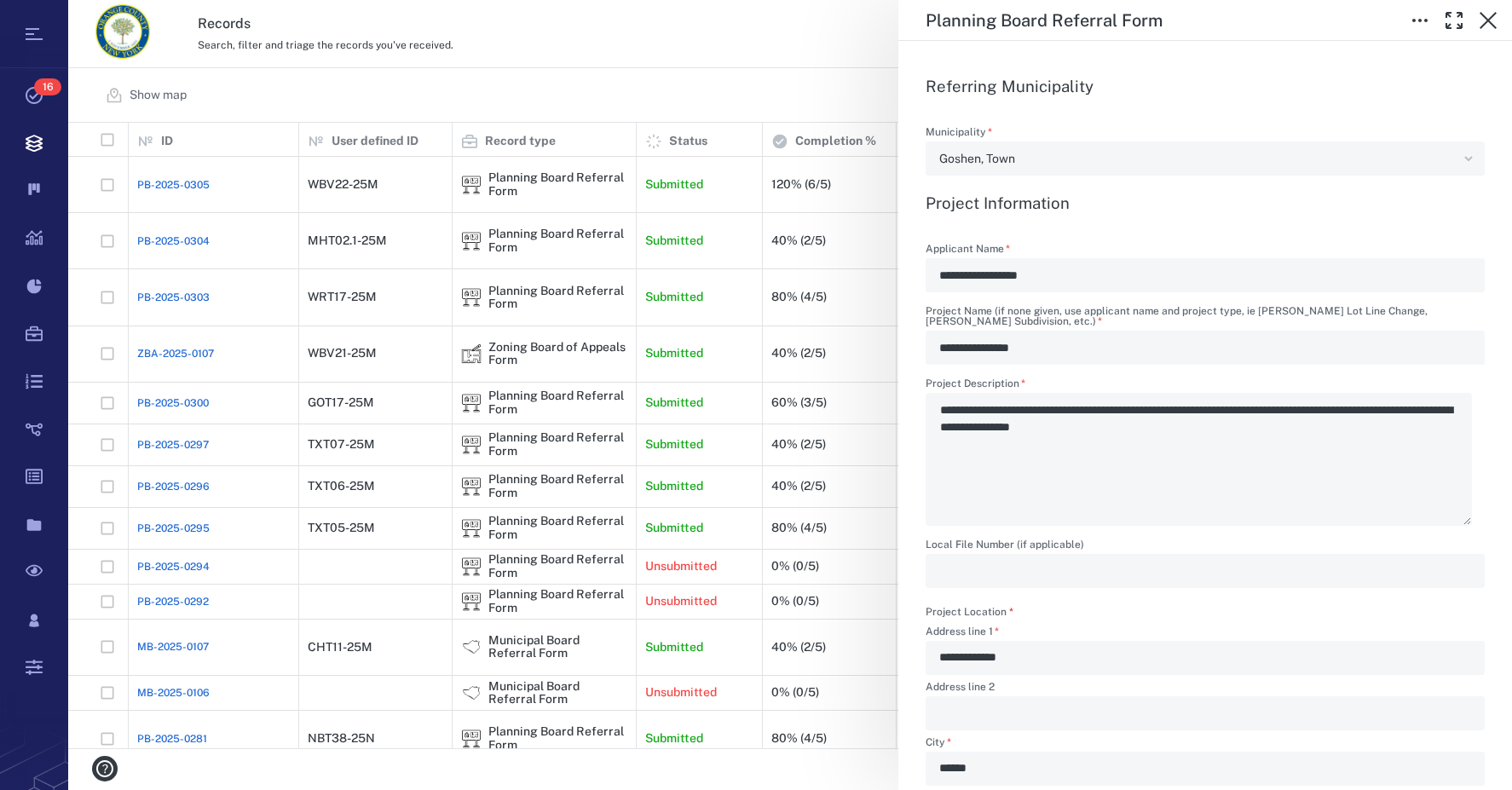
drag, startPoint x: 1266, startPoint y: 415, endPoint x: 1375, endPoint y: 415, distance: 109.0
click at [1375, 415] on div "**********" at bounding box center [1205, 453] width 559 height 147
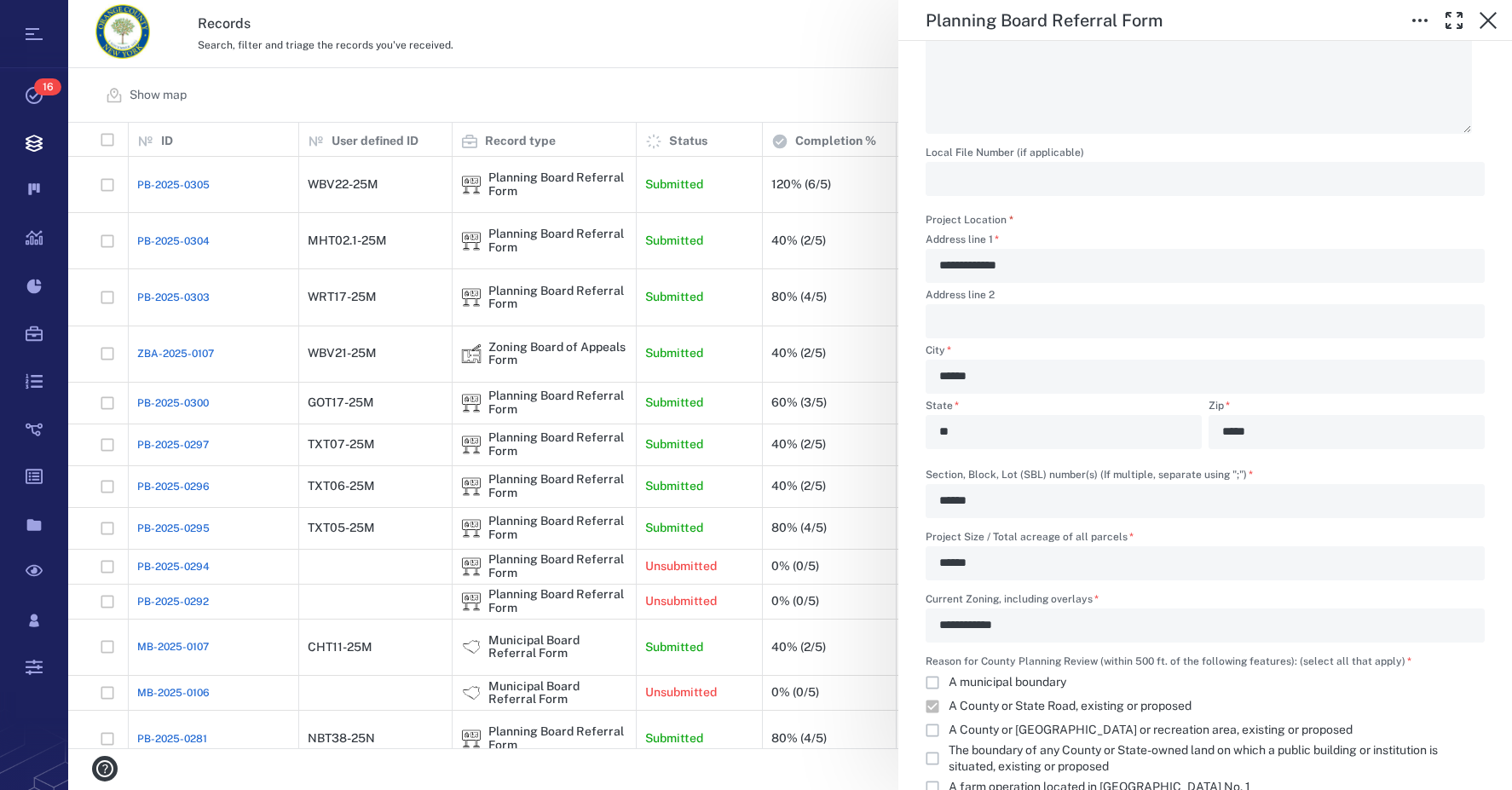
scroll to position [938, 0]
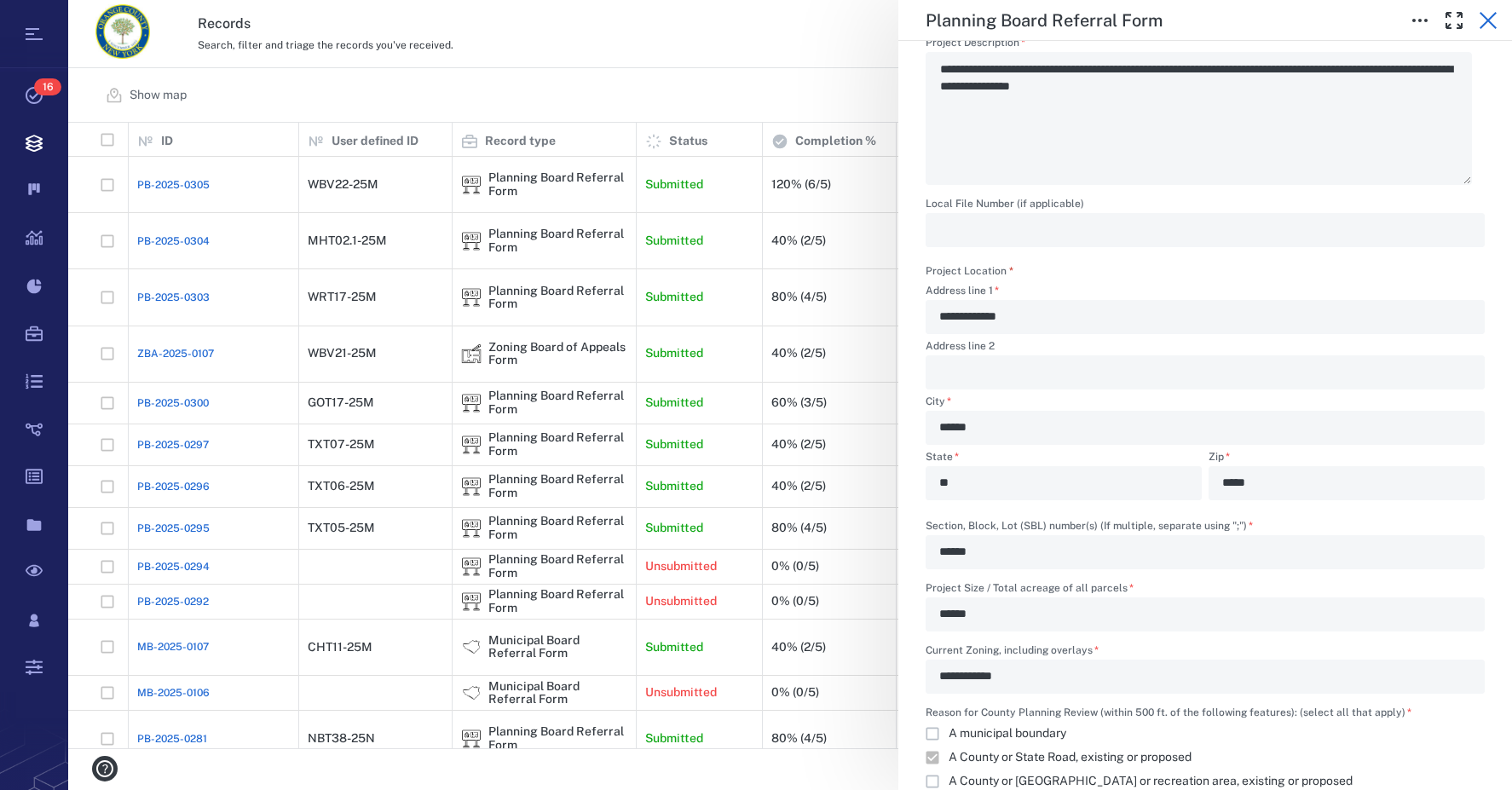
click at [1495, 22] on icon "button" at bounding box center [1488, 21] width 21 height 21
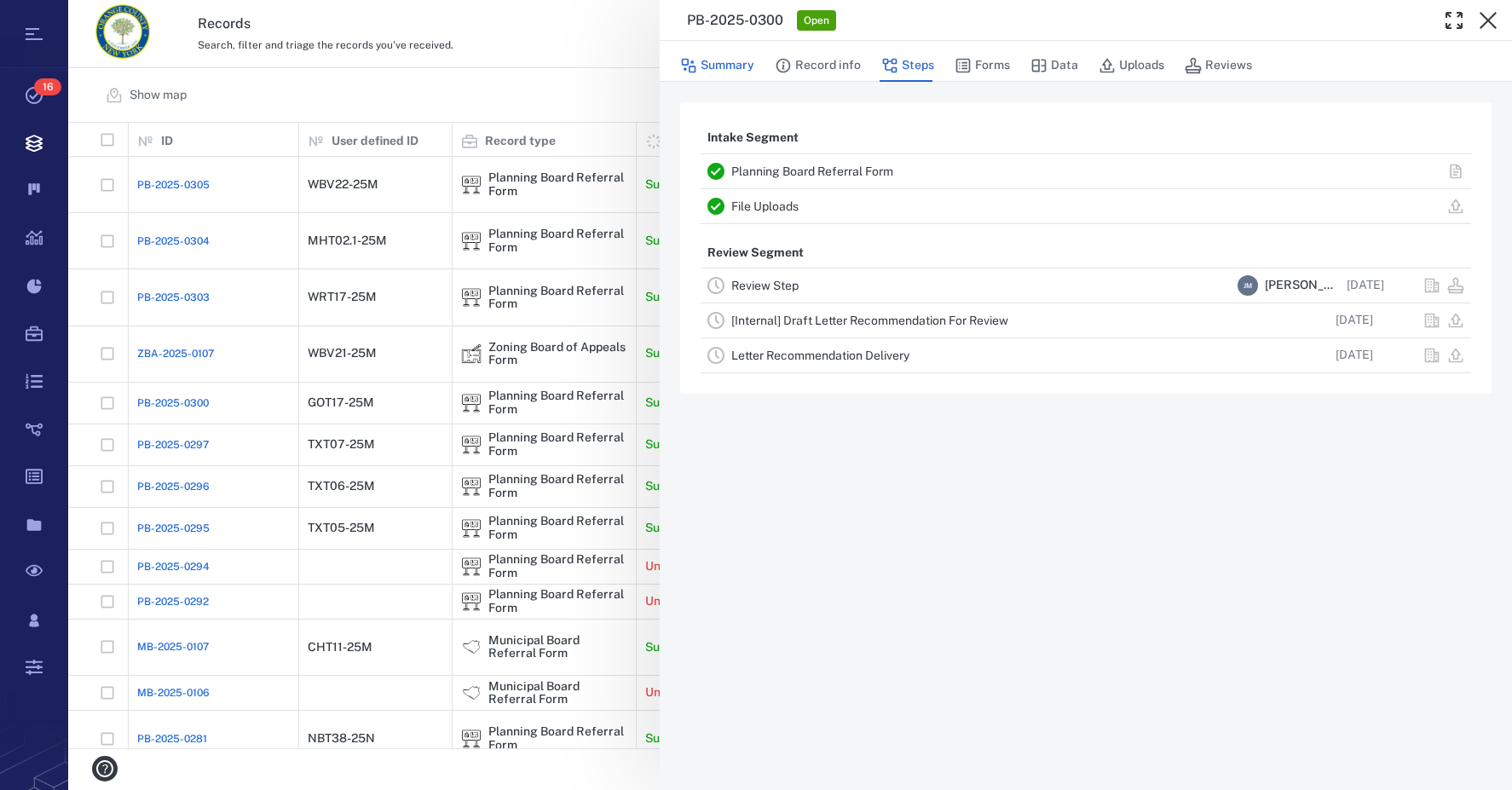
click at [724, 67] on button "Summary" at bounding box center [717, 65] width 75 height 32
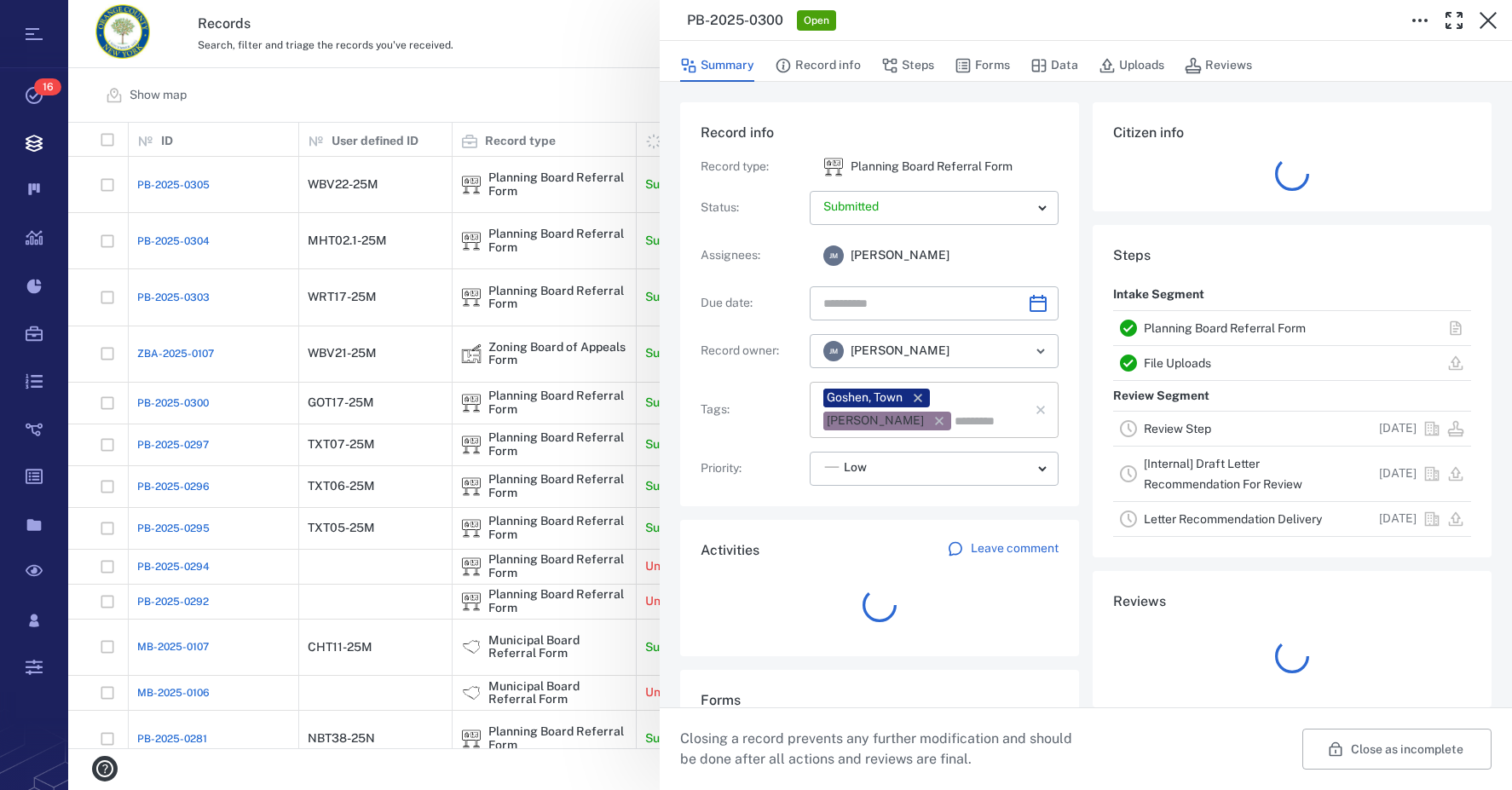
type input "**********"
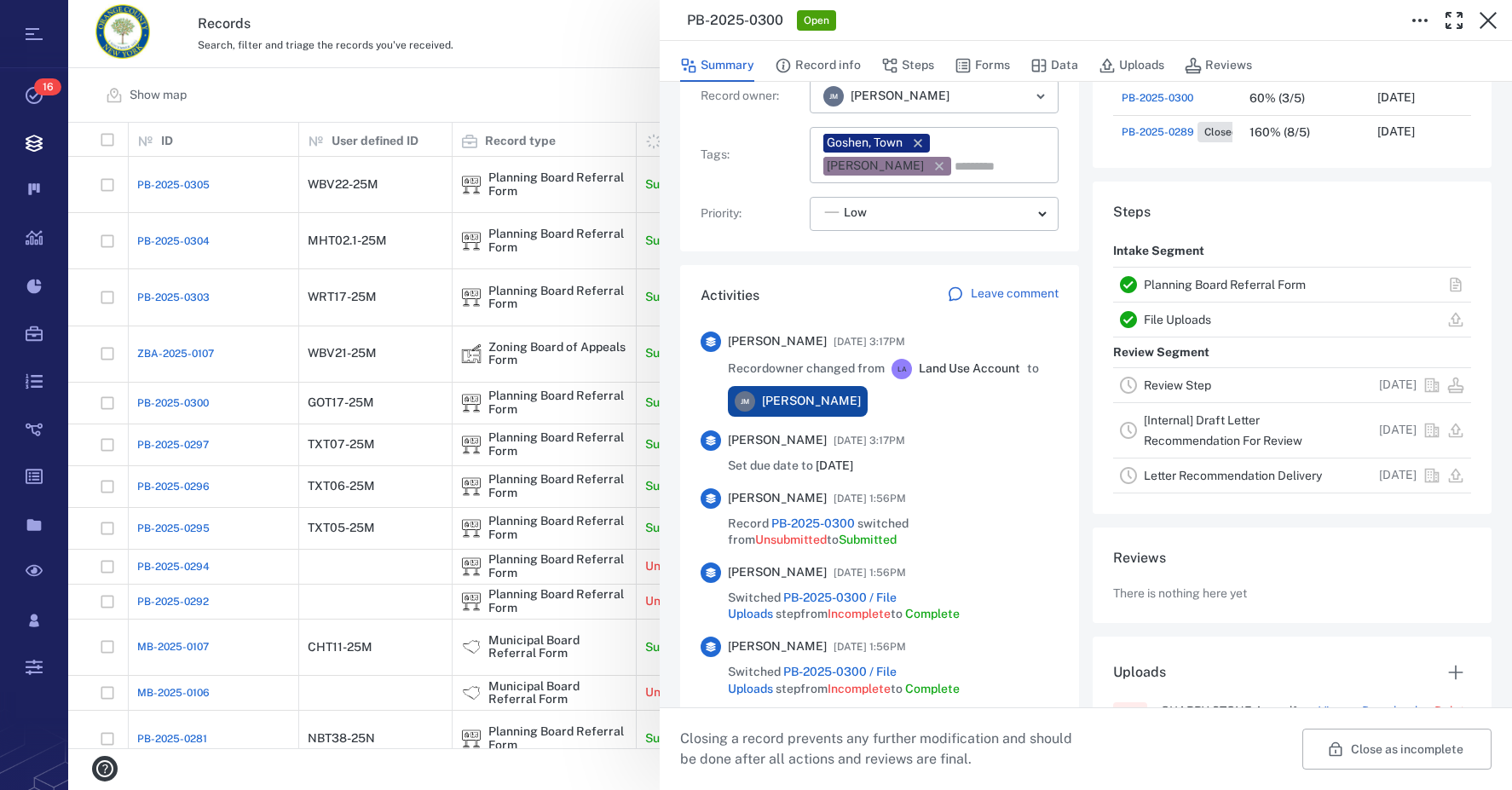
scroll to position [225, 0]
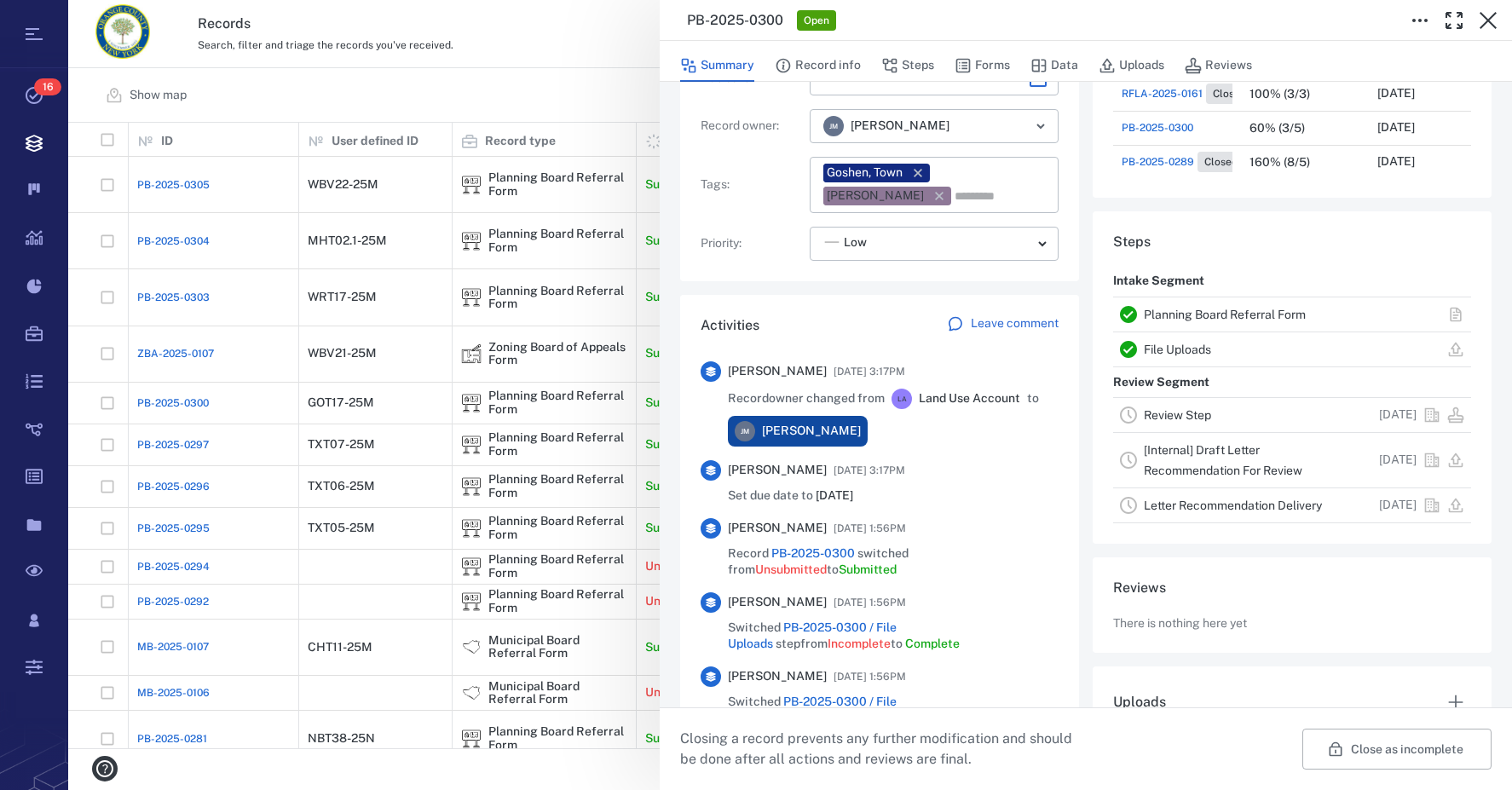
click at [1199, 310] on link "Planning Board Referral Form" at bounding box center [1224, 315] width 161 height 13
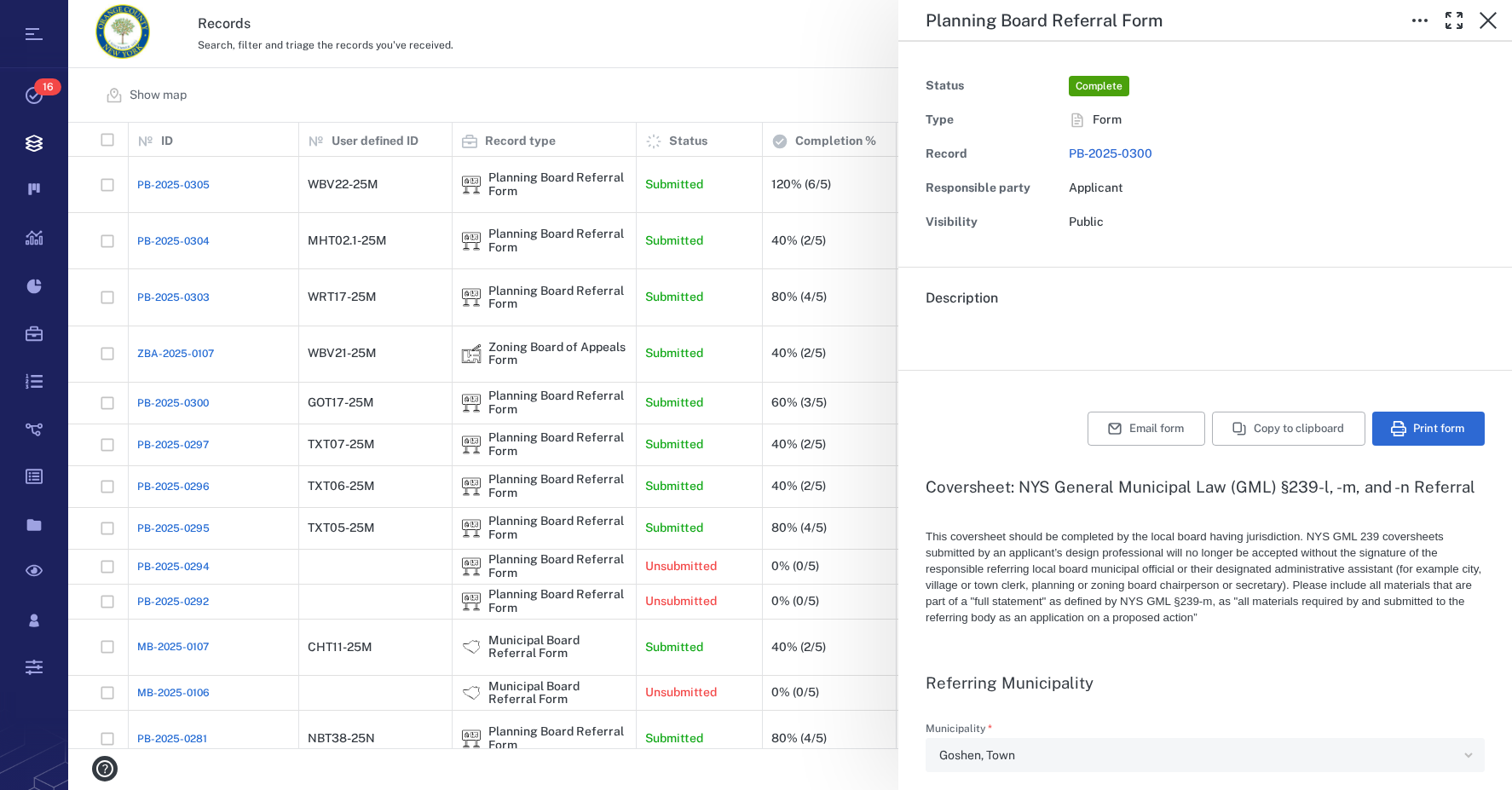
type textarea "*"
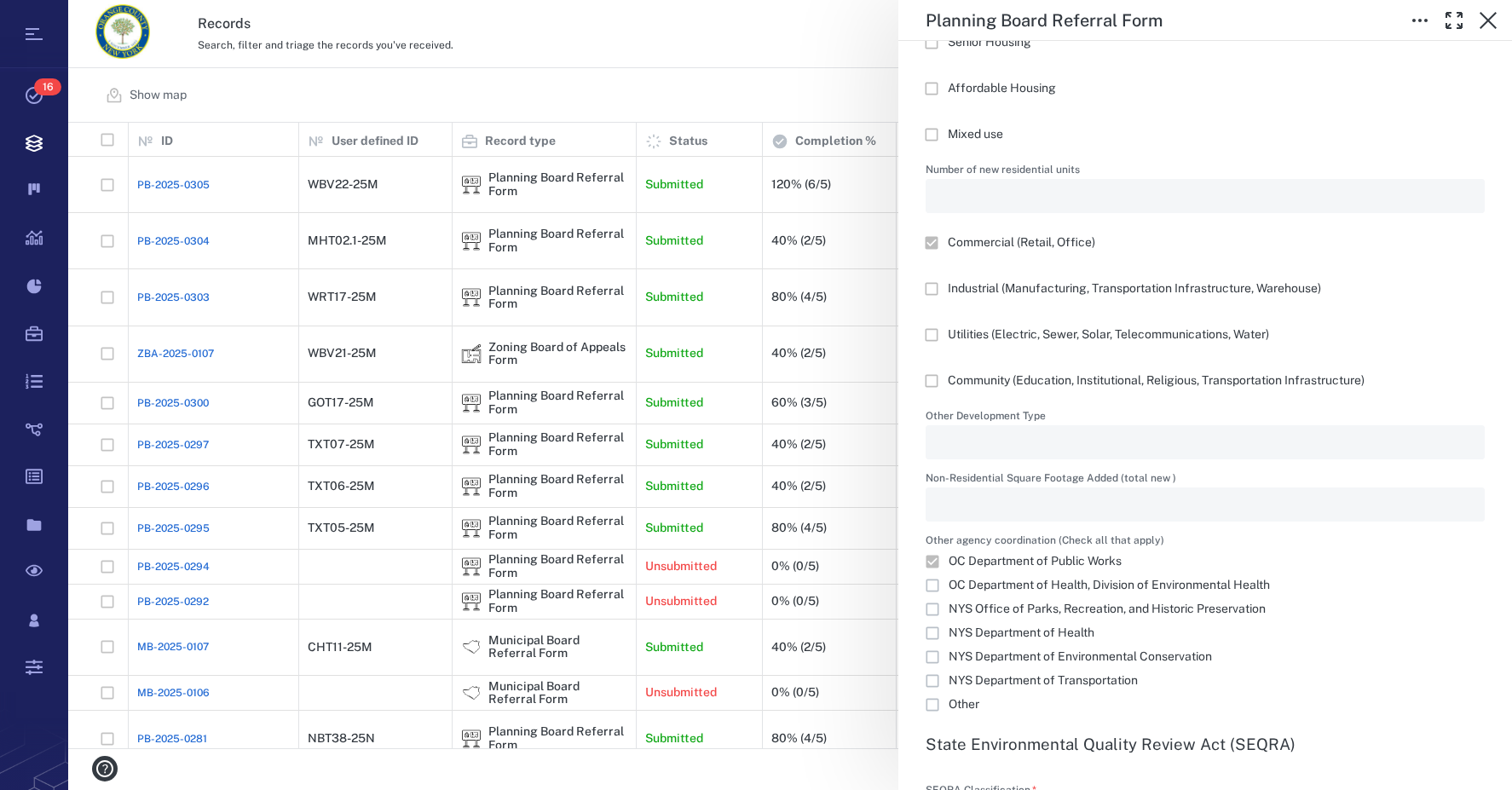
scroll to position [1616, 0]
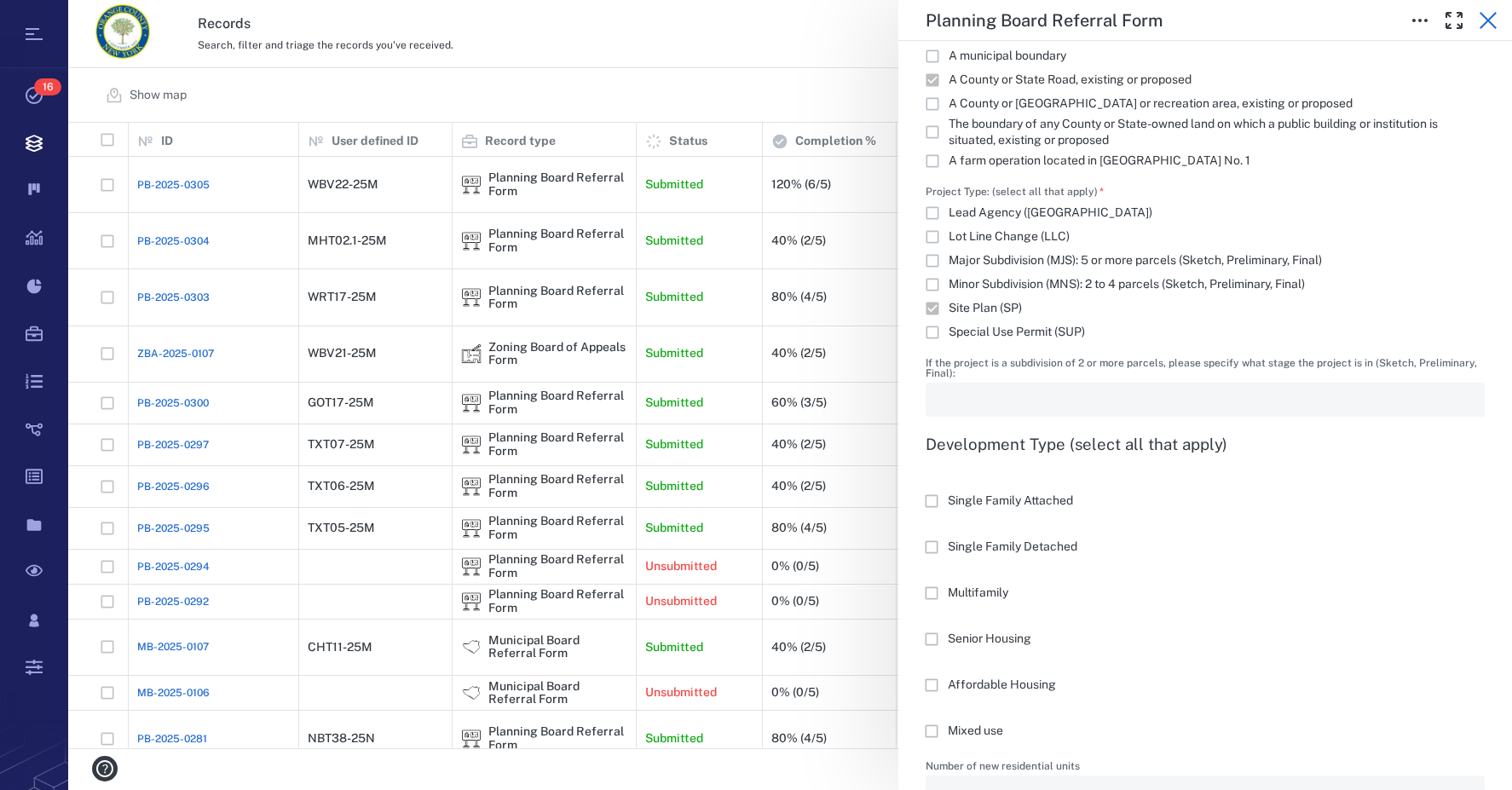
click at [1486, 18] on icon "button" at bounding box center [1487, 21] width 17 height 17
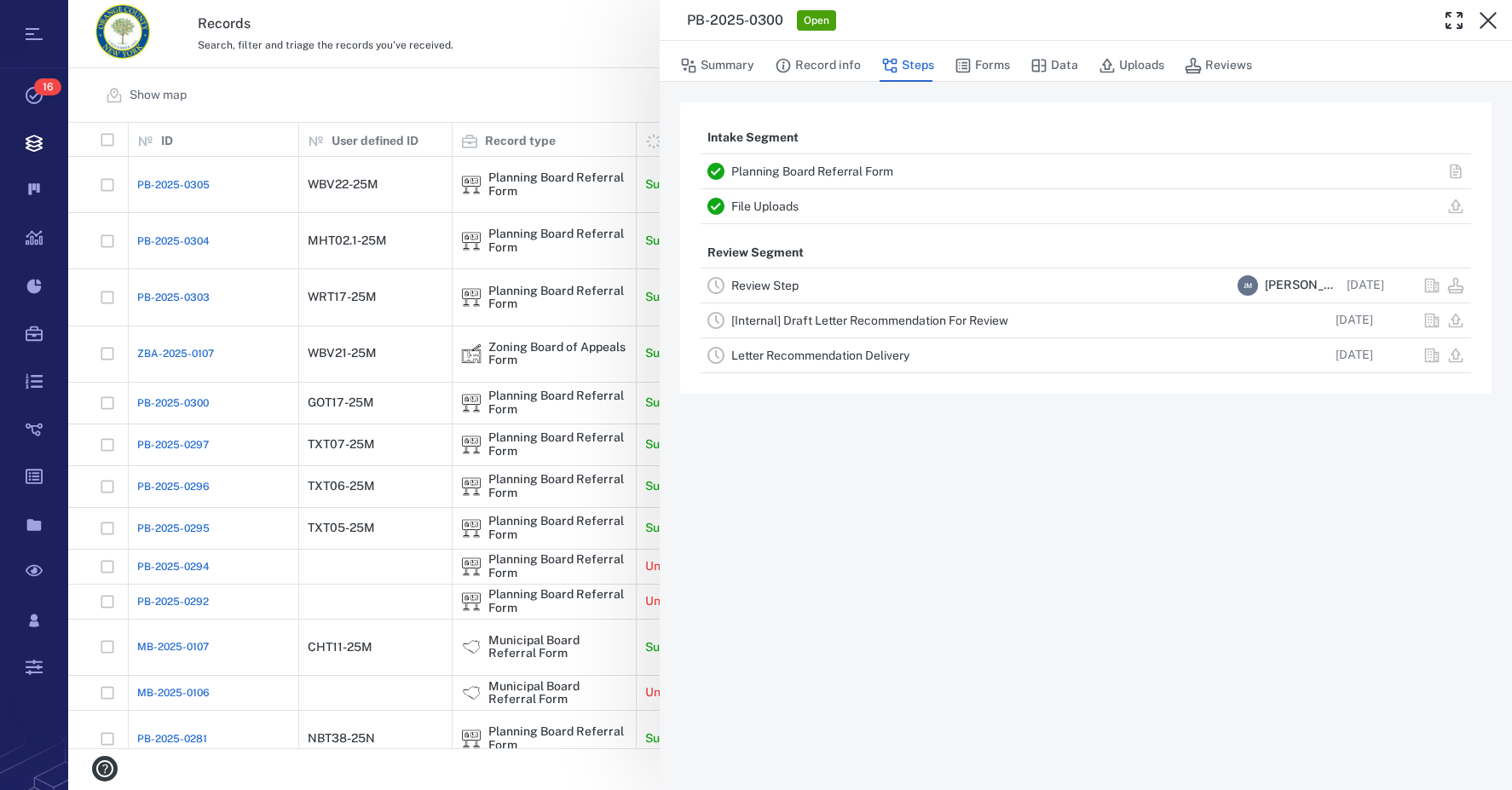
click at [781, 284] on link "Review Step" at bounding box center [764, 285] width 67 height 13
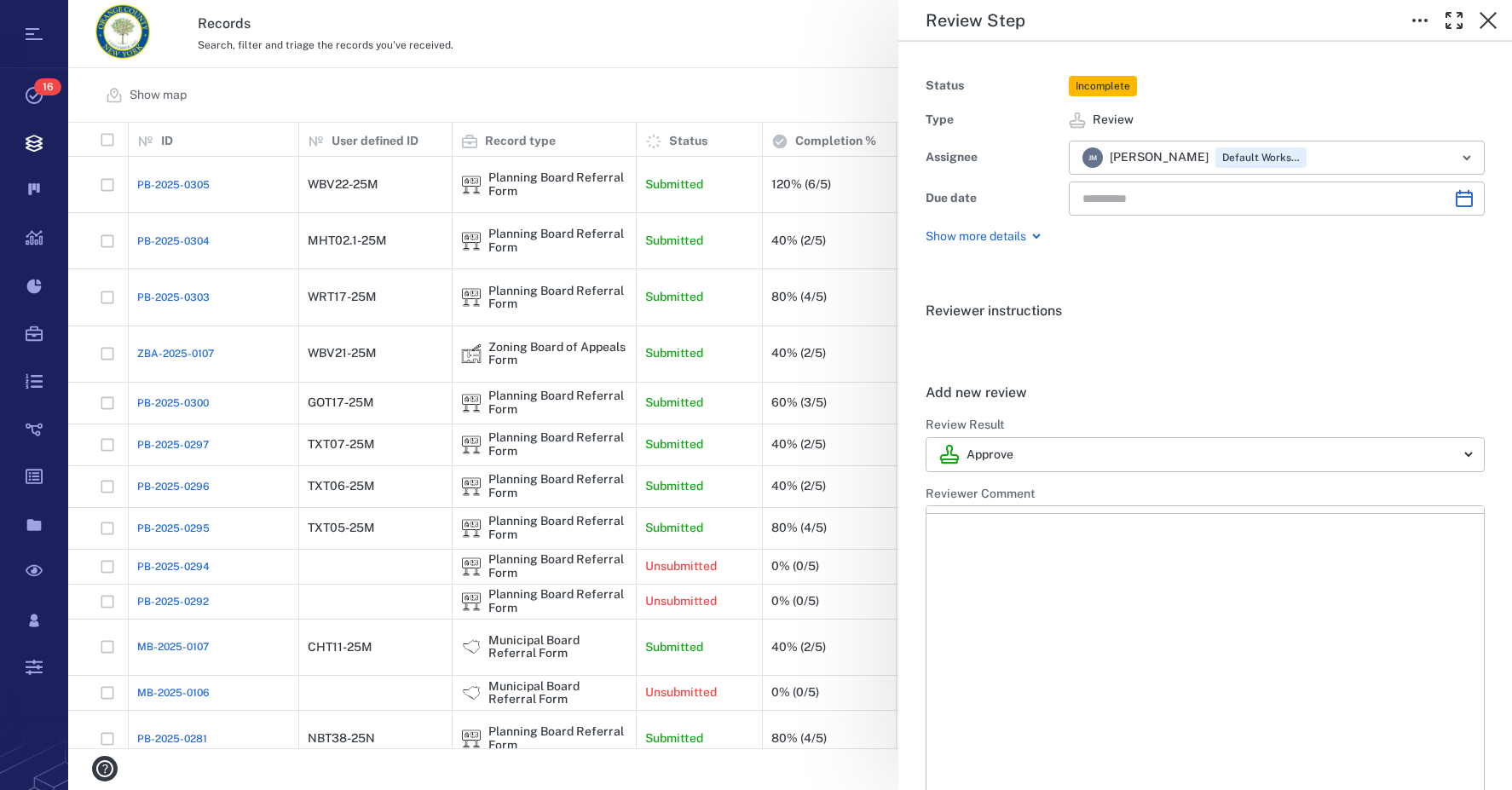
type input "**********"
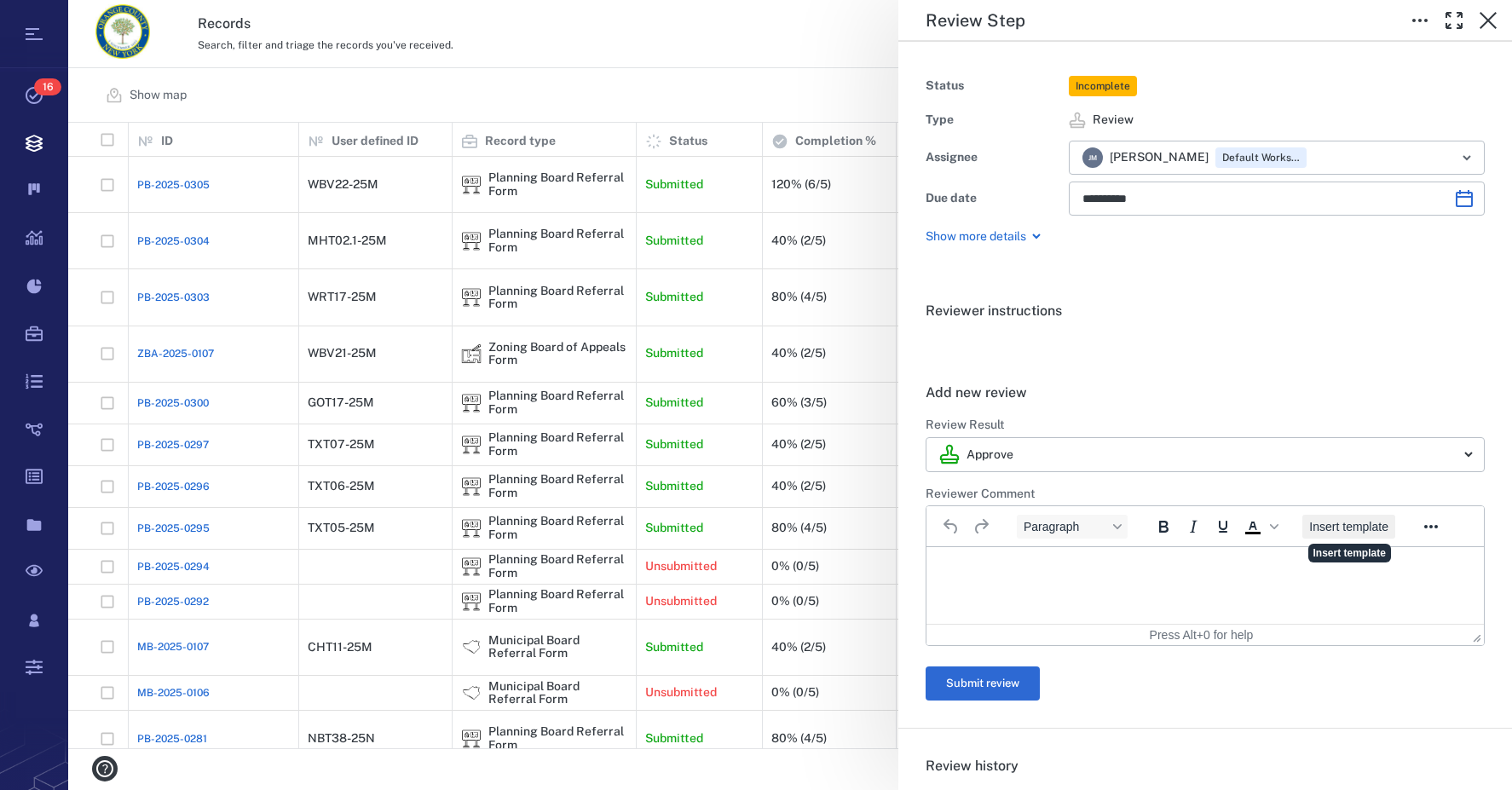
click at [1365, 524] on span "Insert template" at bounding box center [1349, 526] width 79 height 13
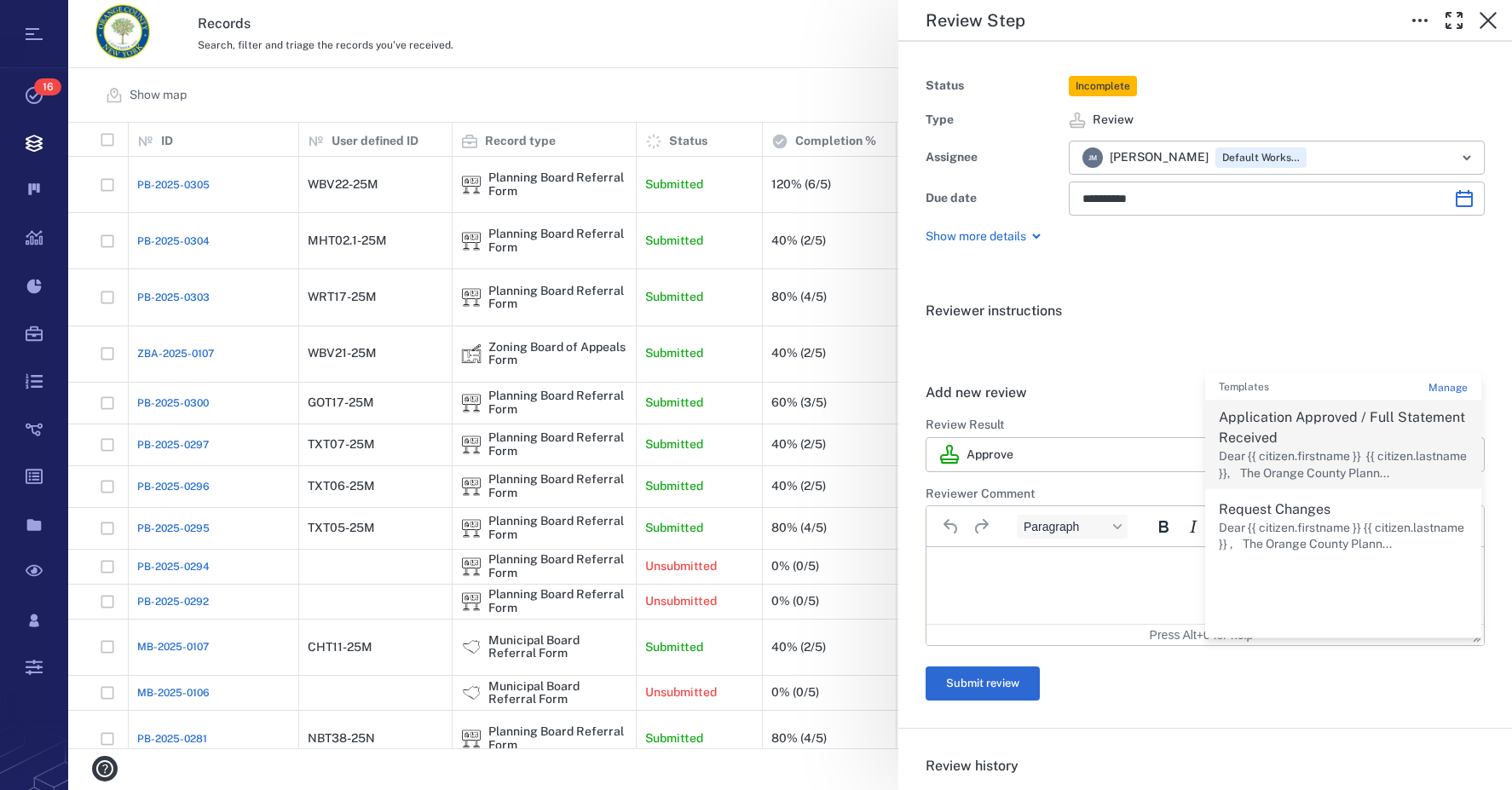
click at [1263, 441] on p "Application Approved / Full Statement Received" at bounding box center [1342, 427] width 248 height 41
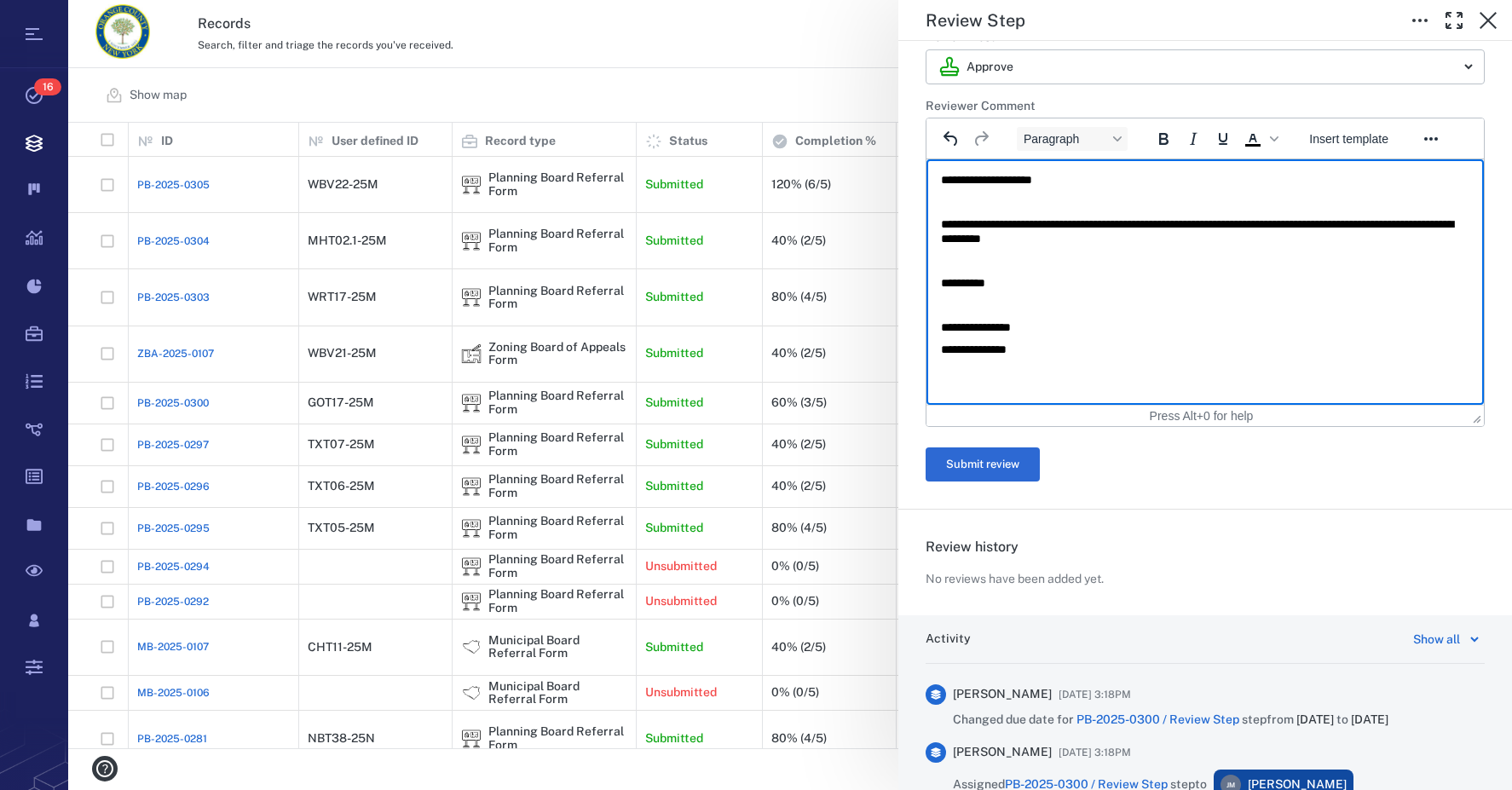
scroll to position [426, 0]
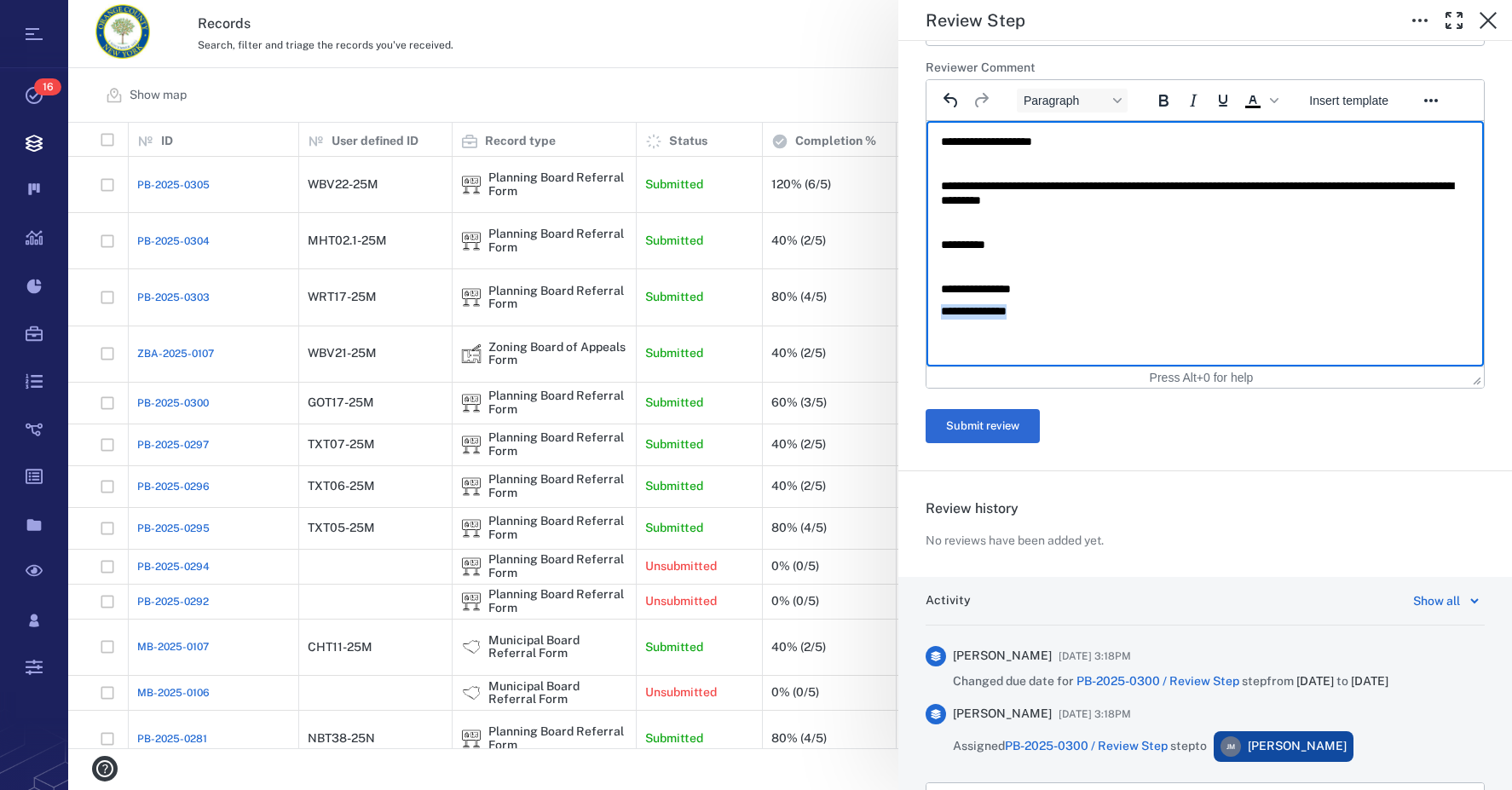
drag, startPoint x: 1048, startPoint y: 310, endPoint x: 895, endPoint y: 307, distance: 153.0
click at [926, 307] on html "**********" at bounding box center [1205, 227] width 557 height 212
click at [968, 430] on button "Submit review" at bounding box center [982, 426] width 114 height 34
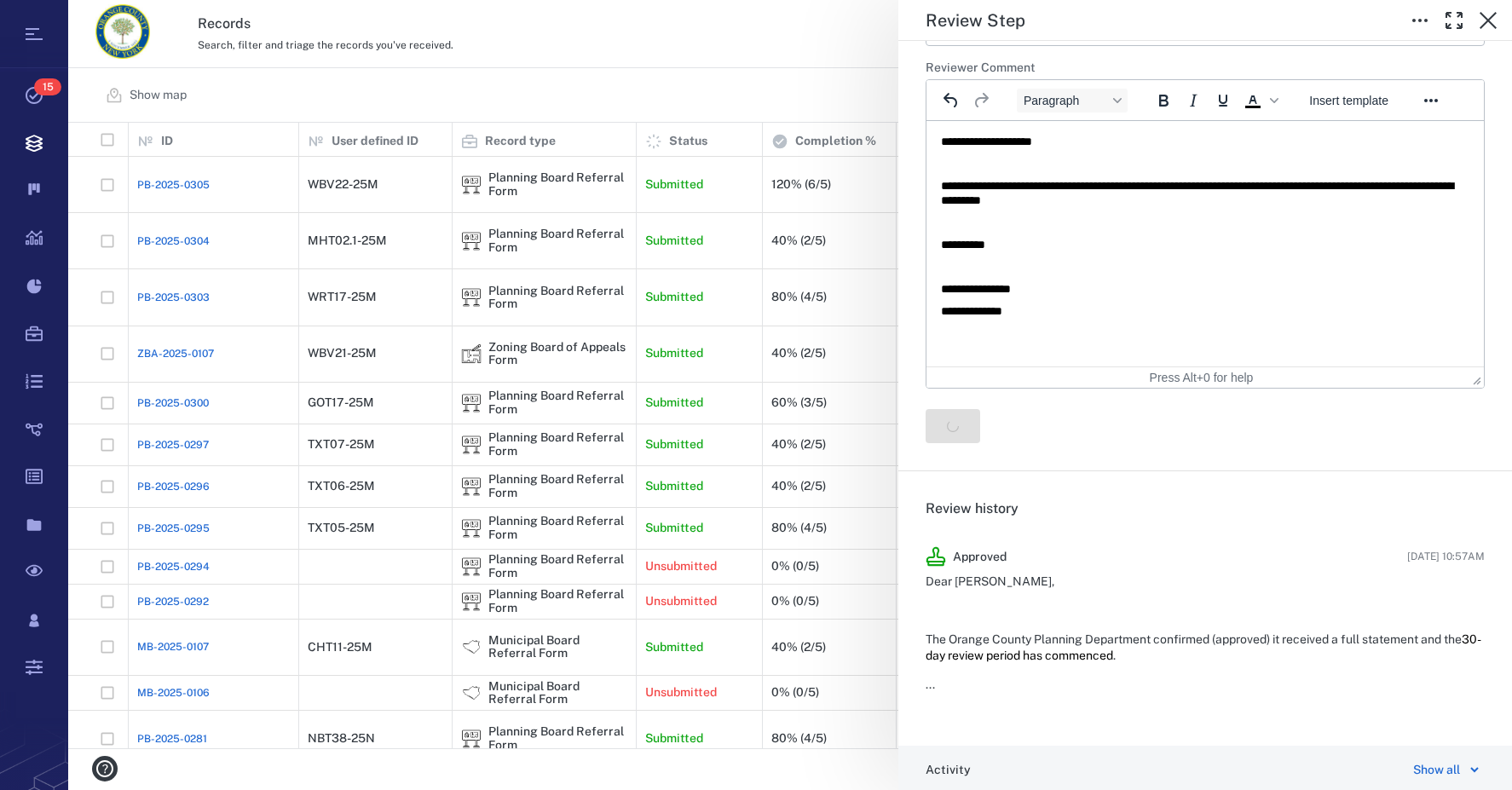
scroll to position [0, 0]
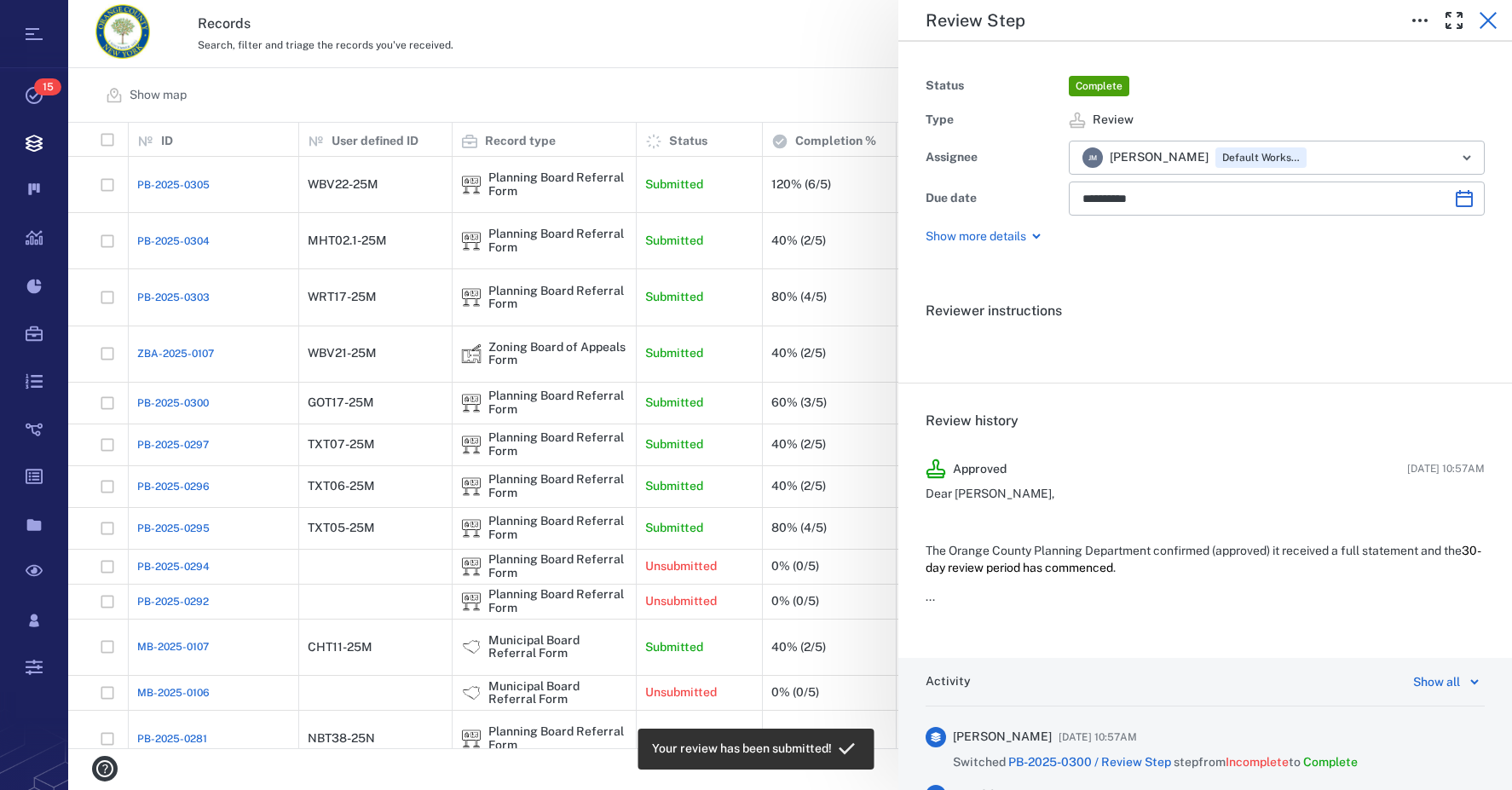
click at [1487, 22] on icon "button" at bounding box center [1487, 21] width 17 height 17
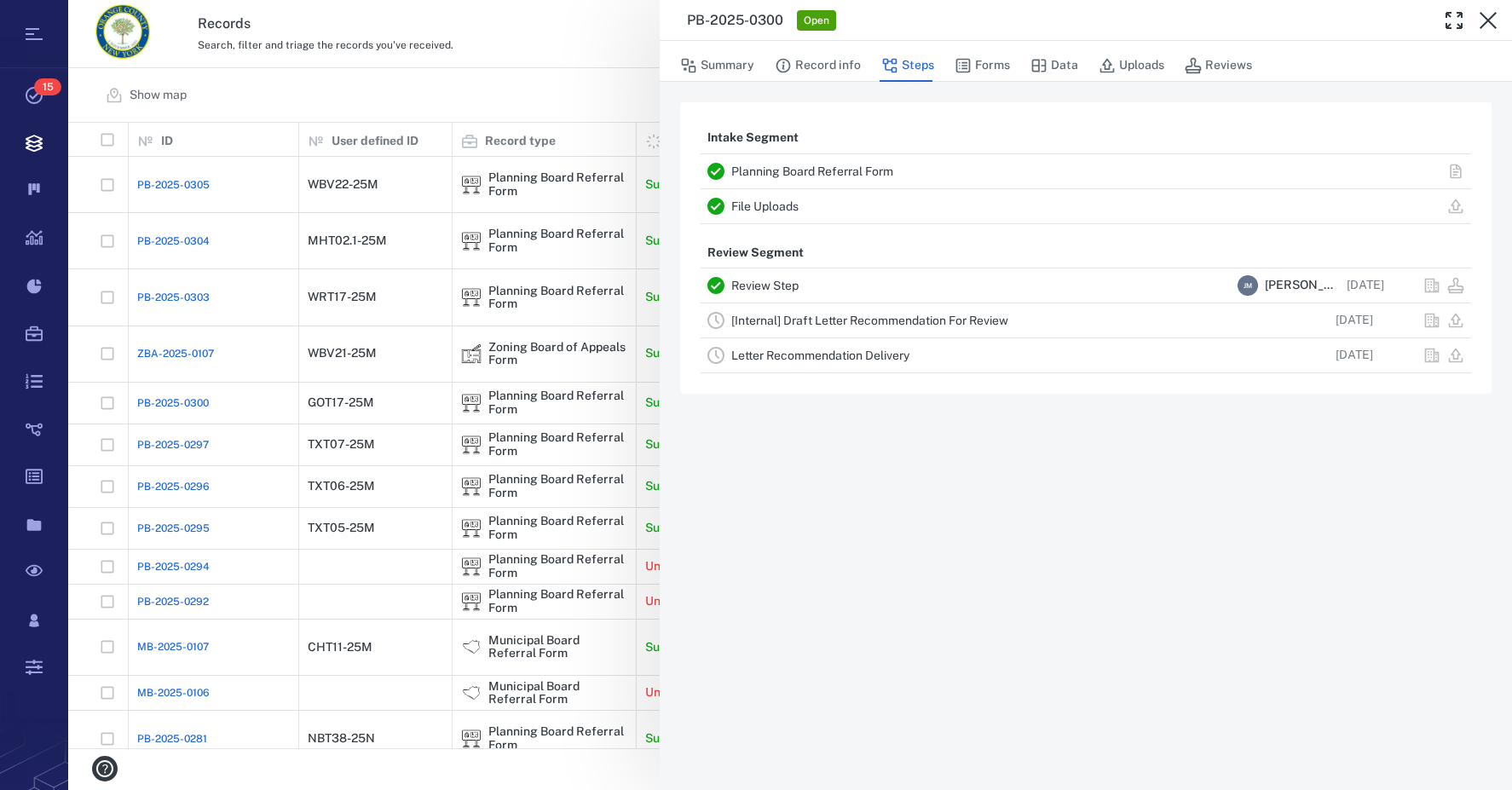
click at [756, 316] on link "[Internal] Draft Letter Recommendation For Review" at bounding box center [869, 320] width 277 height 13
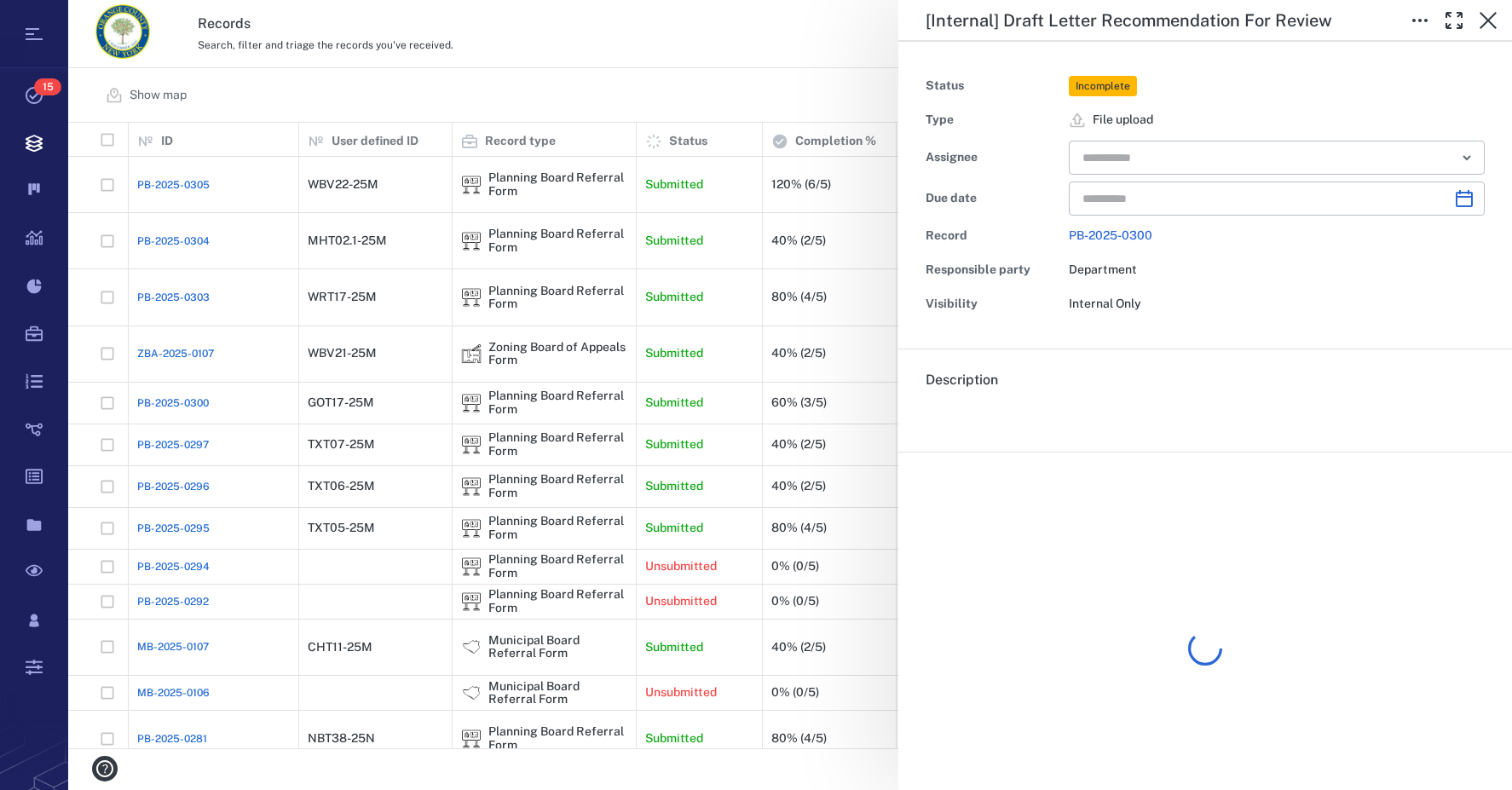
type input "**********"
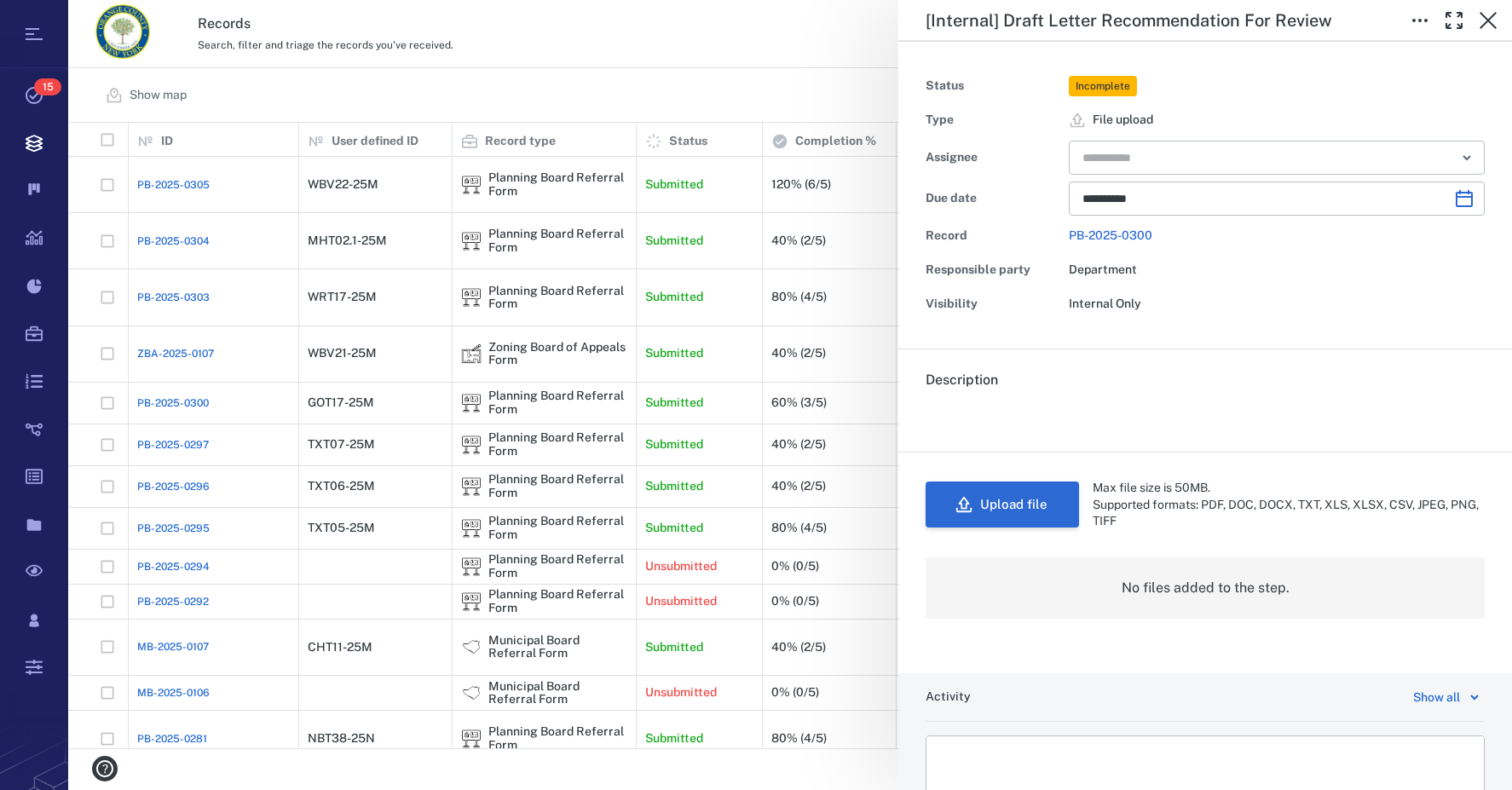
click at [1031, 505] on button "Upload file" at bounding box center [1002, 505] width 153 height 46
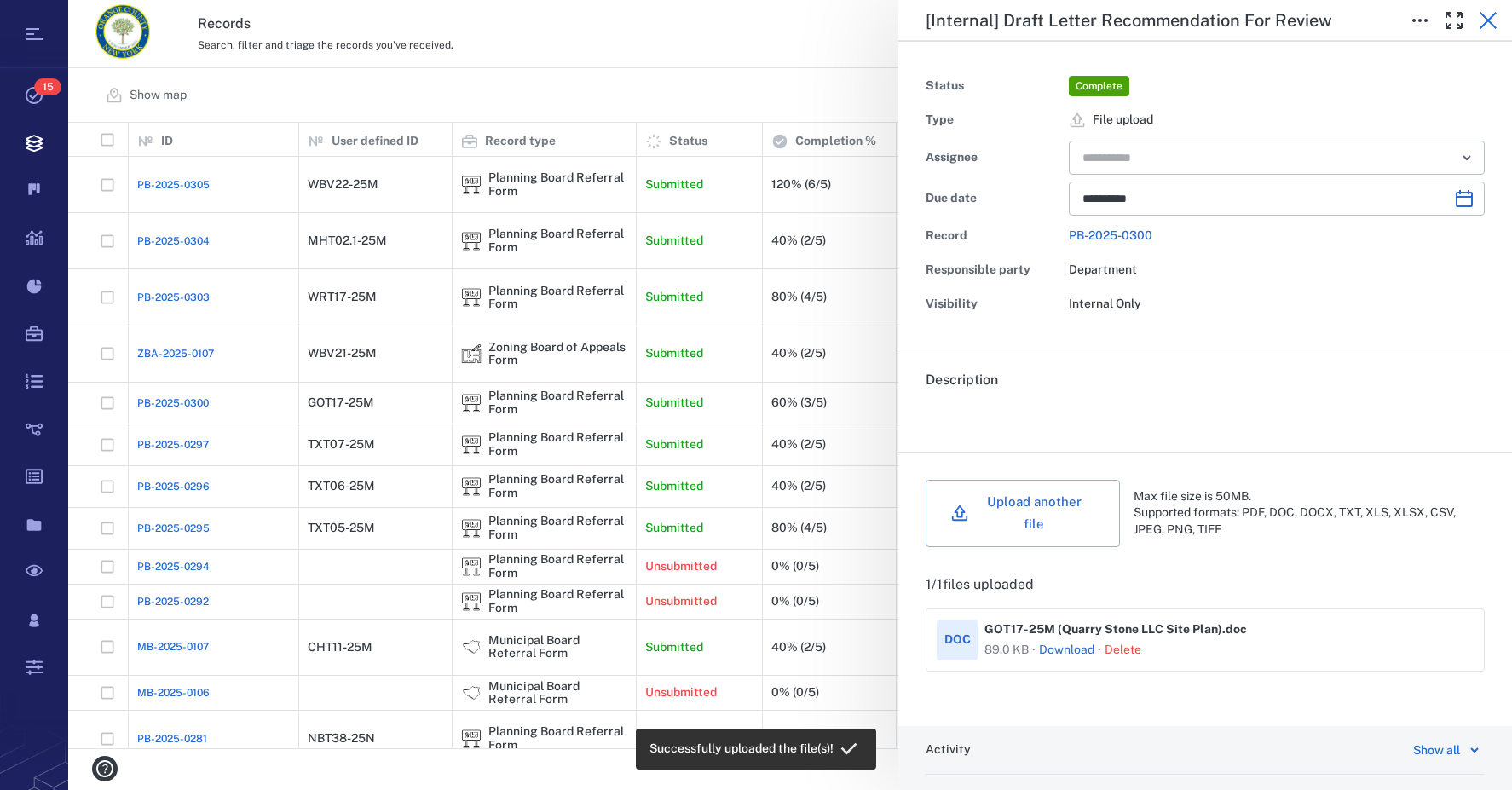
click at [1485, 23] on icon "button" at bounding box center [1487, 21] width 17 height 17
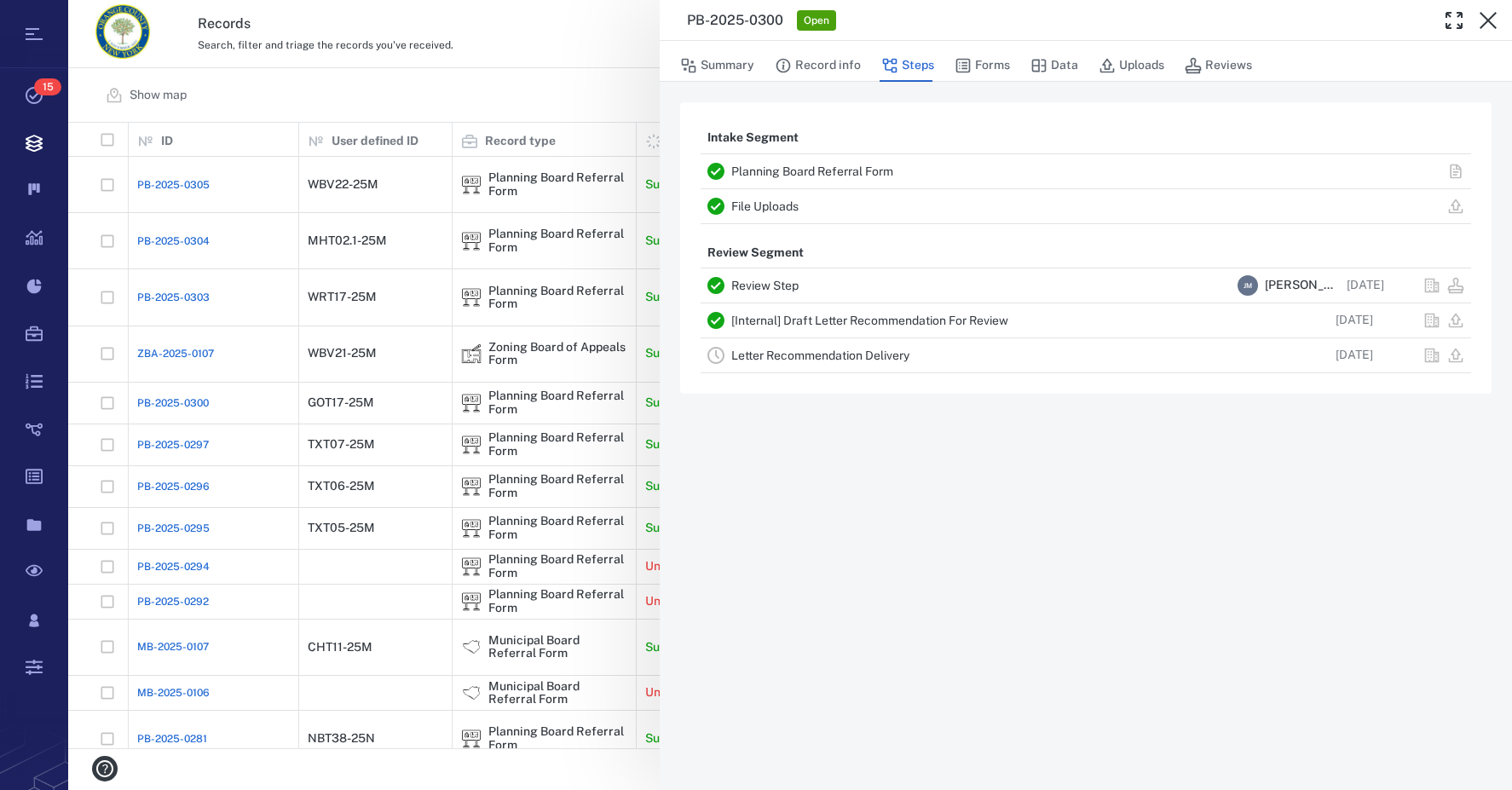
click at [1485, 23] on icon "button" at bounding box center [1487, 21] width 17 height 17
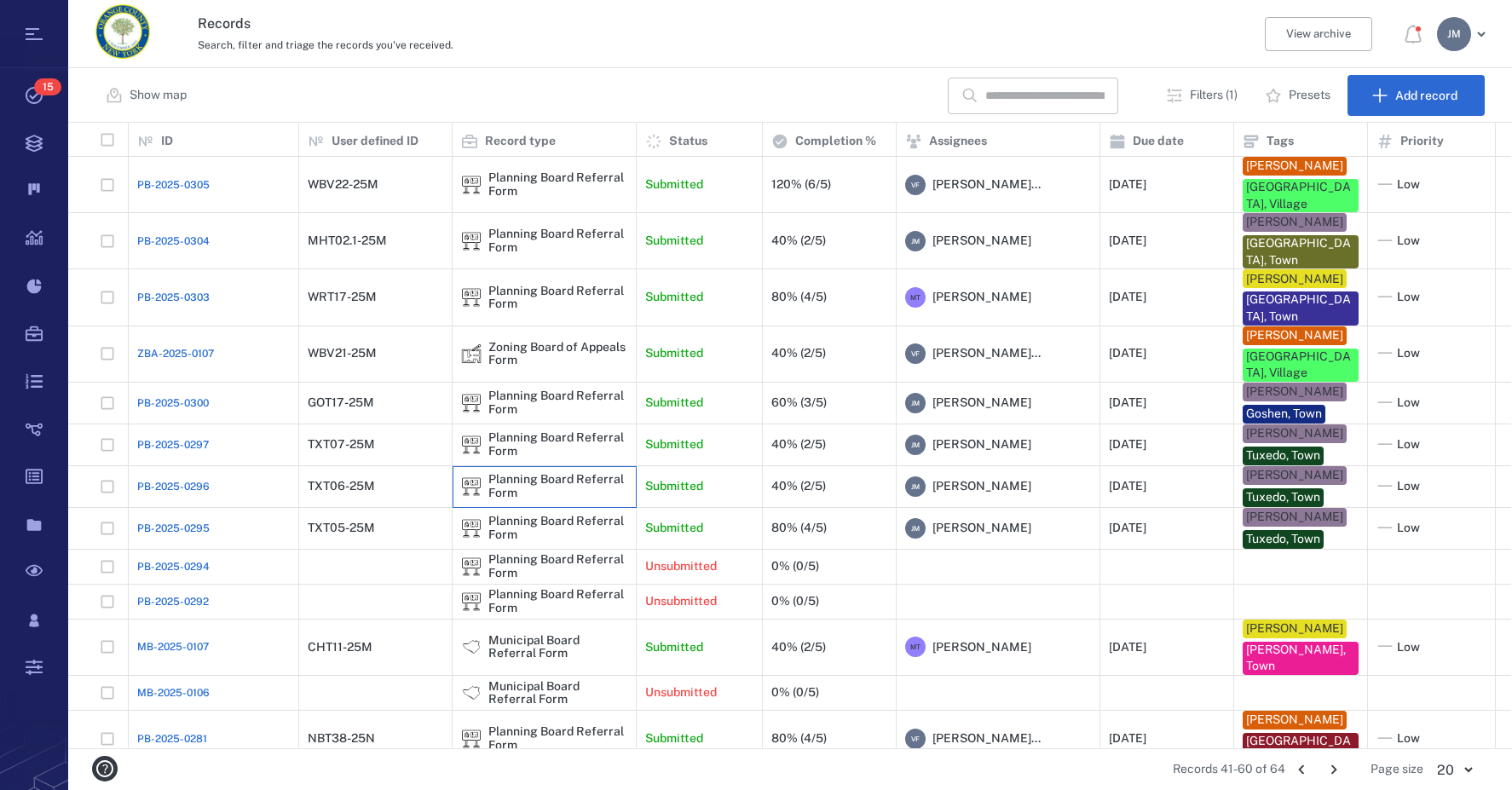
click at [545, 474] on div "Planning Board Referral Form" at bounding box center [557, 487] width 139 height 26
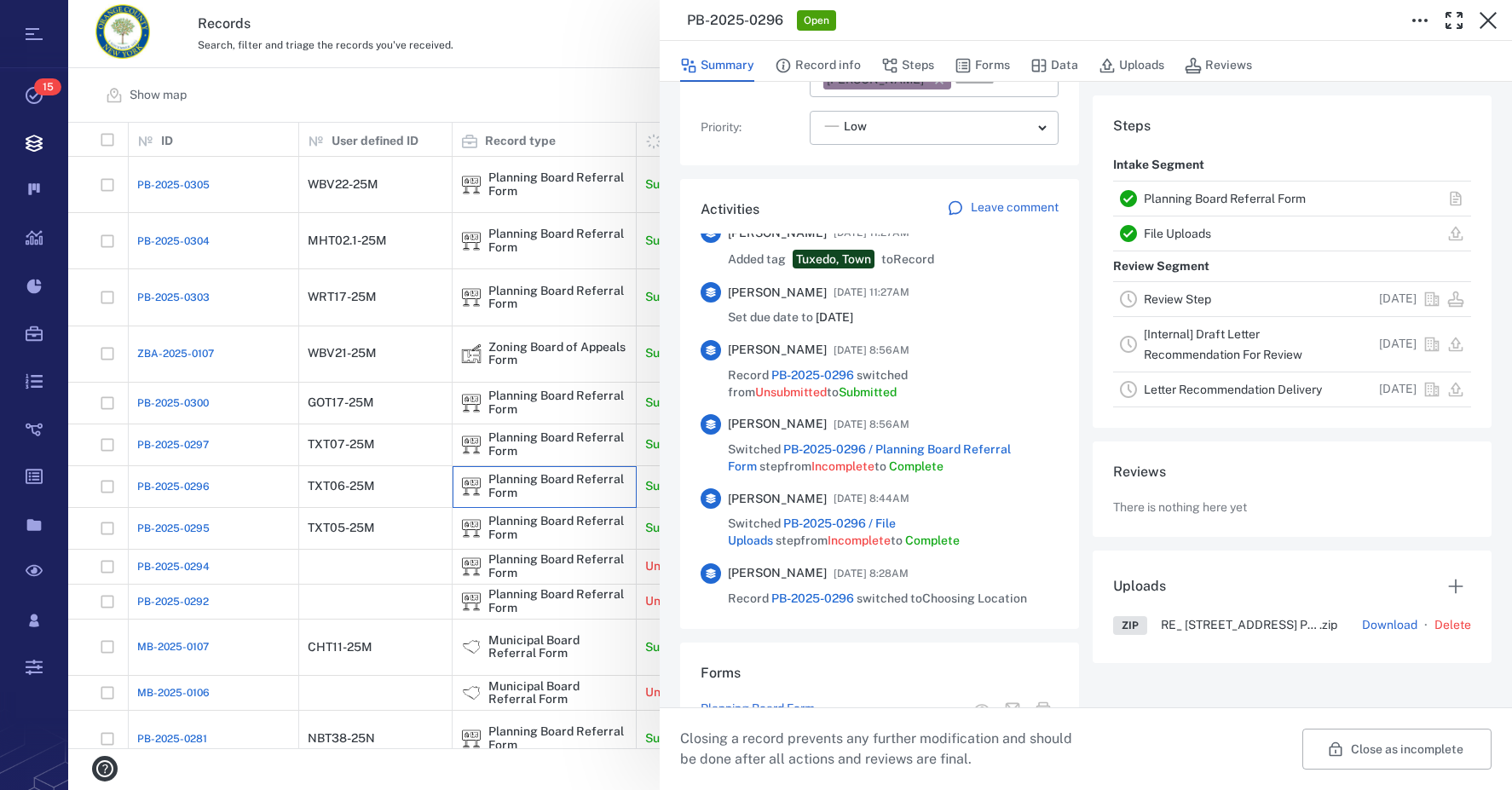
scroll to position [467, 0]
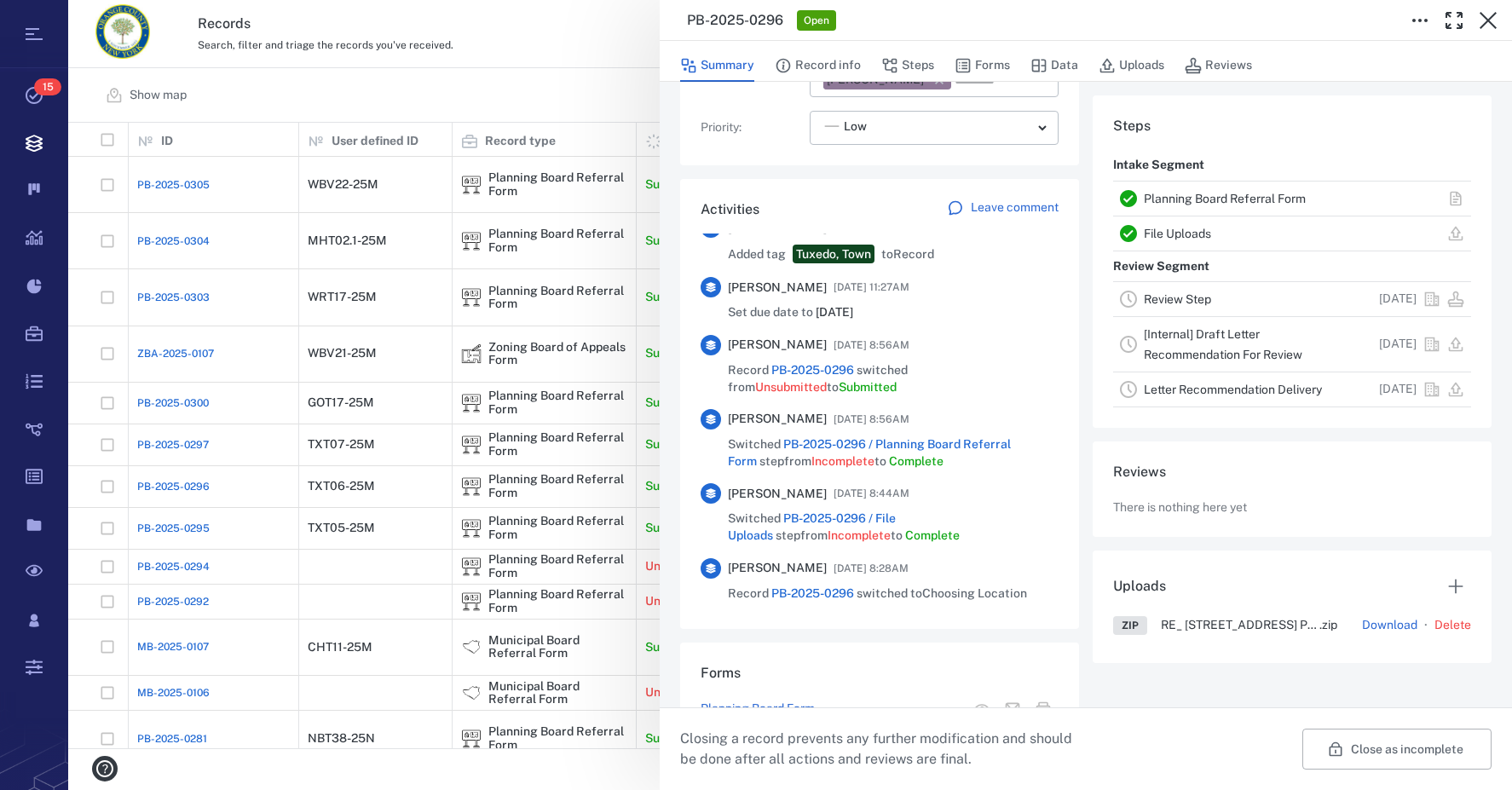
click at [1164, 200] on link "Planning Board Referral Form" at bounding box center [1224, 198] width 161 height 13
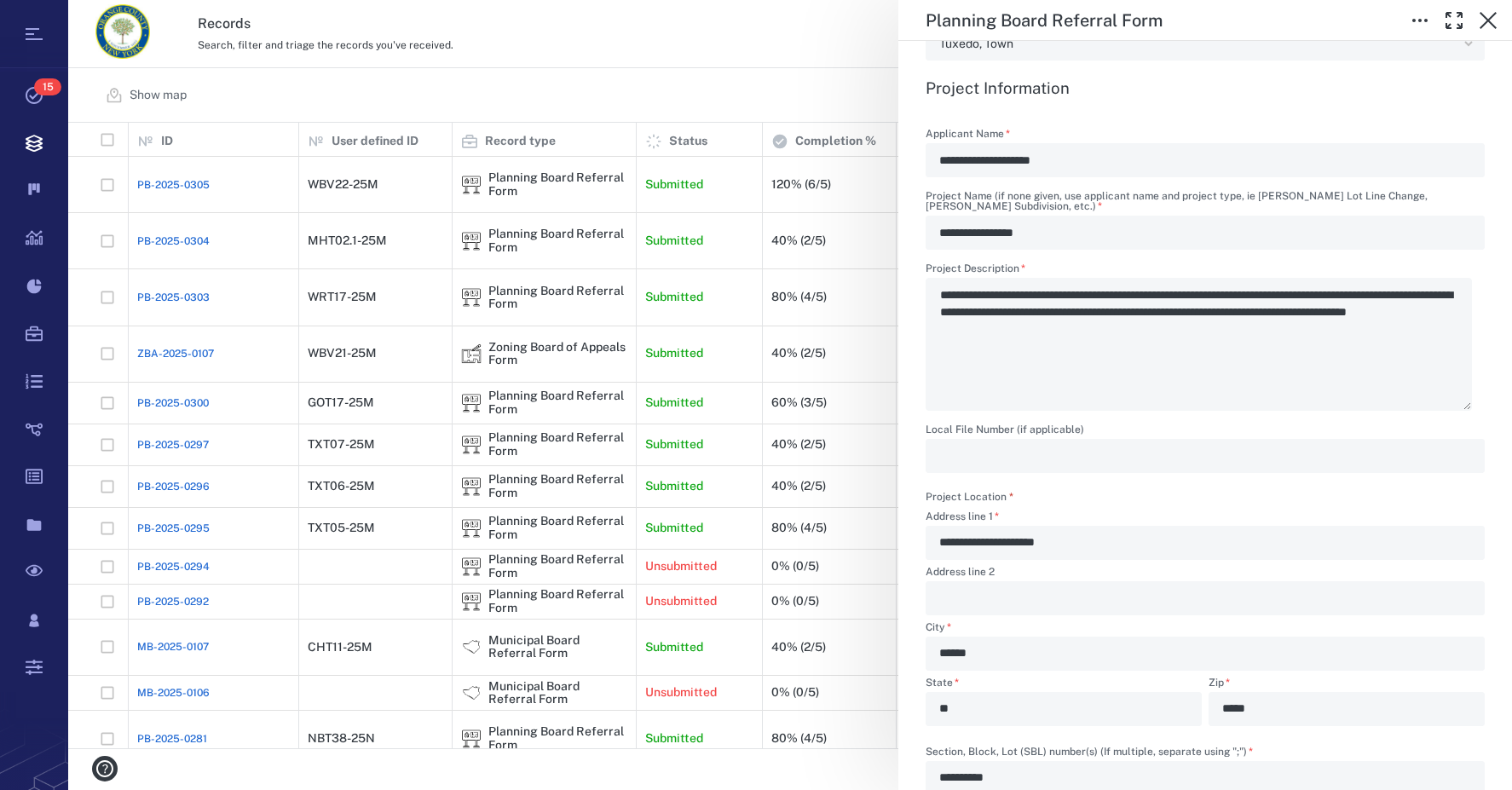
scroll to position [767, 0]
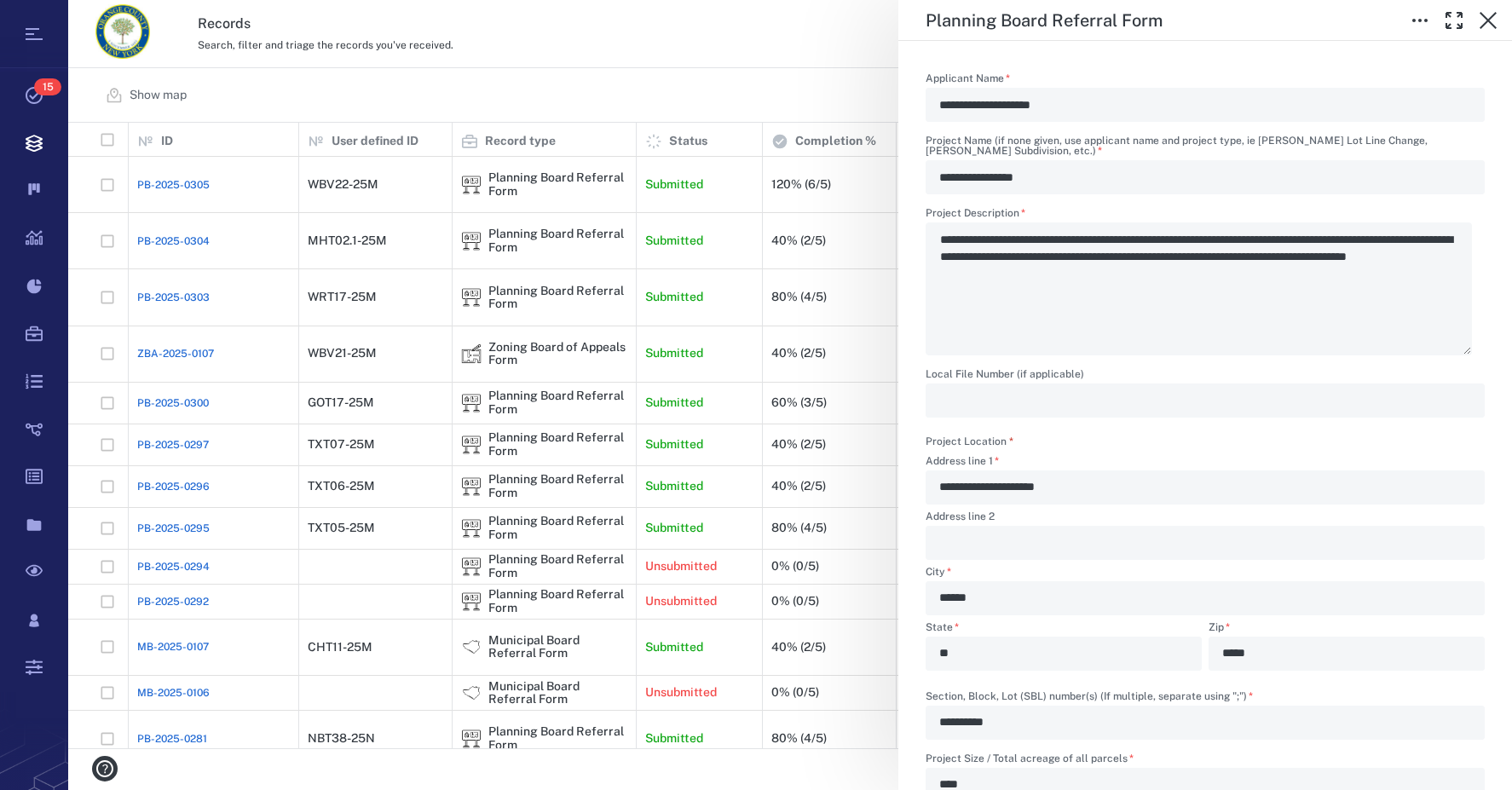
drag, startPoint x: 940, startPoint y: 243, endPoint x: 1088, endPoint y: 245, distance: 148.0
click at [1088, 245] on div "**********" at bounding box center [1205, 282] width 559 height 147
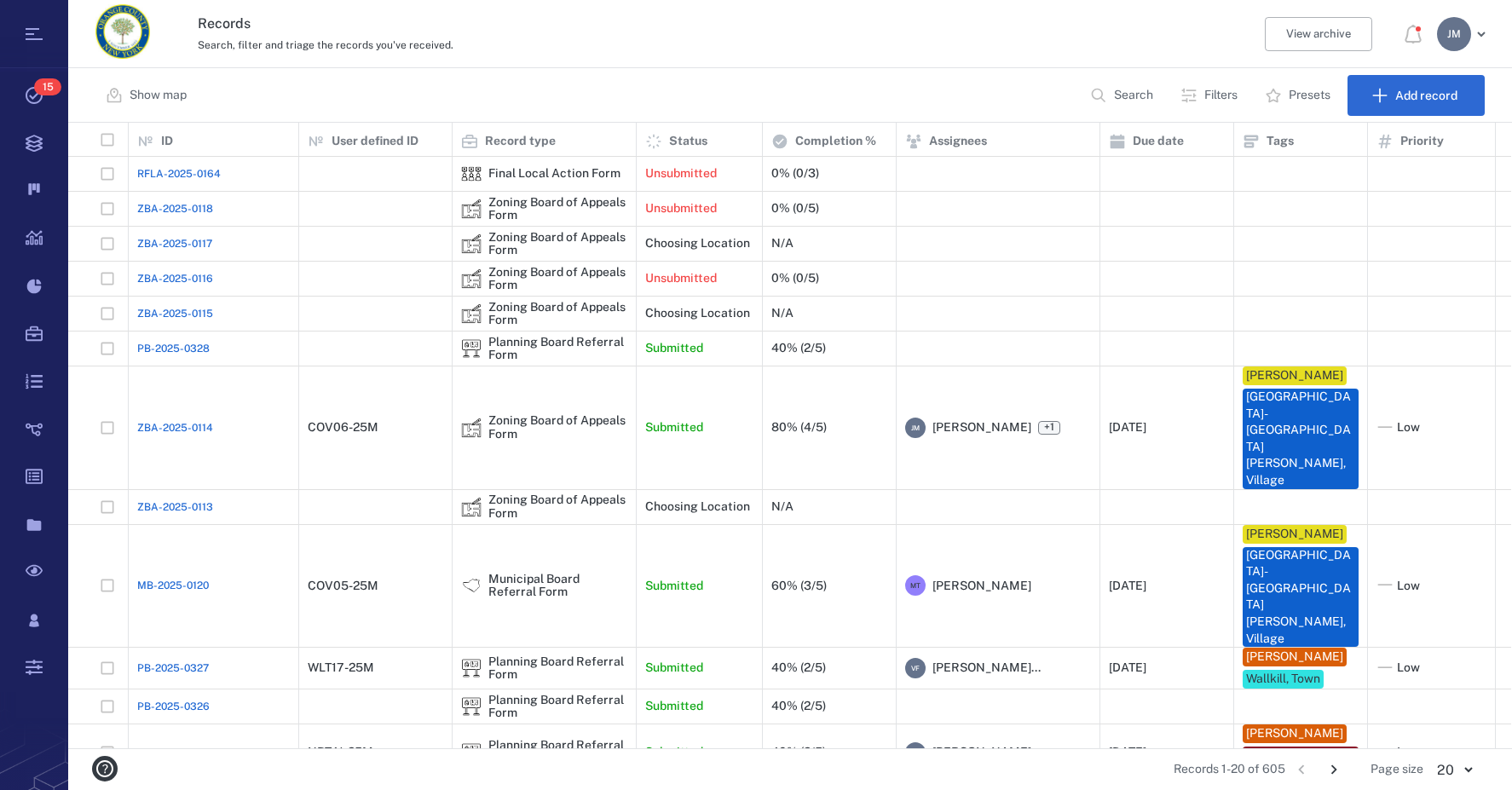
click at [1113, 92] on p "Search" at bounding box center [1133, 95] width 40 height 17
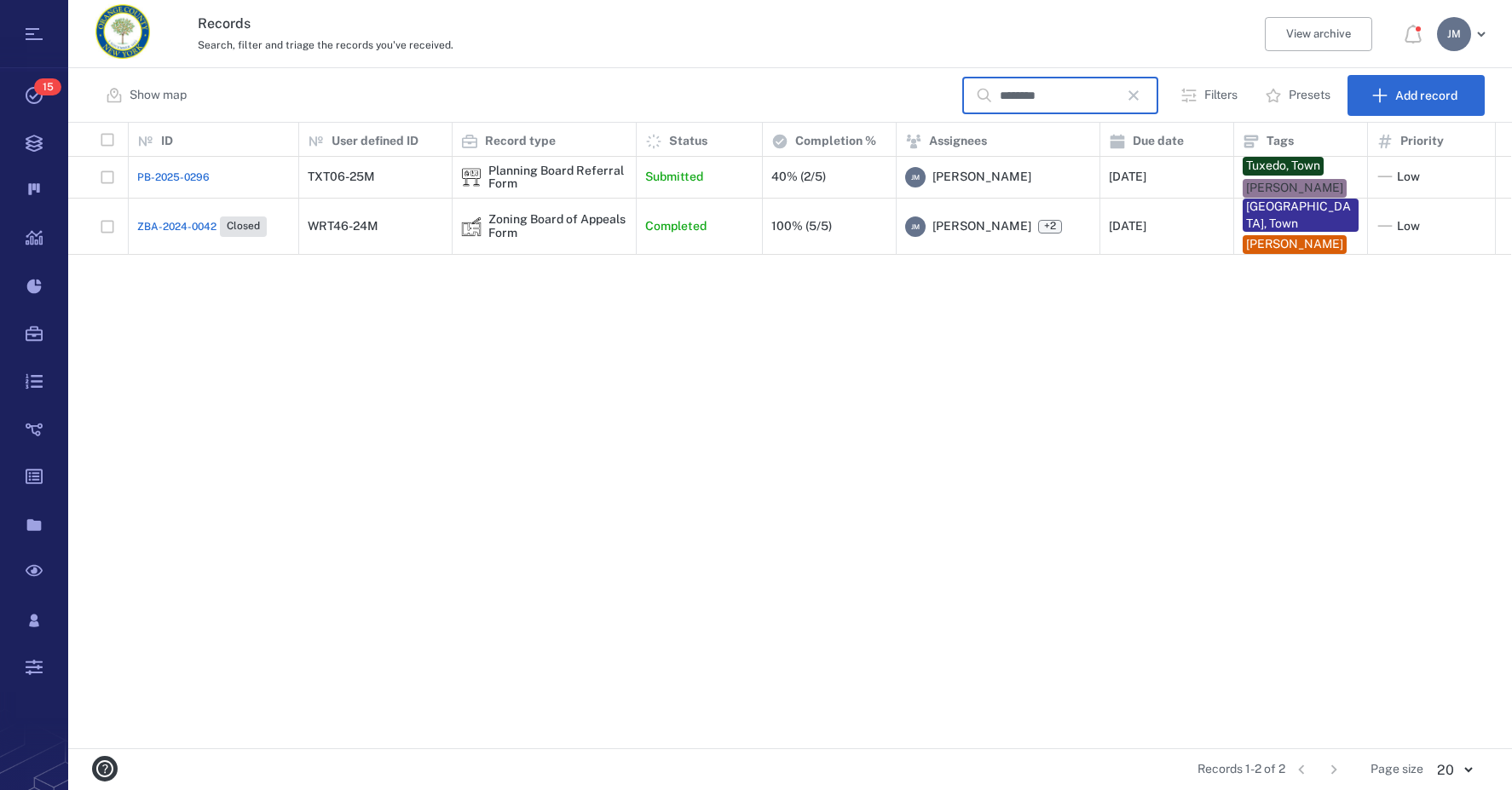
type input "********"
click at [1143, 100] on icon "button" at bounding box center [1133, 95] width 21 height 21
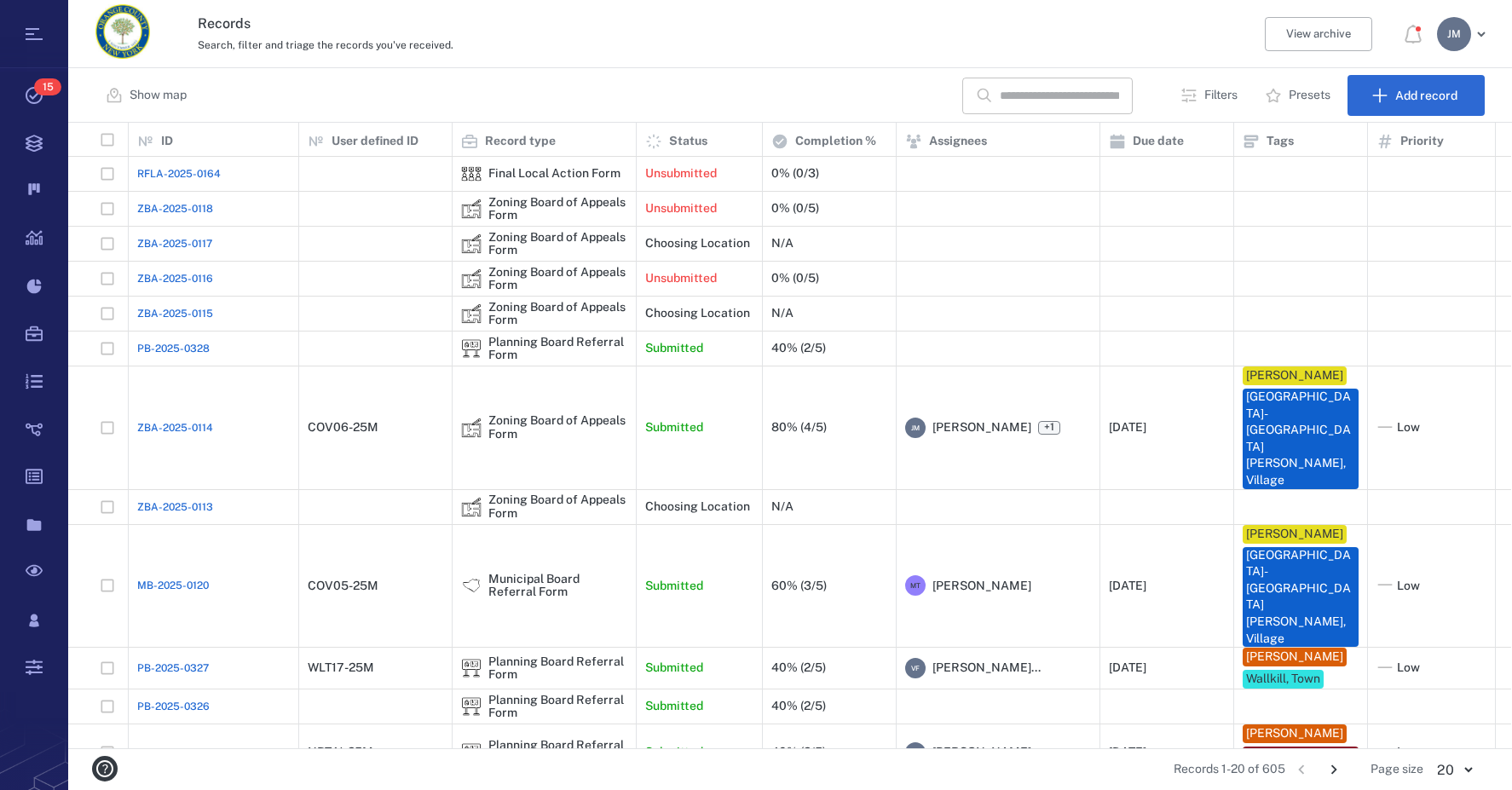
click at [1058, 102] on input "text" at bounding box center [1059, 95] width 119 height 37
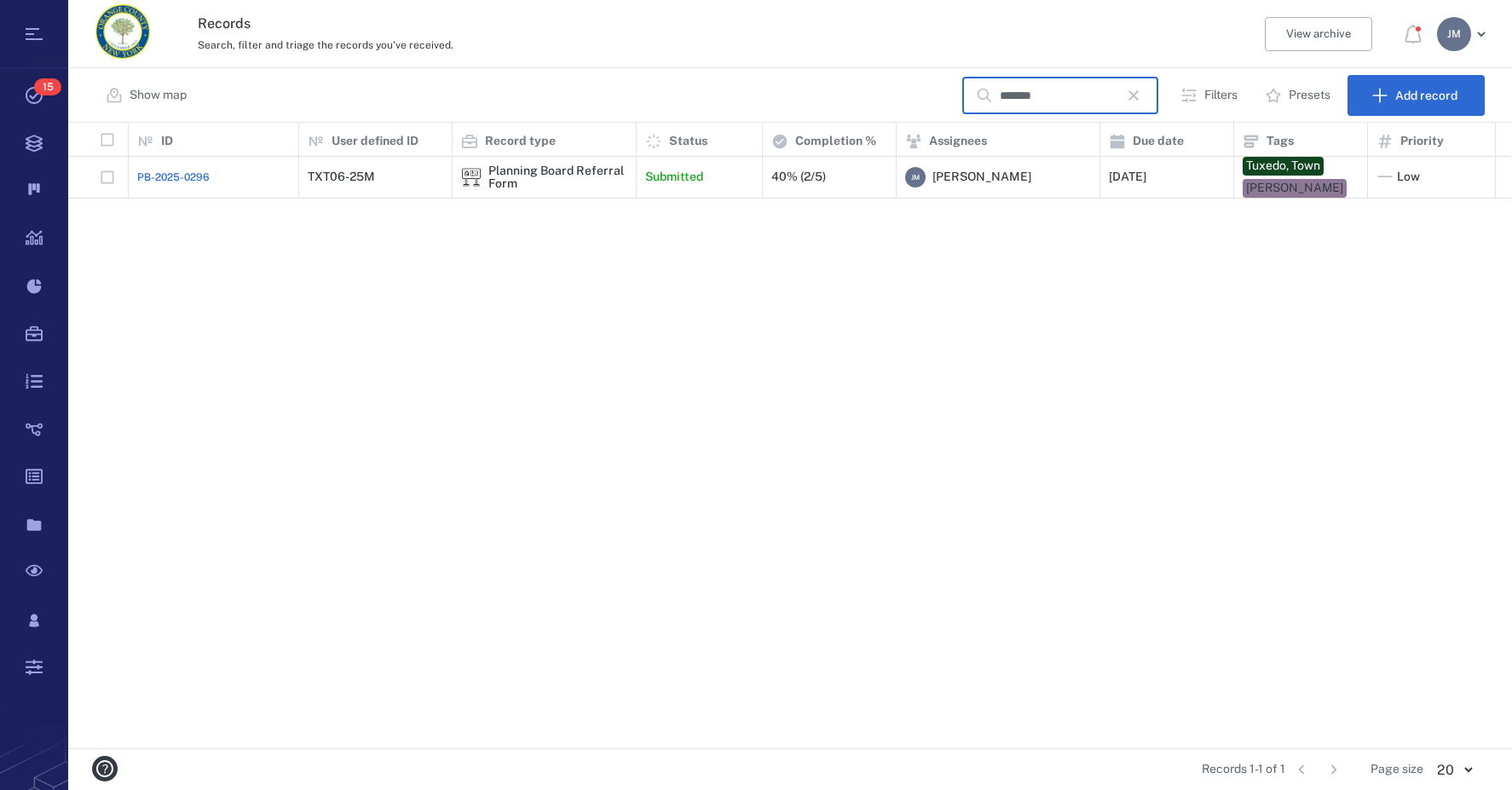
scroll to position [613, 1430]
type input "*******"
